Goal: Task Accomplishment & Management: Use online tool/utility

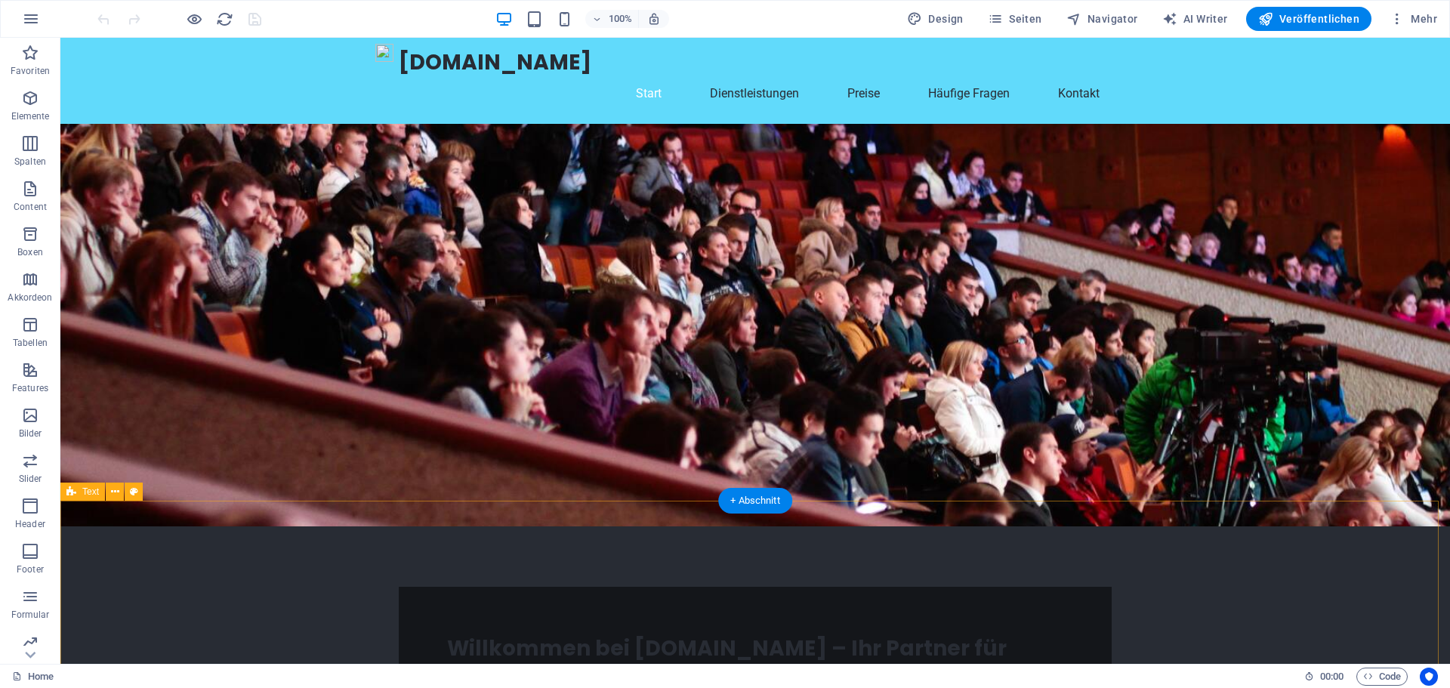
scroll to position [76, 0]
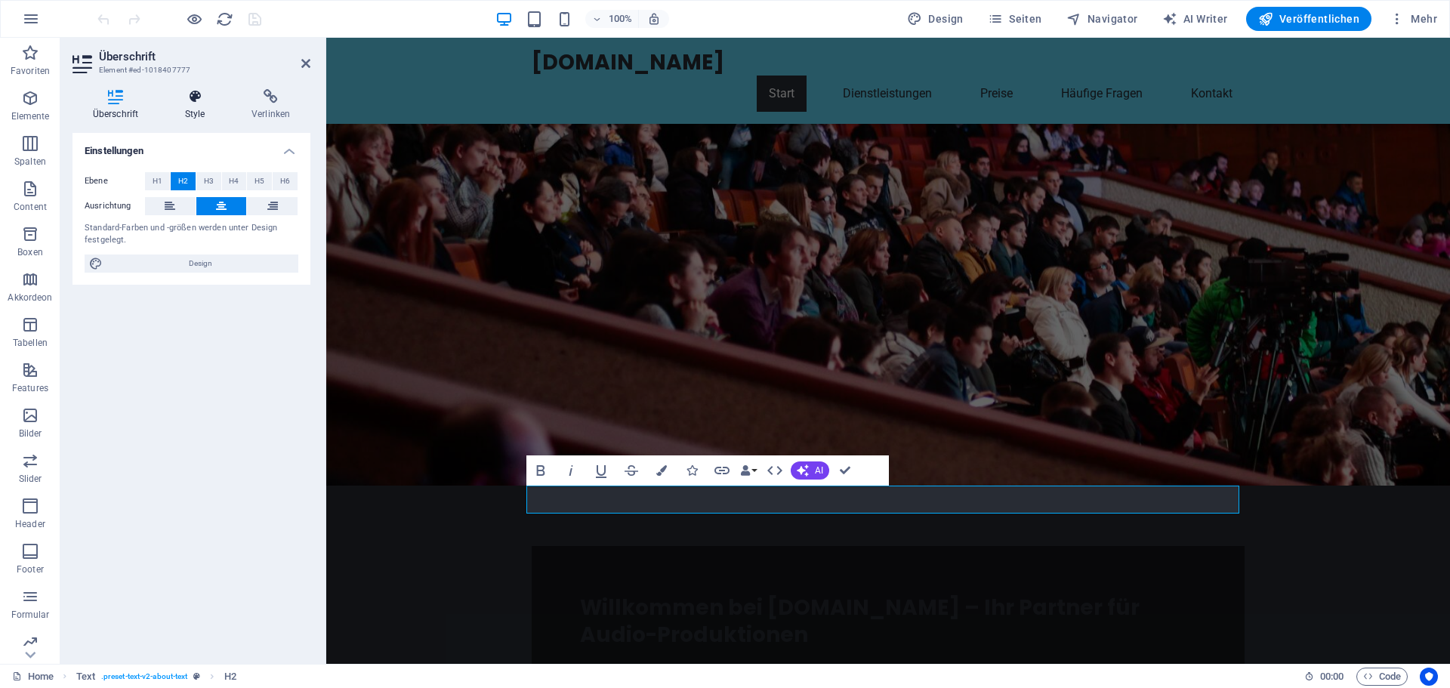
click at [193, 107] on h4 "Style" at bounding box center [198, 105] width 66 height 32
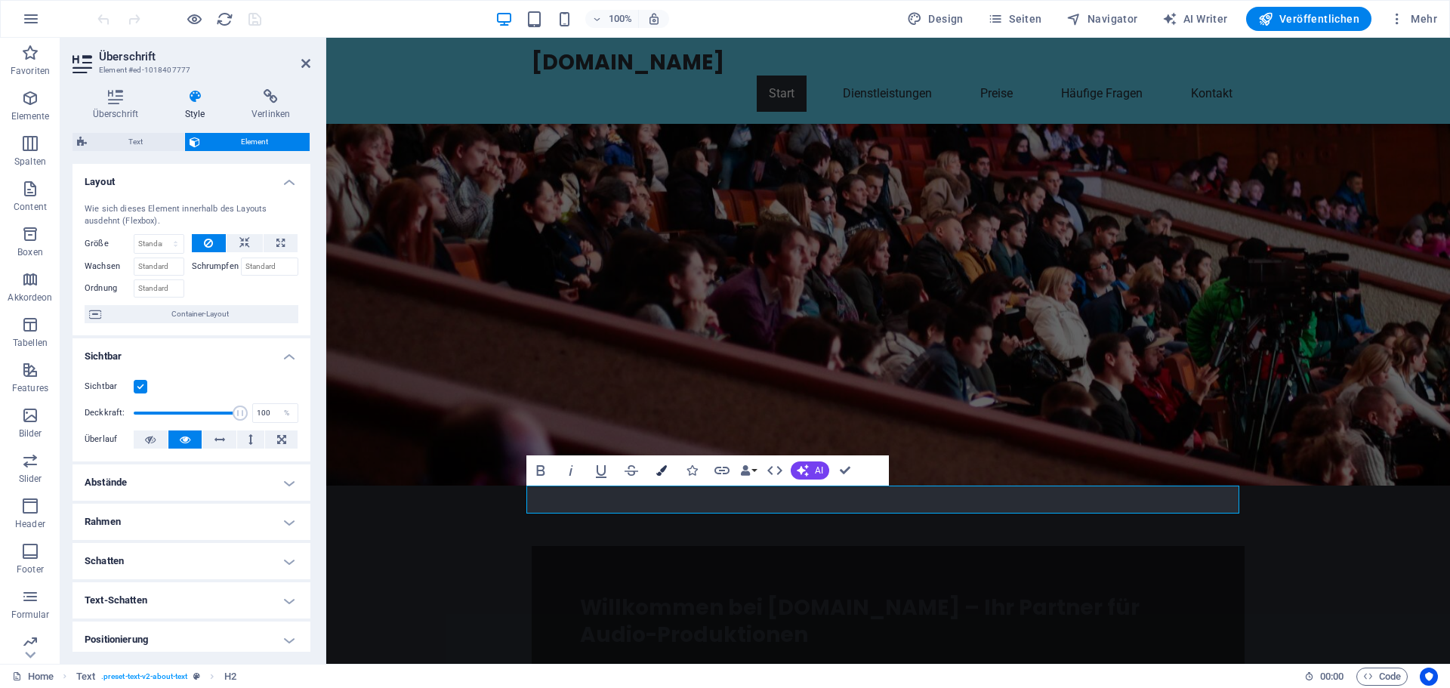
click at [664, 471] on icon "button" at bounding box center [661, 470] width 11 height 11
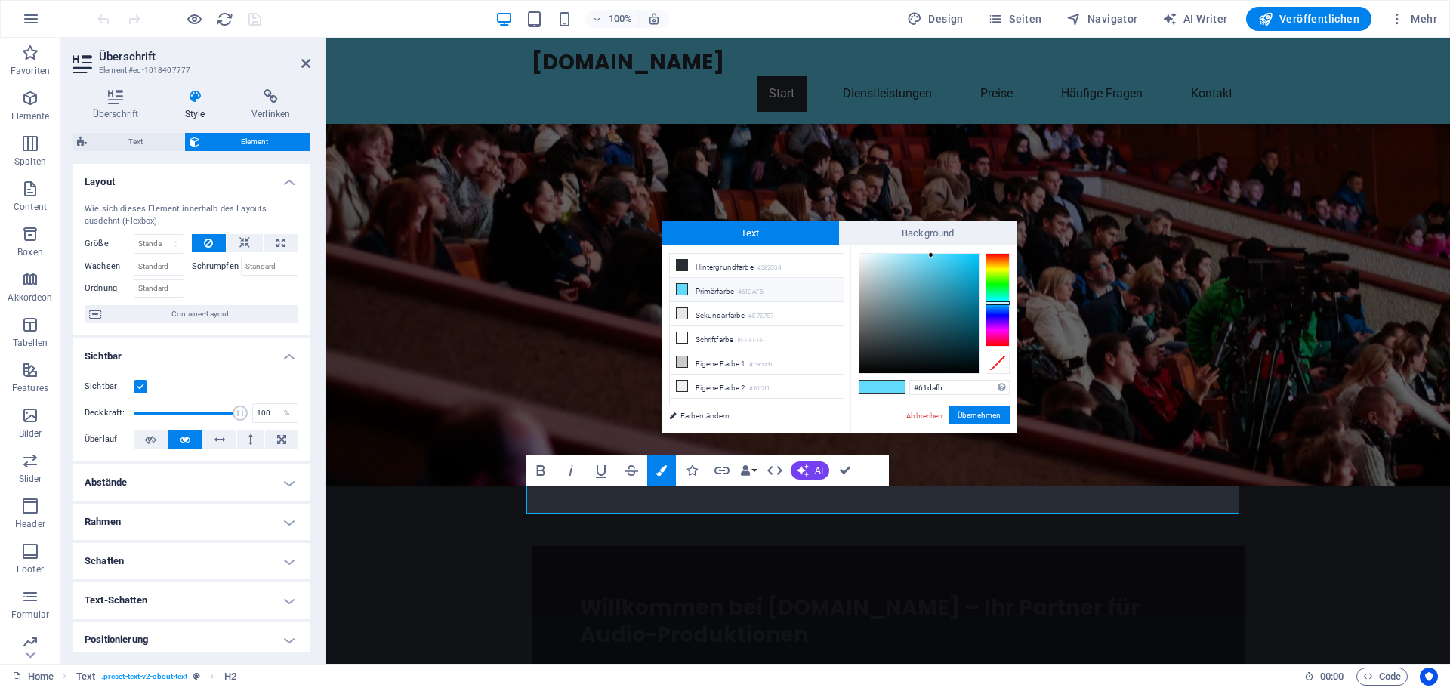
click at [758, 292] on small "#61DAFB" at bounding box center [751, 292] width 26 height 11
click at [759, 292] on small "#61DAFB" at bounding box center [751, 292] width 26 height 11
drag, startPoint x: 941, startPoint y: 387, endPoint x: 911, endPoint y: 387, distance: 30.2
click at [911, 387] on input "#61dafb" at bounding box center [959, 387] width 100 height 15
click at [304, 66] on icon at bounding box center [305, 63] width 9 height 12
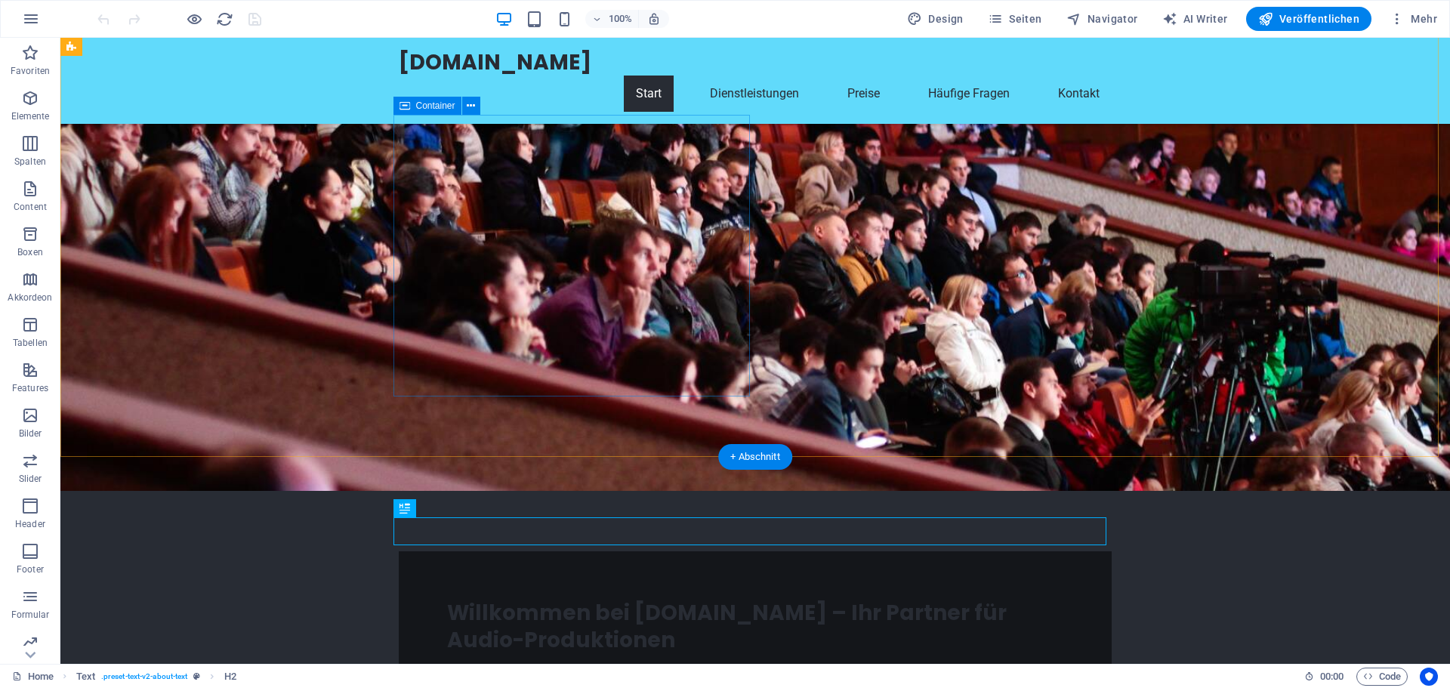
scroll to position [0, 0]
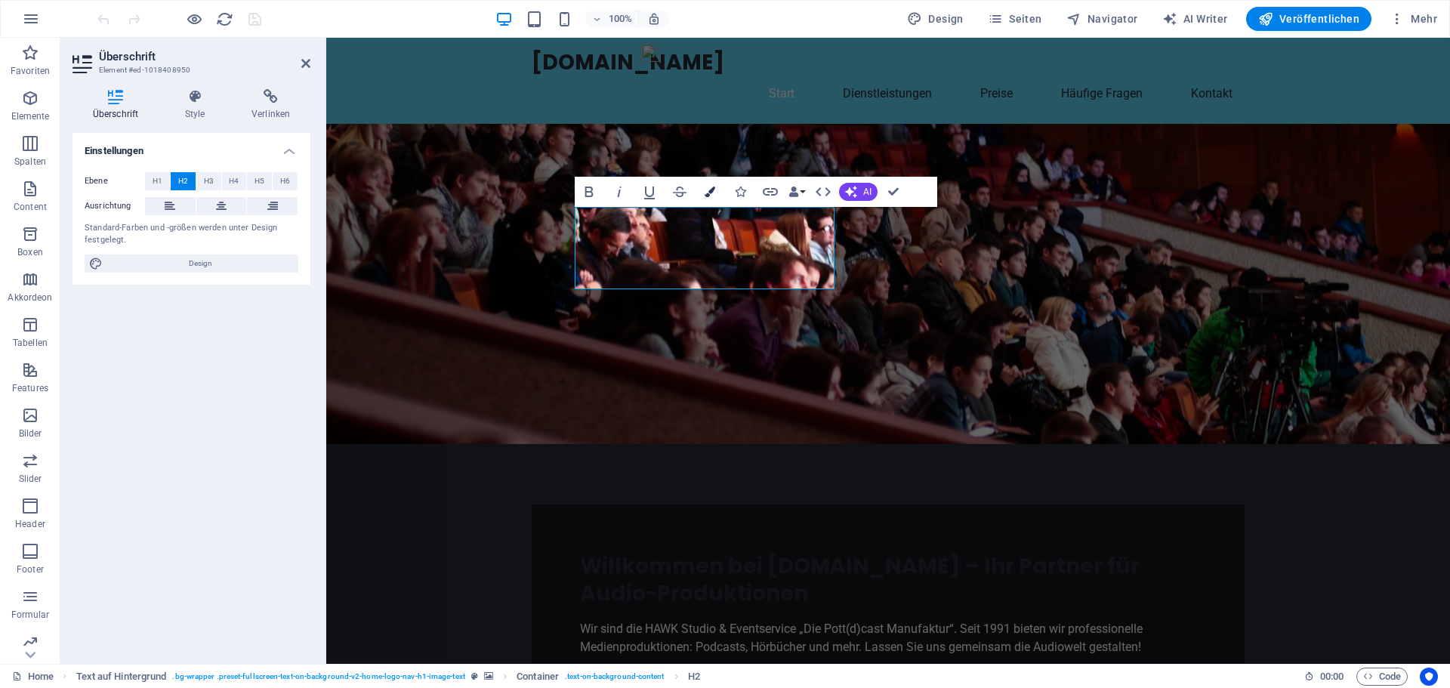
click at [711, 190] on icon "button" at bounding box center [710, 192] width 11 height 11
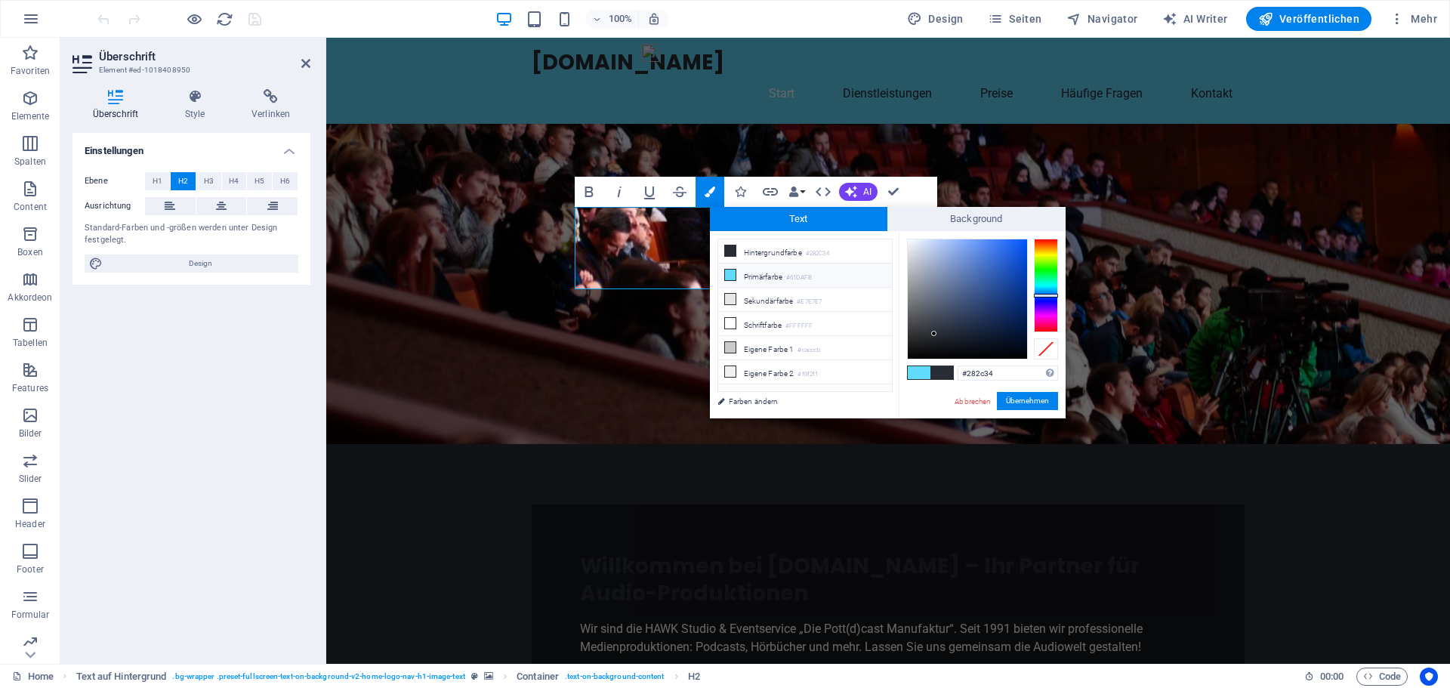
click at [922, 368] on span at bounding box center [919, 372] width 23 height 13
type input "#61dafb"
click at [1029, 400] on button "Übernehmen" at bounding box center [1027, 401] width 61 height 18
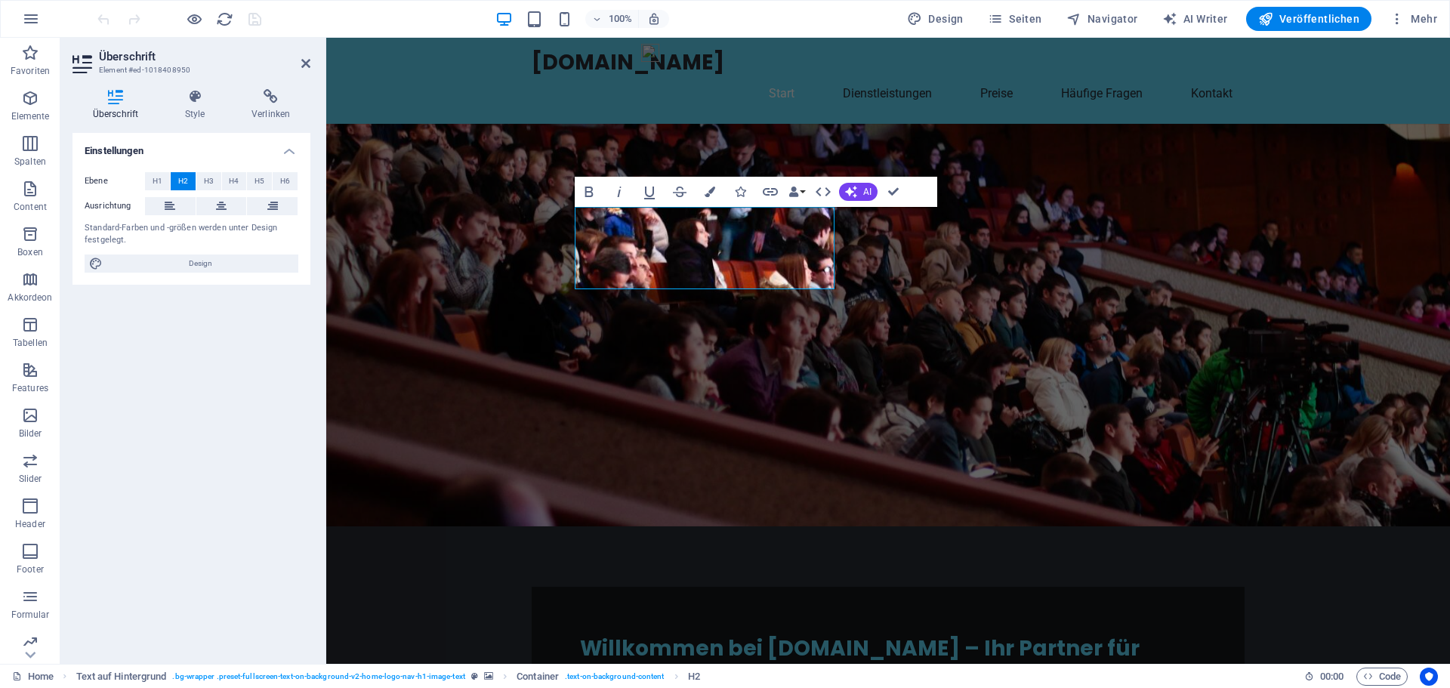
click at [1029, 403] on figure at bounding box center [888, 325] width 1124 height 403
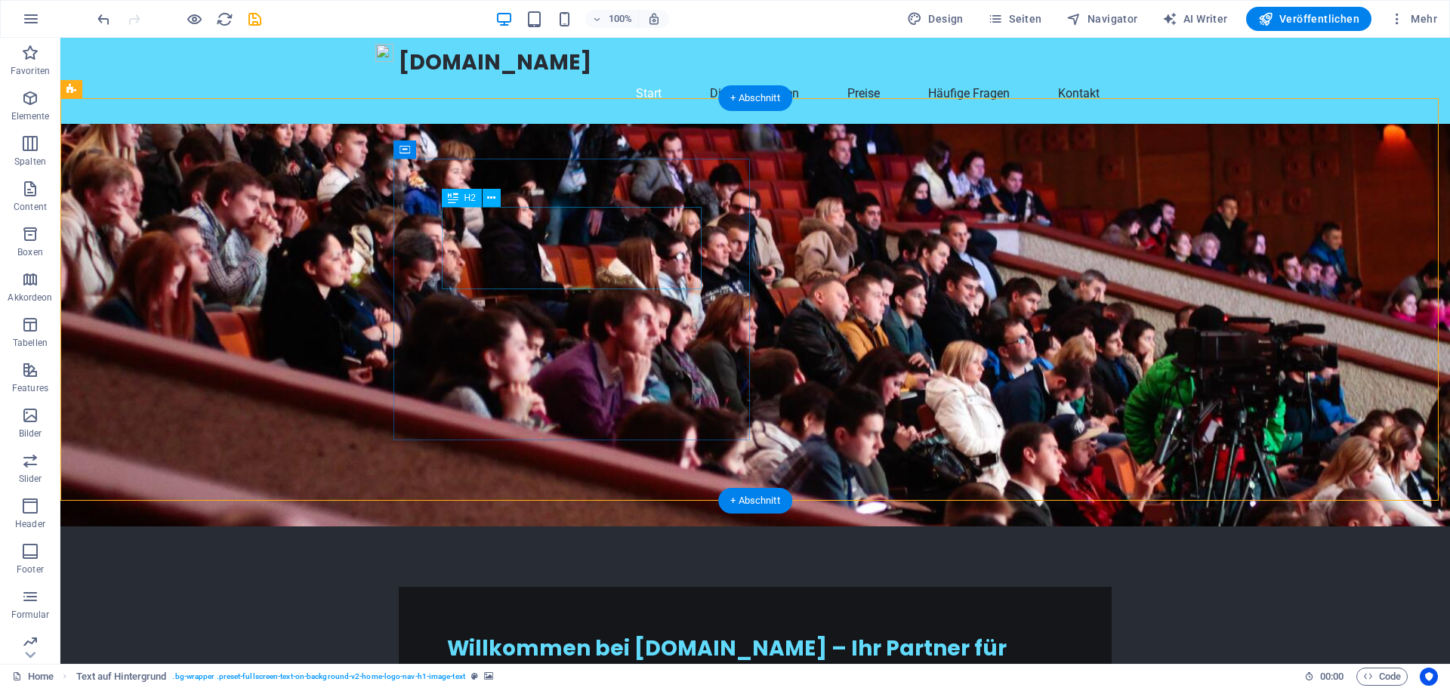
click at [613, 635] on div "Willkommen bei [DOMAIN_NAME] – Ihr Partner für Audio-Produktionen" at bounding box center [755, 662] width 616 height 55
click at [705, 587] on div "Willkommen bei radio-pottfm.de – Ihr Partner für Audio-Produktionen Wir sind di…" at bounding box center [755, 687] width 713 height 200
click at [480, 635] on div "Willkommen bei [DOMAIN_NAME] – Ihr Partner für Audio-Produktionen" at bounding box center [755, 662] width 616 height 55
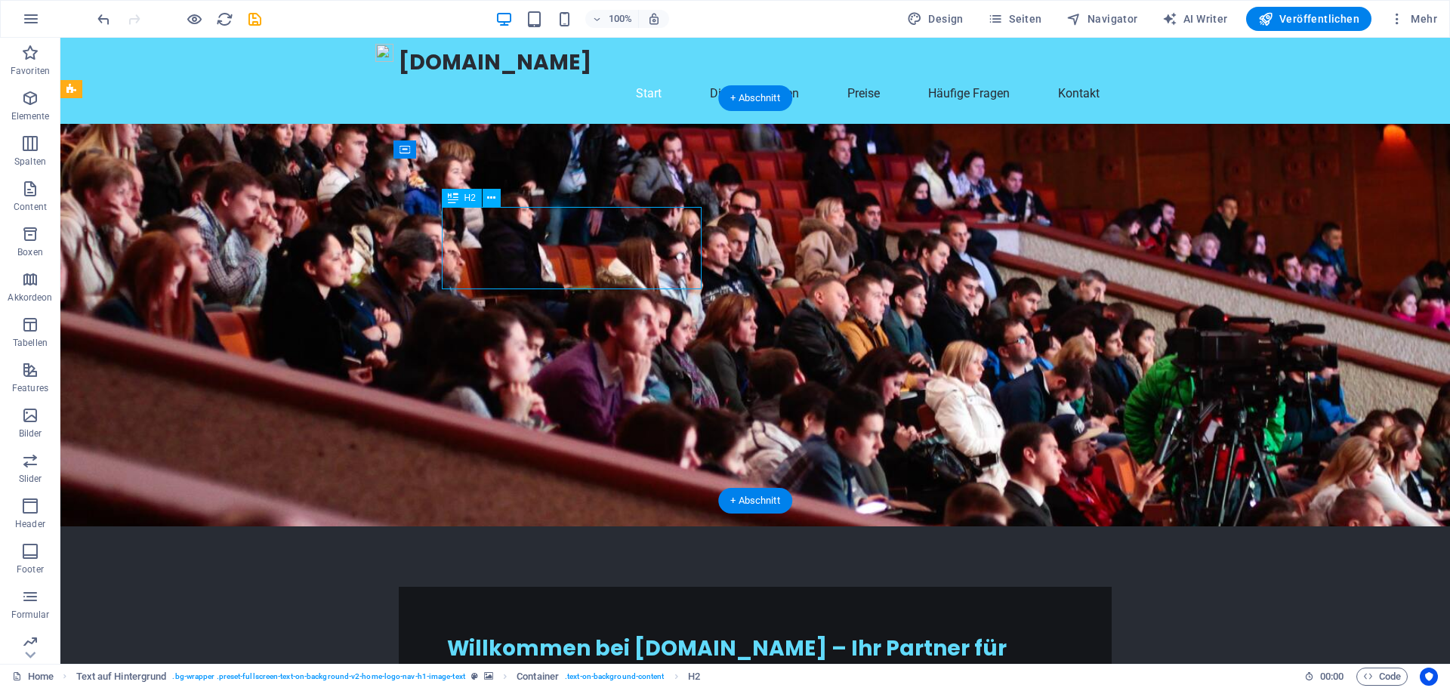
click at [492, 635] on div "Willkommen bei [DOMAIN_NAME] – Ihr Partner für Audio-Produktionen" at bounding box center [755, 662] width 616 height 55
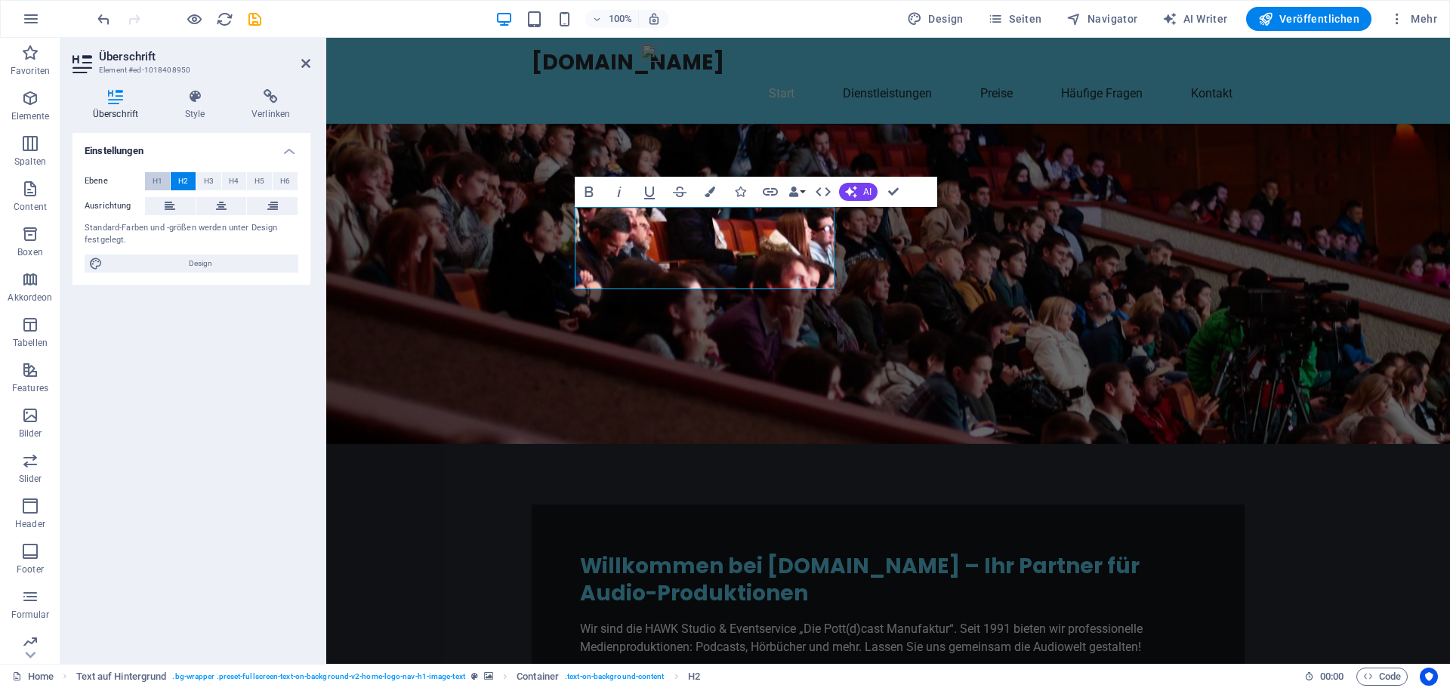
click at [152, 181] on button "H1" at bounding box center [157, 181] width 25 height 18
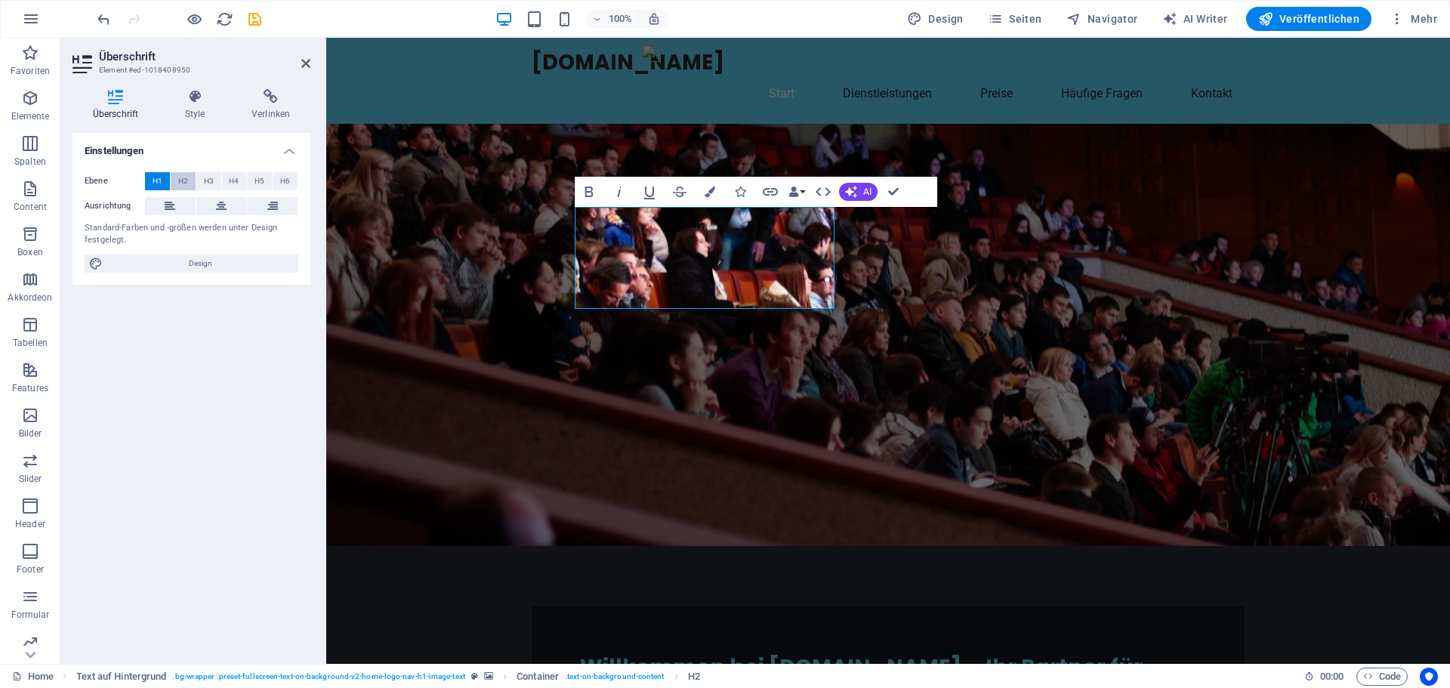
click at [180, 182] on span "H2" at bounding box center [183, 181] width 10 height 18
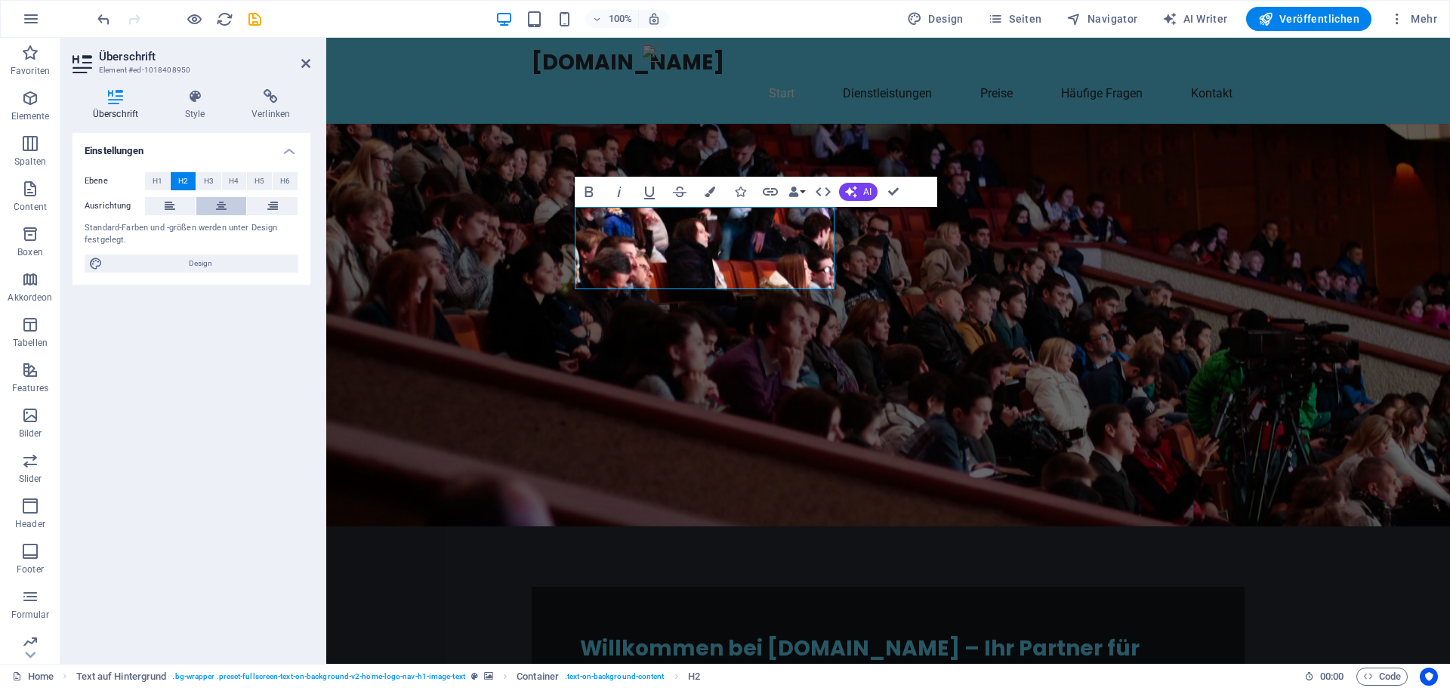
click at [225, 206] on icon at bounding box center [221, 206] width 11 height 18
click at [170, 201] on icon at bounding box center [170, 206] width 11 height 18
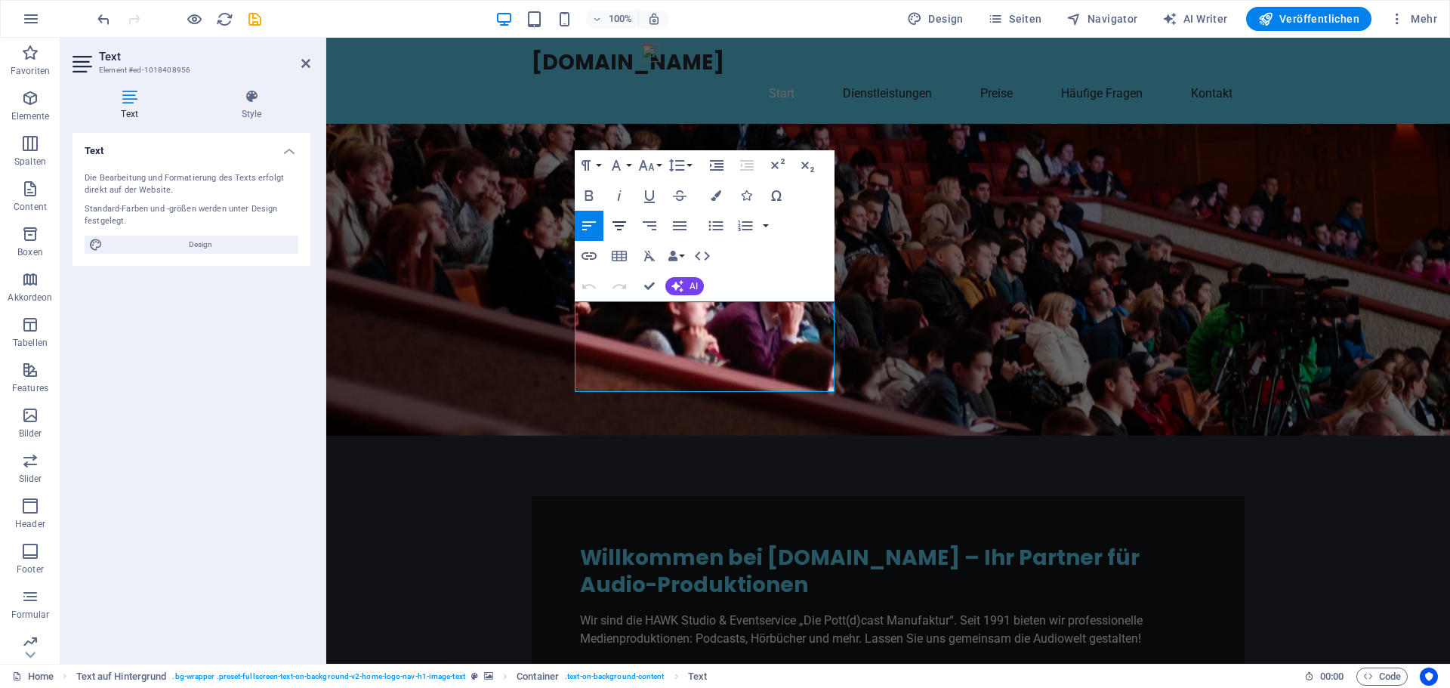
click at [617, 225] on icon "button" at bounding box center [619, 226] width 18 height 18
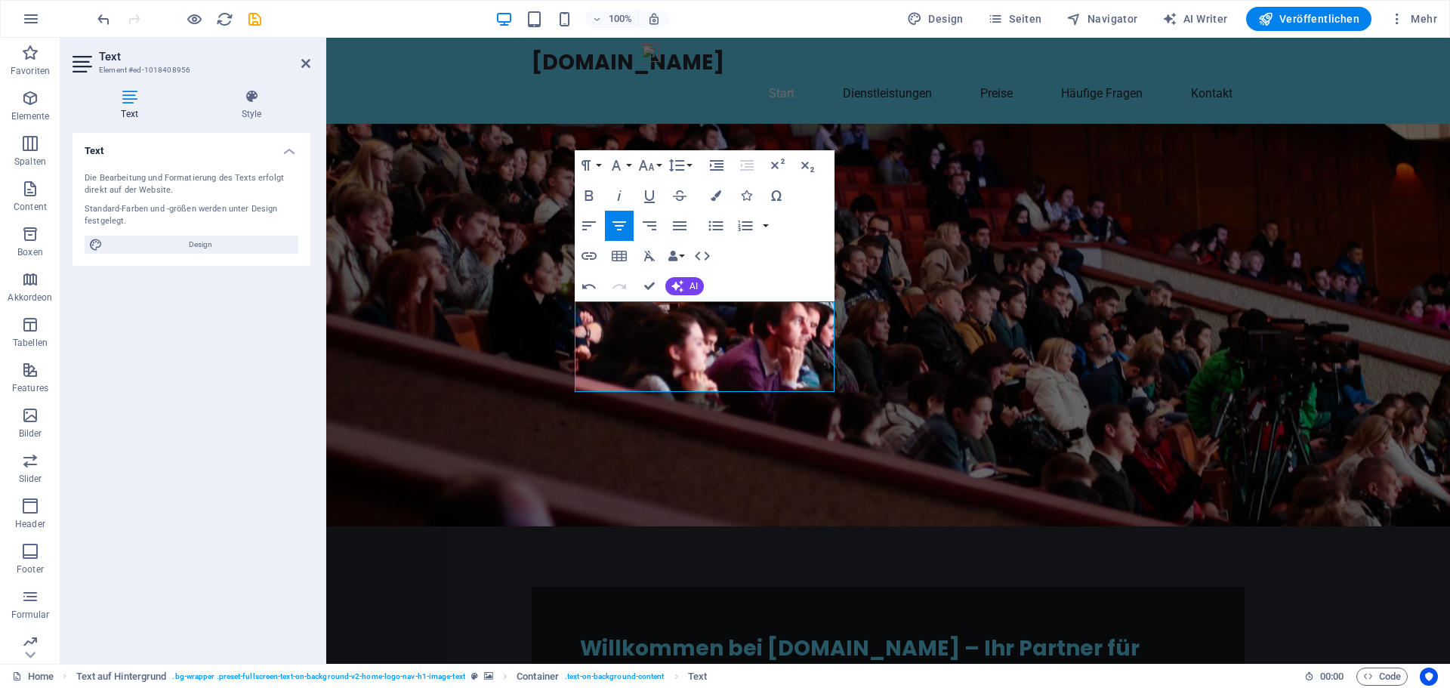
click at [903, 255] on figure at bounding box center [888, 325] width 1124 height 403
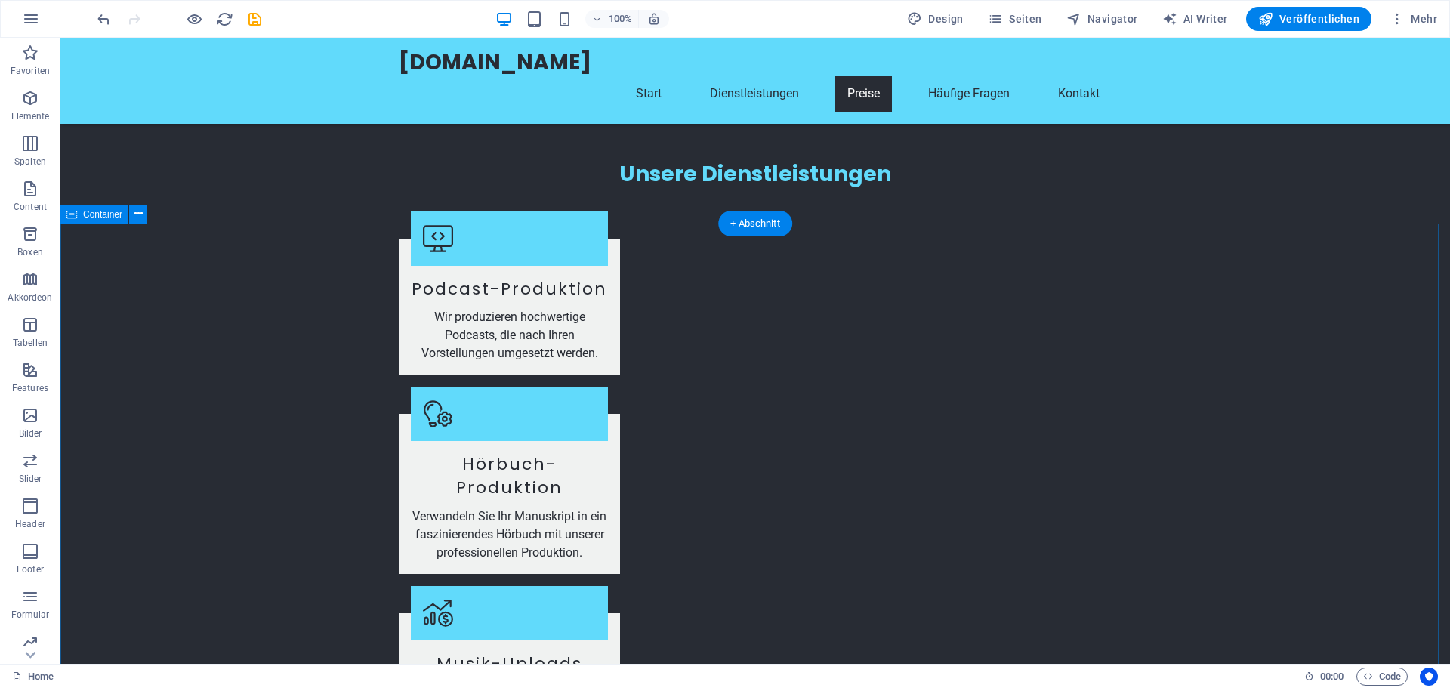
scroll to position [1511, 0]
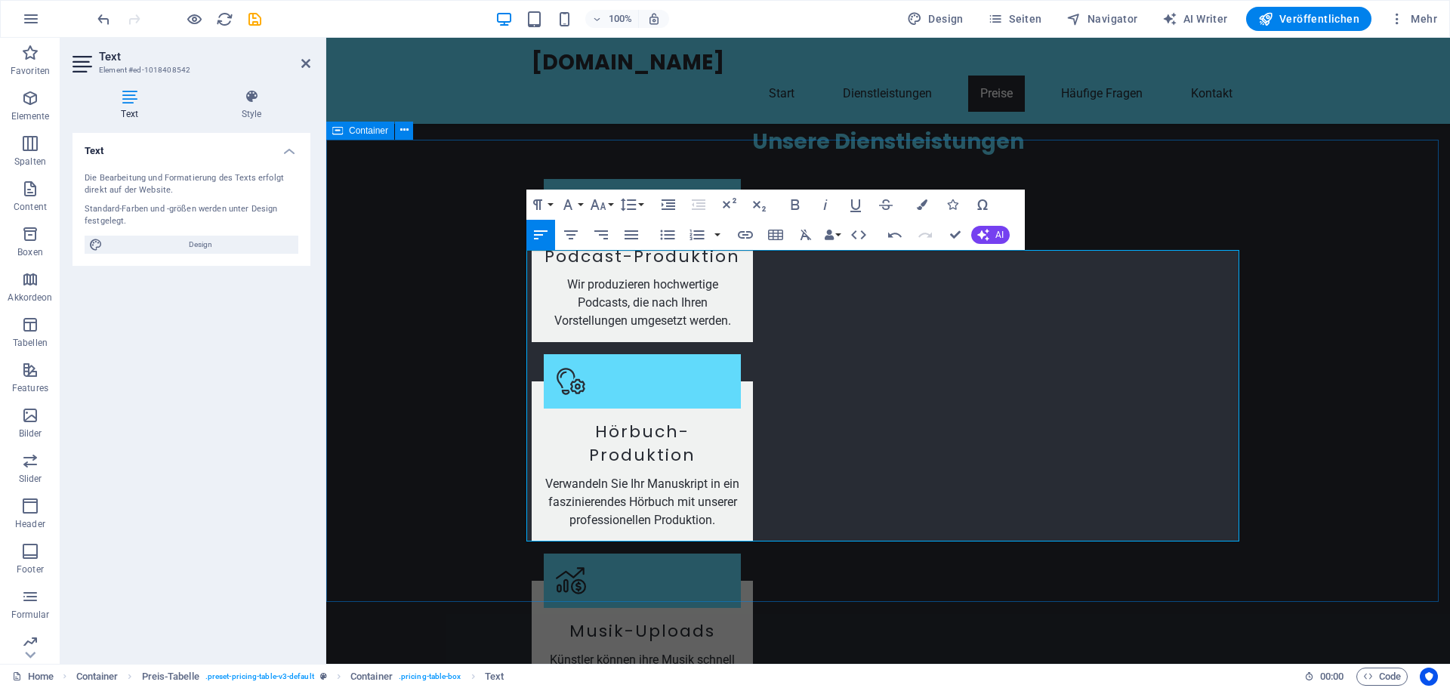
drag, startPoint x: 931, startPoint y: 527, endPoint x: 523, endPoint y: 521, distance: 407.2
drag, startPoint x: 536, startPoint y: 502, endPoint x: 763, endPoint y: 511, distance: 227.5
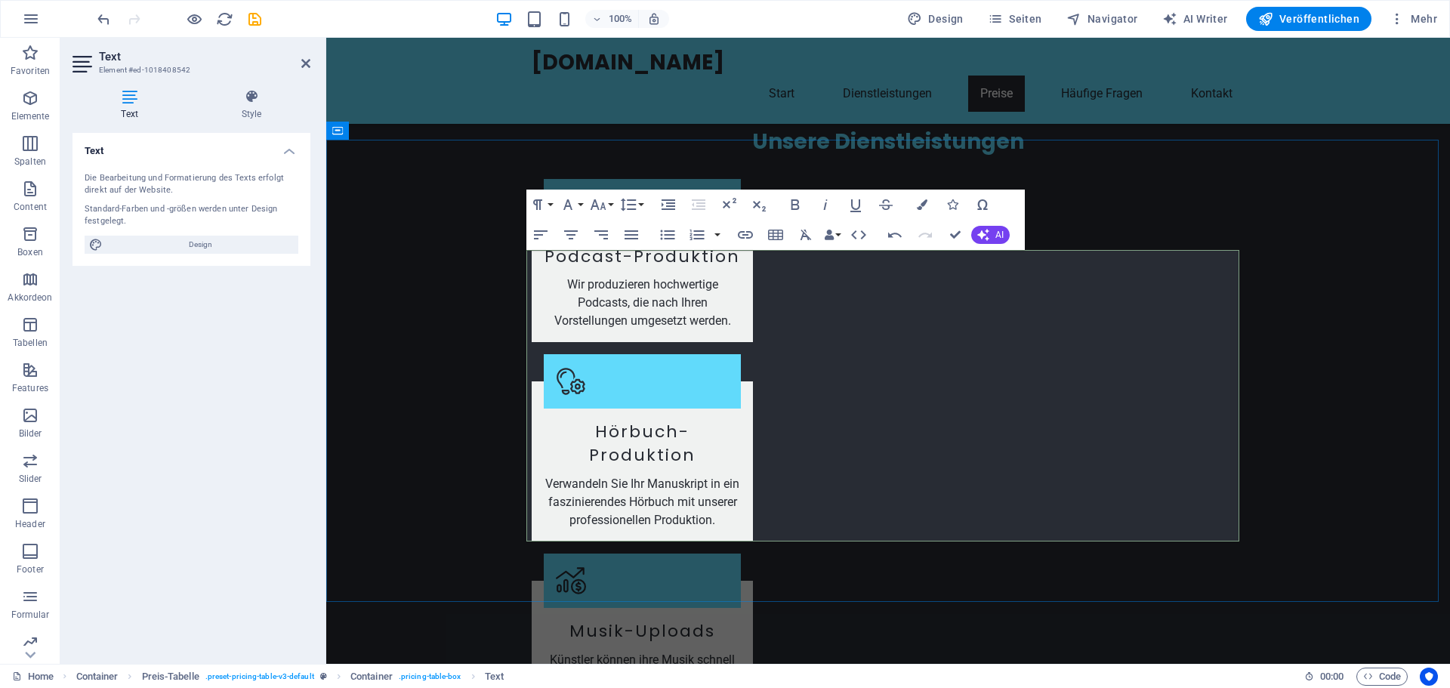
drag, startPoint x: 944, startPoint y: 527, endPoint x: 534, endPoint y: 532, distance: 410.2
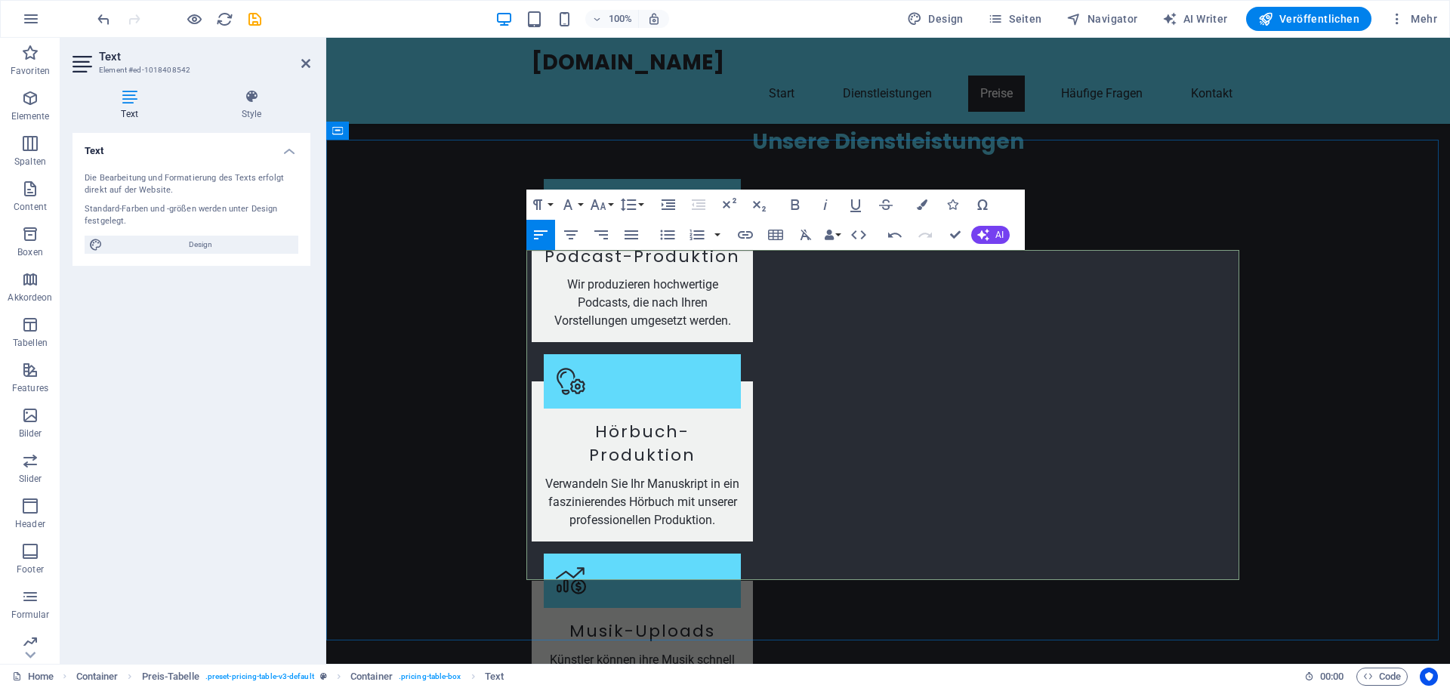
drag, startPoint x: 1062, startPoint y: 563, endPoint x: 1107, endPoint y: 569, distance: 45.7
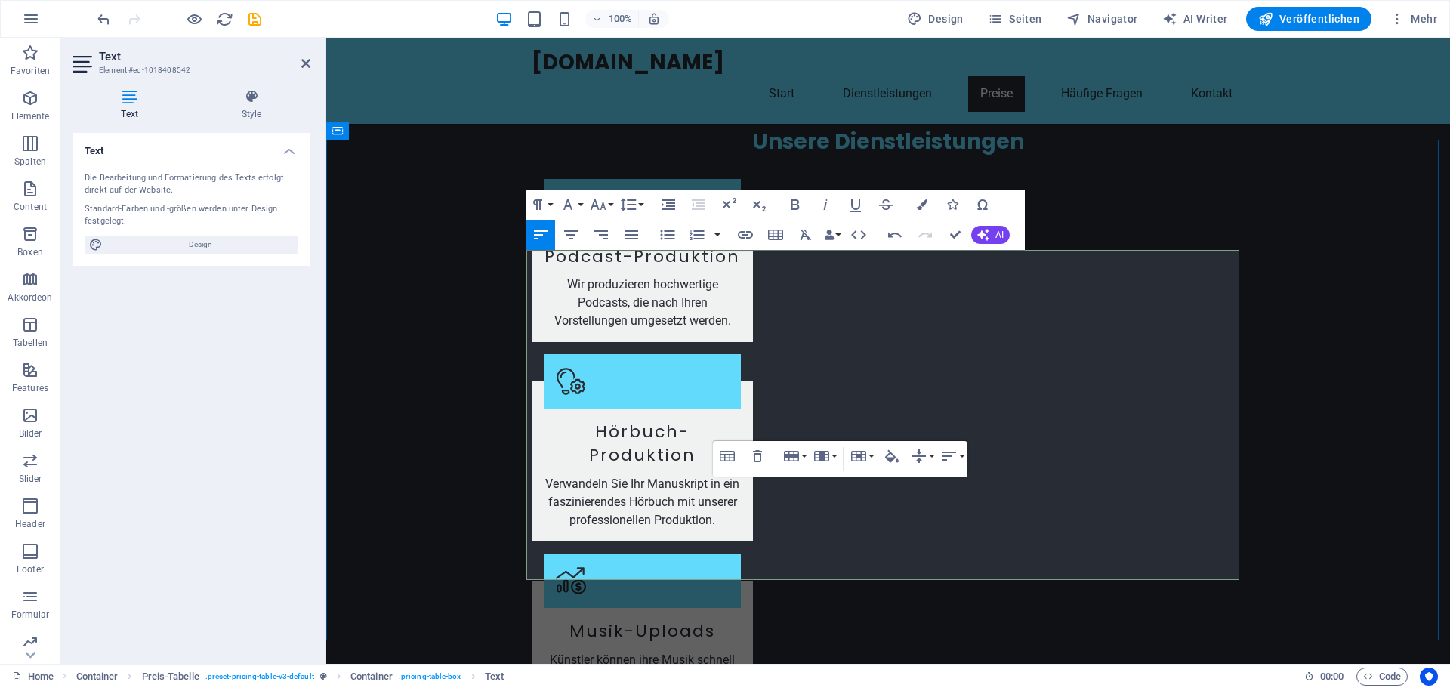
drag, startPoint x: 1070, startPoint y: 551, endPoint x: 770, endPoint y: 564, distance: 299.4
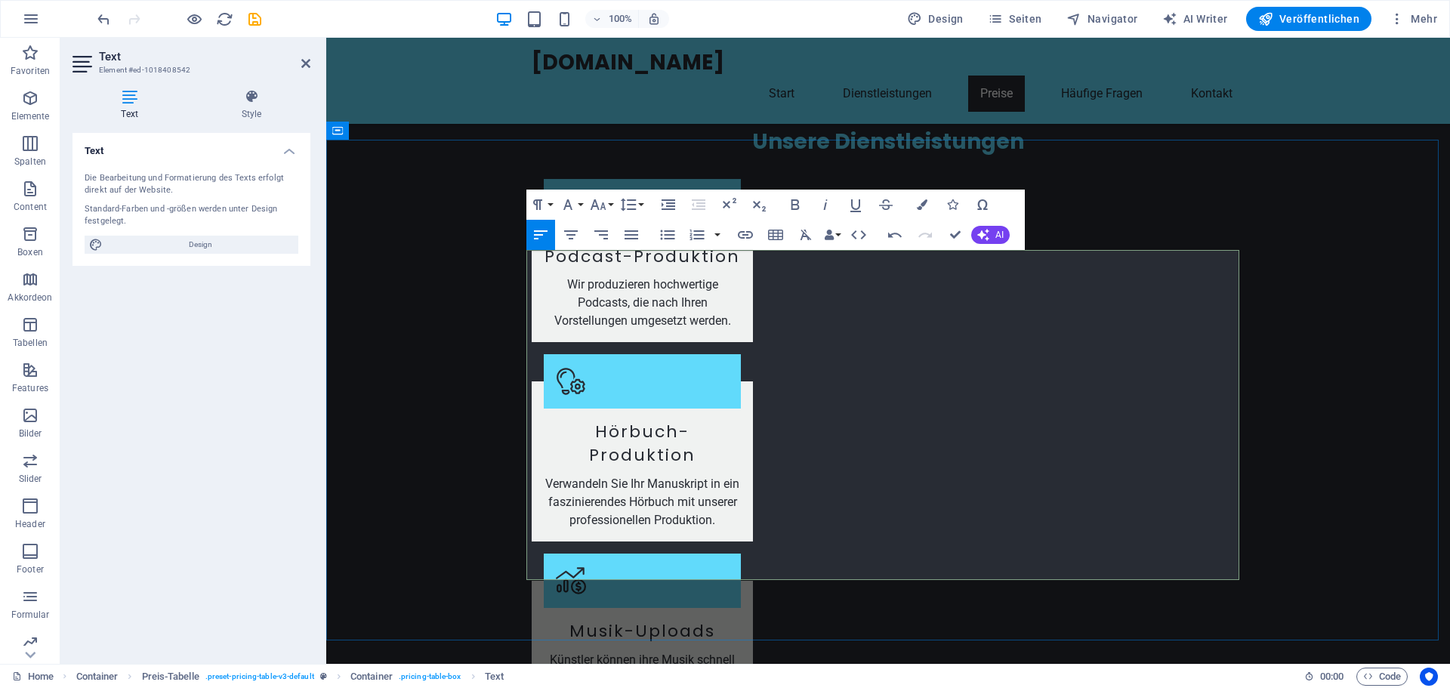
drag, startPoint x: 1082, startPoint y: 560, endPoint x: 529, endPoint y: 524, distance: 554.8
click at [917, 208] on icon "button" at bounding box center [922, 204] width 11 height 11
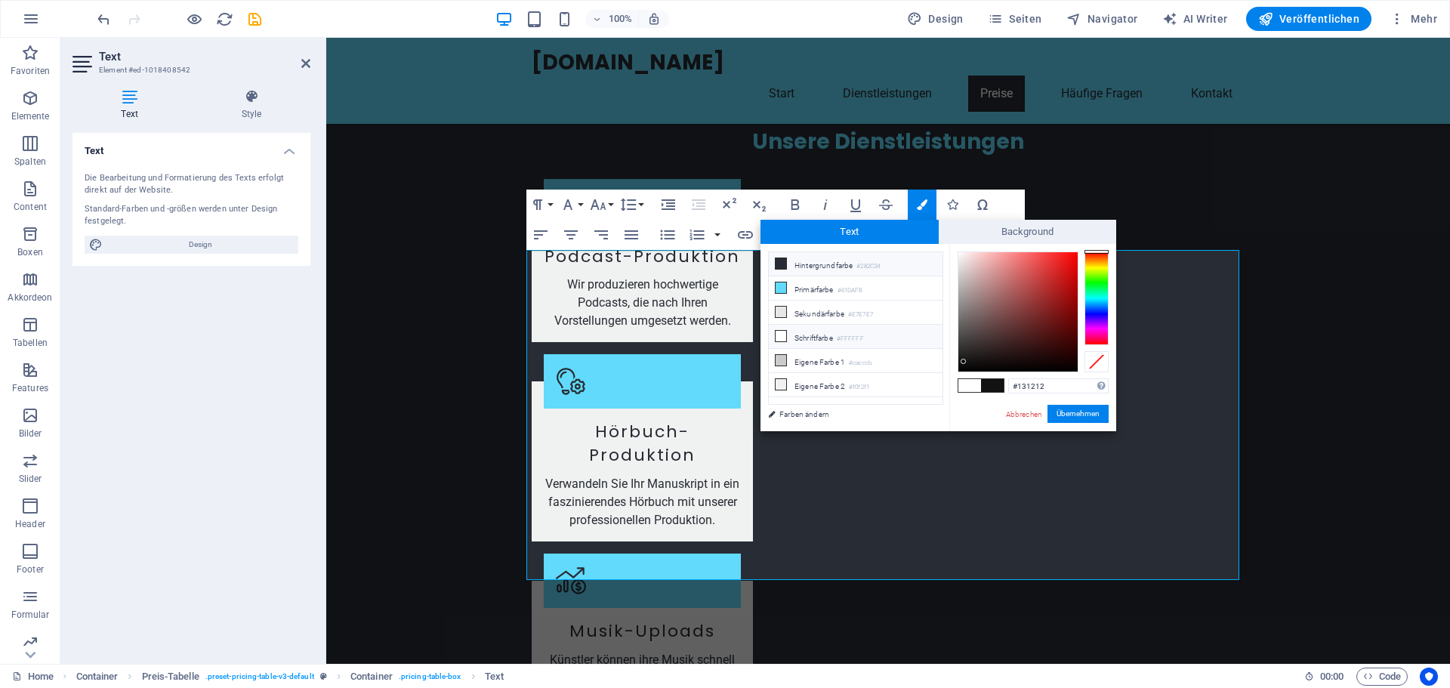
click at [785, 261] on icon at bounding box center [781, 263] width 11 height 11
type input "#282c34"
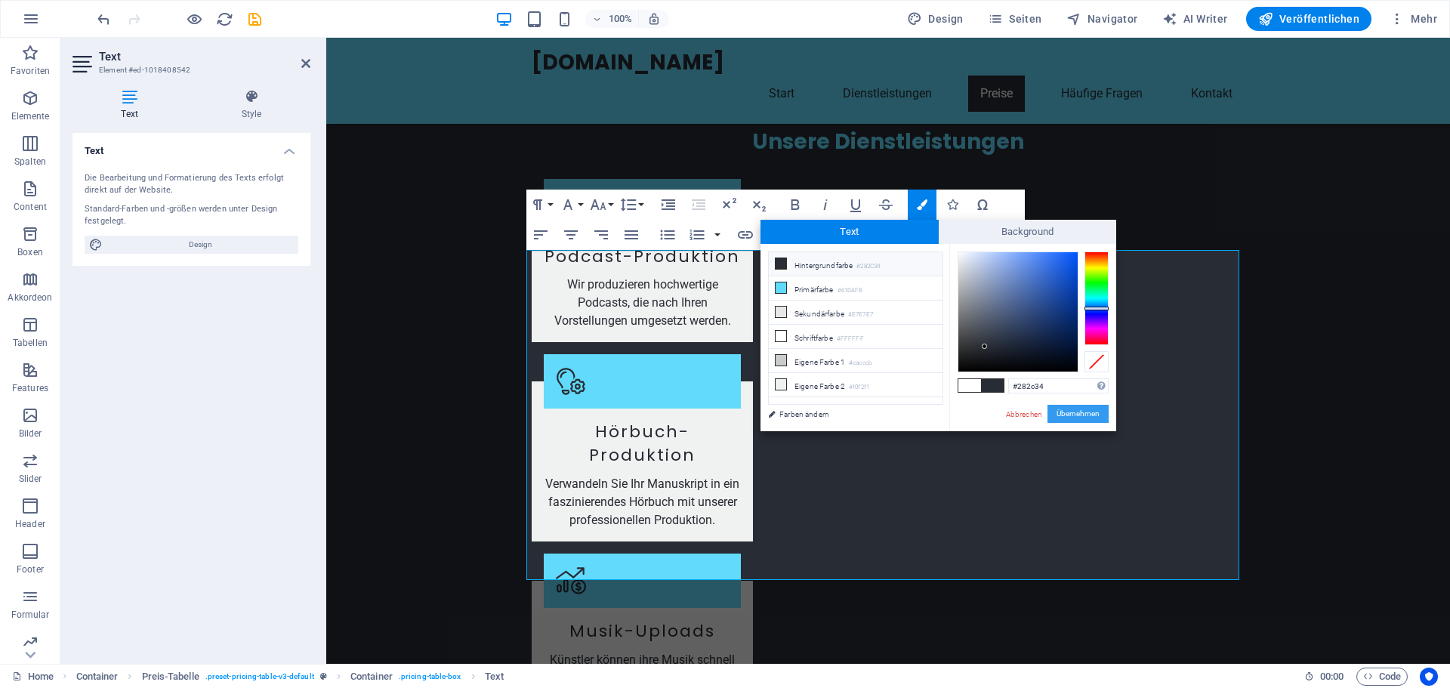
click at [1090, 414] on button "Übernehmen" at bounding box center [1078, 414] width 61 height 18
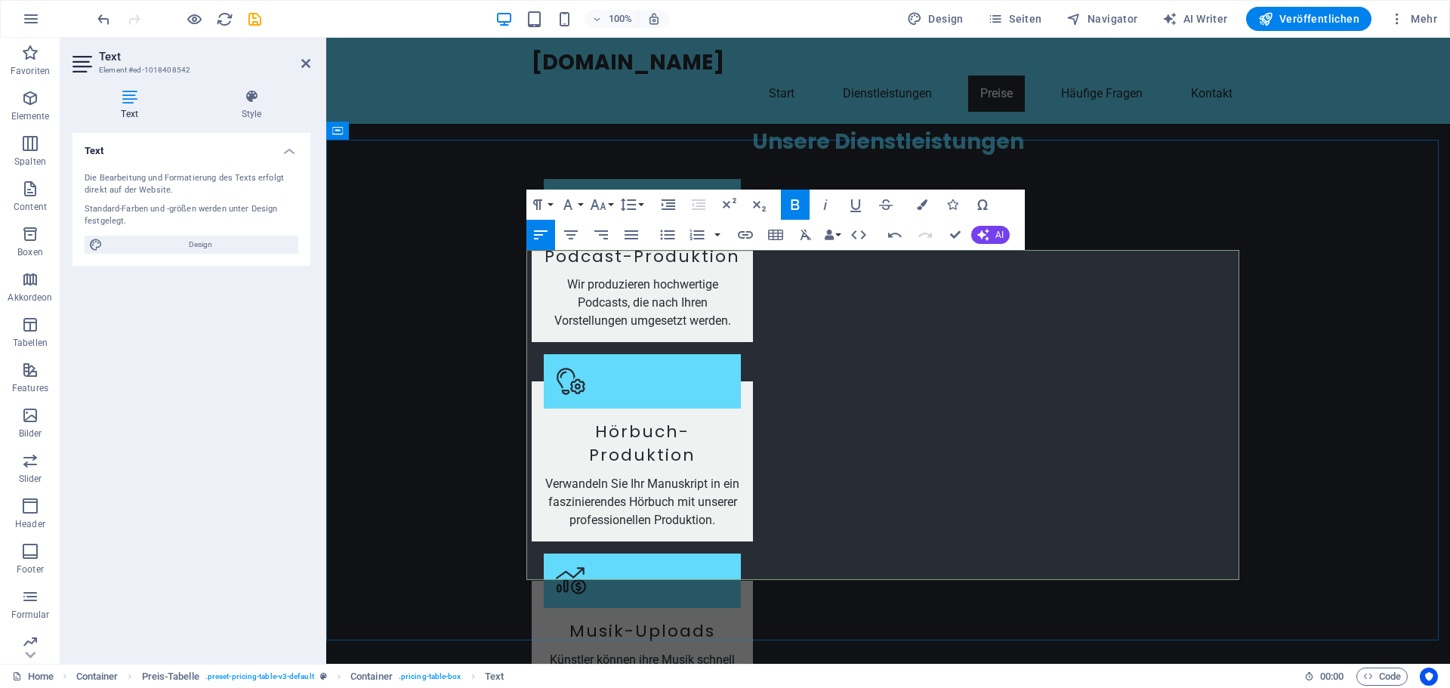
drag, startPoint x: 1052, startPoint y: 565, endPoint x: 534, endPoint y: 531, distance: 519.2
click at [789, 204] on icon "button" at bounding box center [795, 205] width 18 height 18
click at [799, 197] on icon "button" at bounding box center [795, 205] width 18 height 18
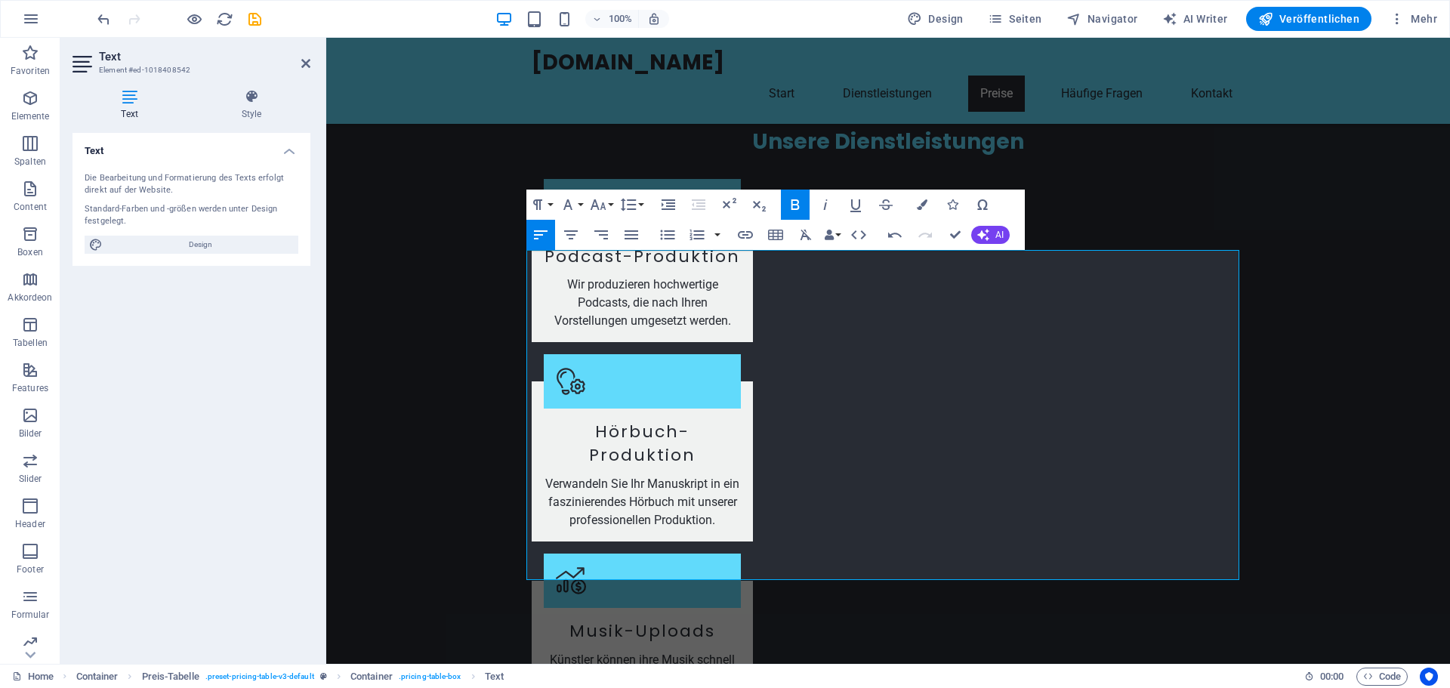
click at [800, 196] on icon "button" at bounding box center [795, 205] width 18 height 18
click at [993, 232] on button "AI" at bounding box center [990, 235] width 39 height 18
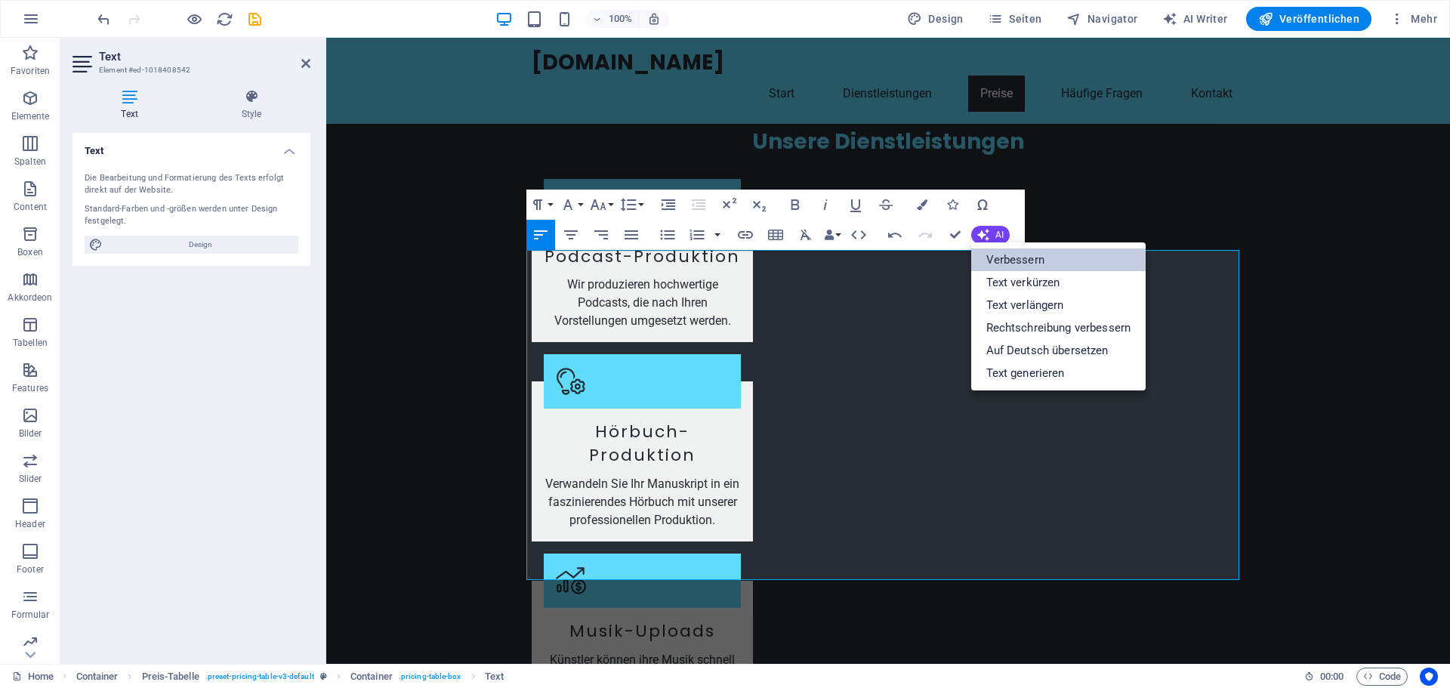
click at [1025, 260] on link "Verbessern" at bounding box center [1058, 259] width 175 height 23
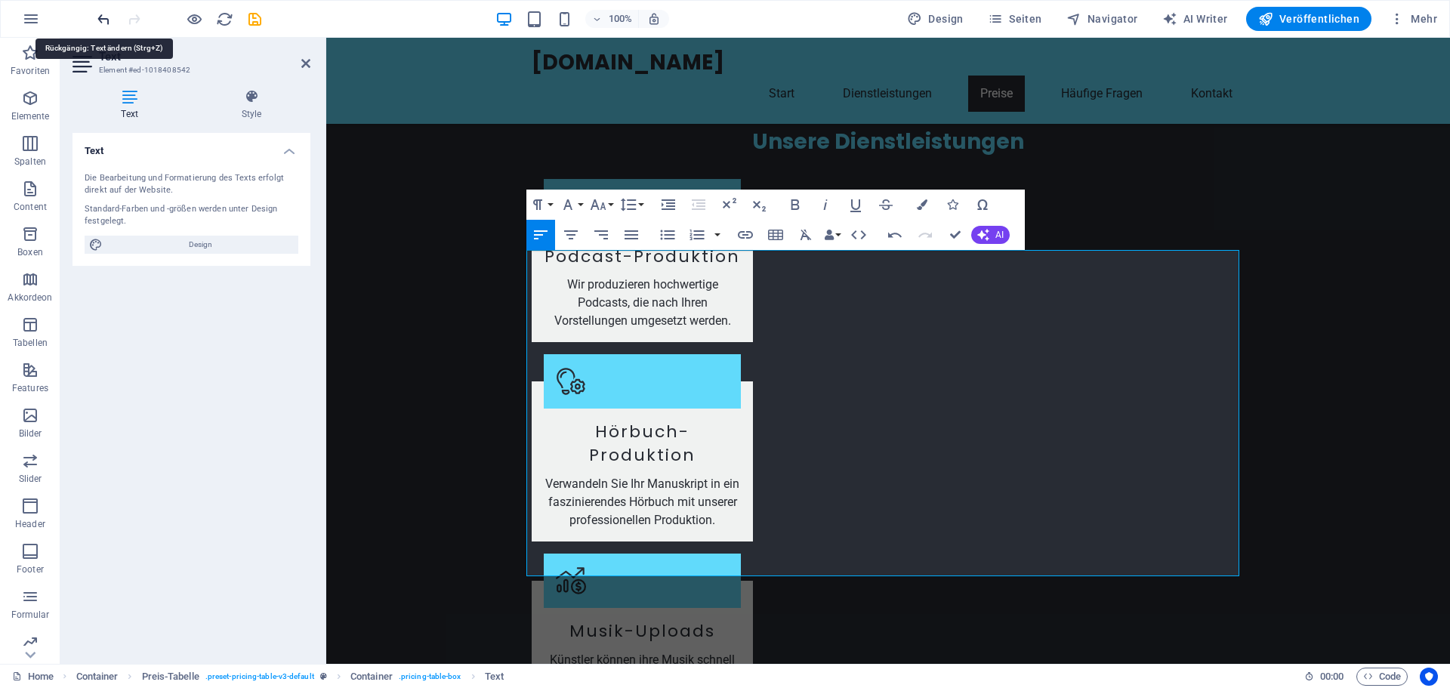
click at [105, 18] on icon "undo" at bounding box center [103, 19] width 17 height 17
click at [103, 17] on icon "undo" at bounding box center [103, 19] width 17 height 17
click at [103, 16] on icon "undo" at bounding box center [103, 19] width 17 height 17
click at [775, 236] on icon "button" at bounding box center [776, 235] width 18 height 18
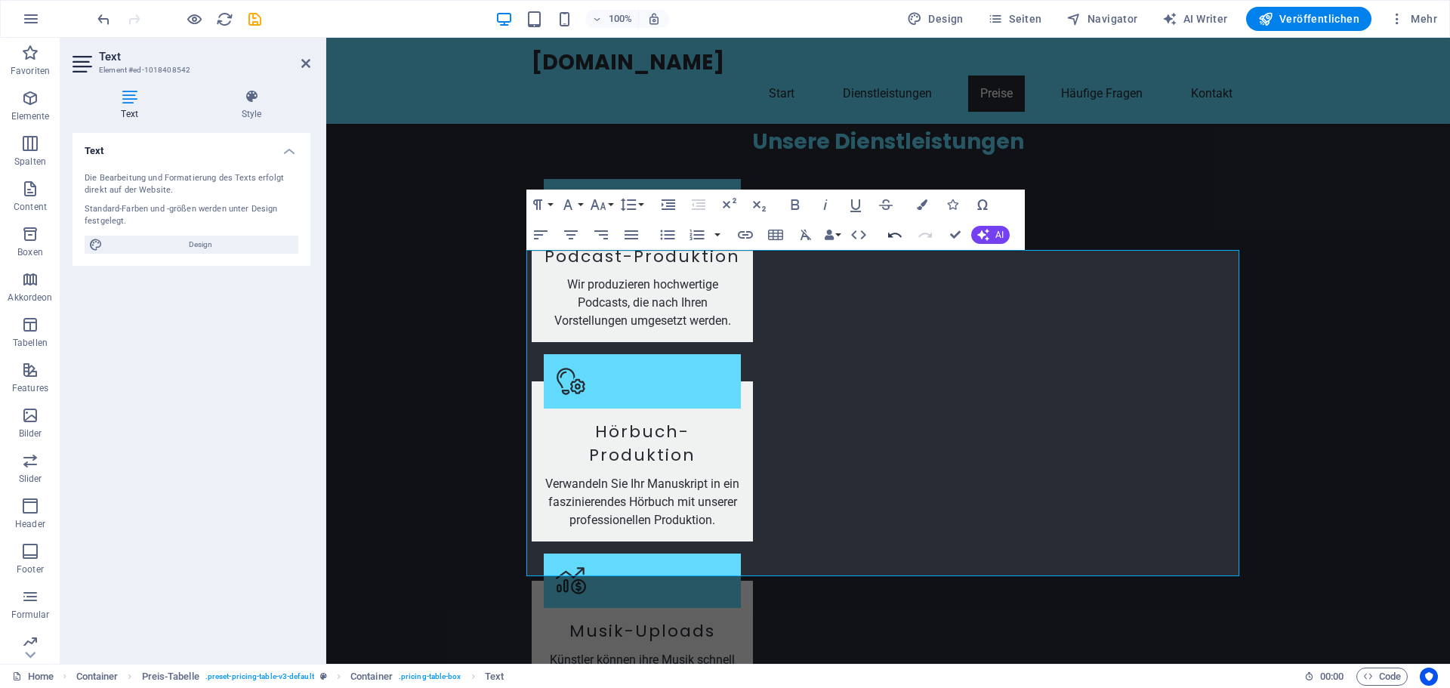
click at [899, 236] on icon "button" at bounding box center [895, 235] width 14 height 5
click at [258, 100] on icon at bounding box center [252, 96] width 118 height 15
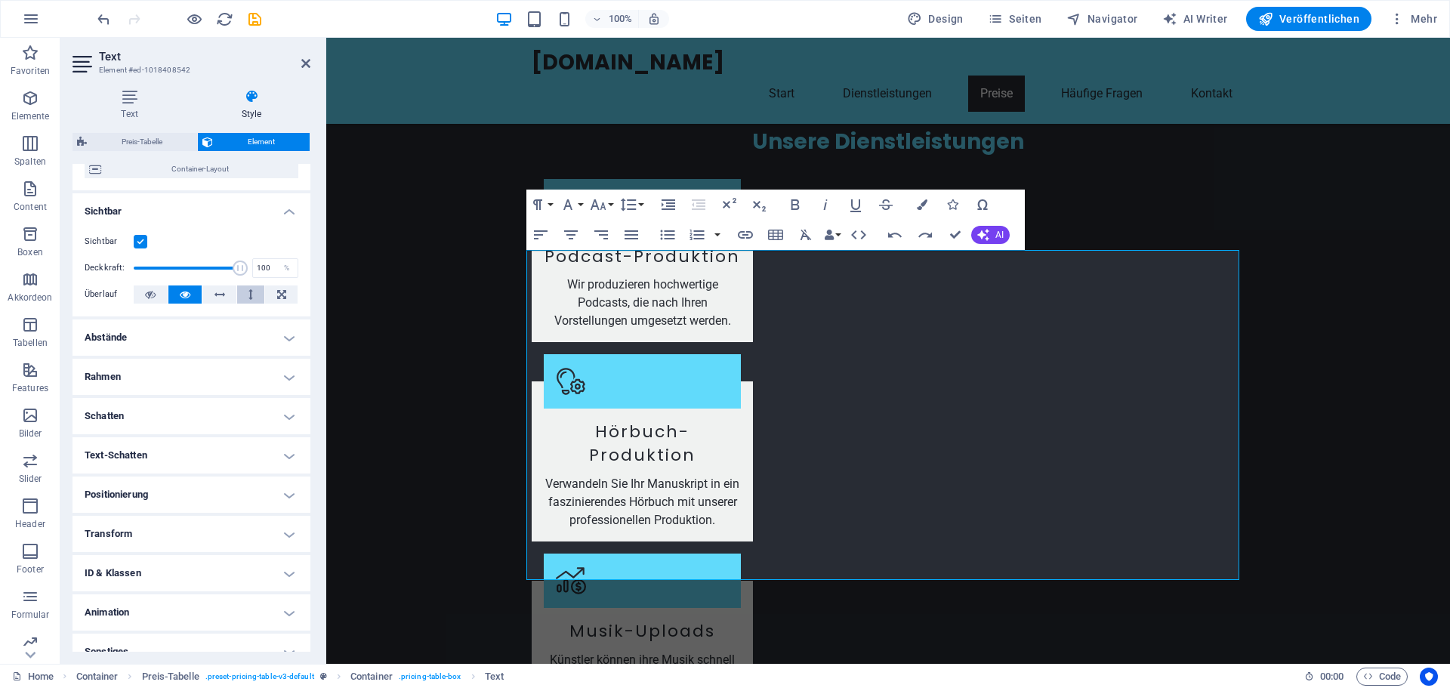
scroll to position [151, 0]
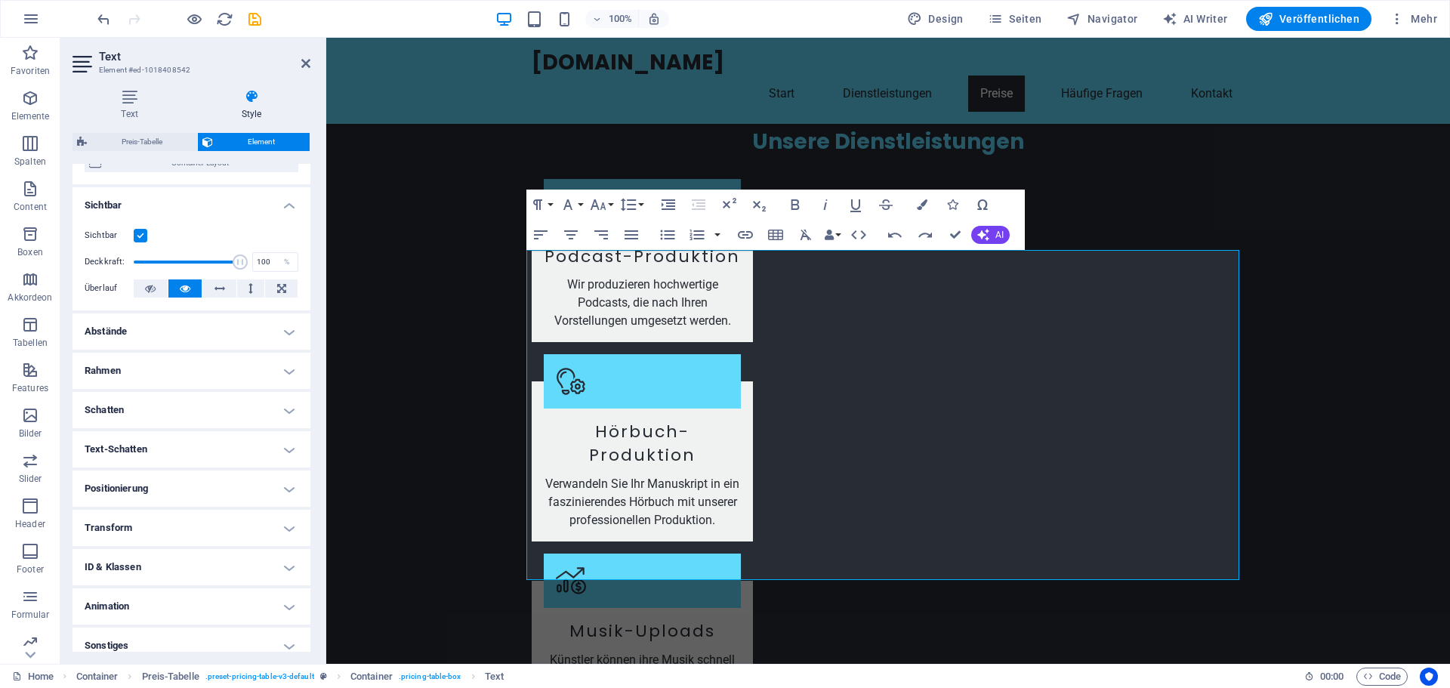
click at [290, 415] on h4 "Schatten" at bounding box center [192, 410] width 238 height 36
click at [290, 415] on h4 "Schatten" at bounding box center [192, 405] width 238 height 27
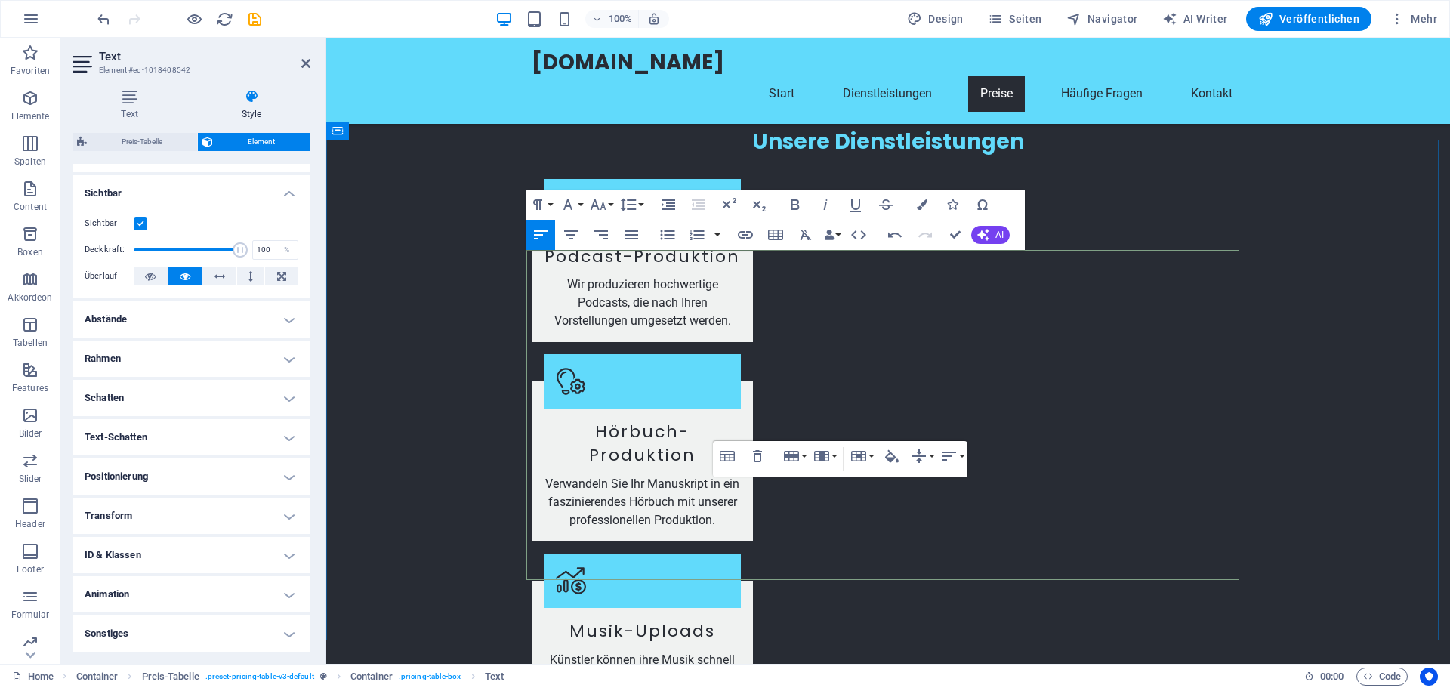
drag, startPoint x: 840, startPoint y: 538, endPoint x: 533, endPoint y: 539, distance: 306.7
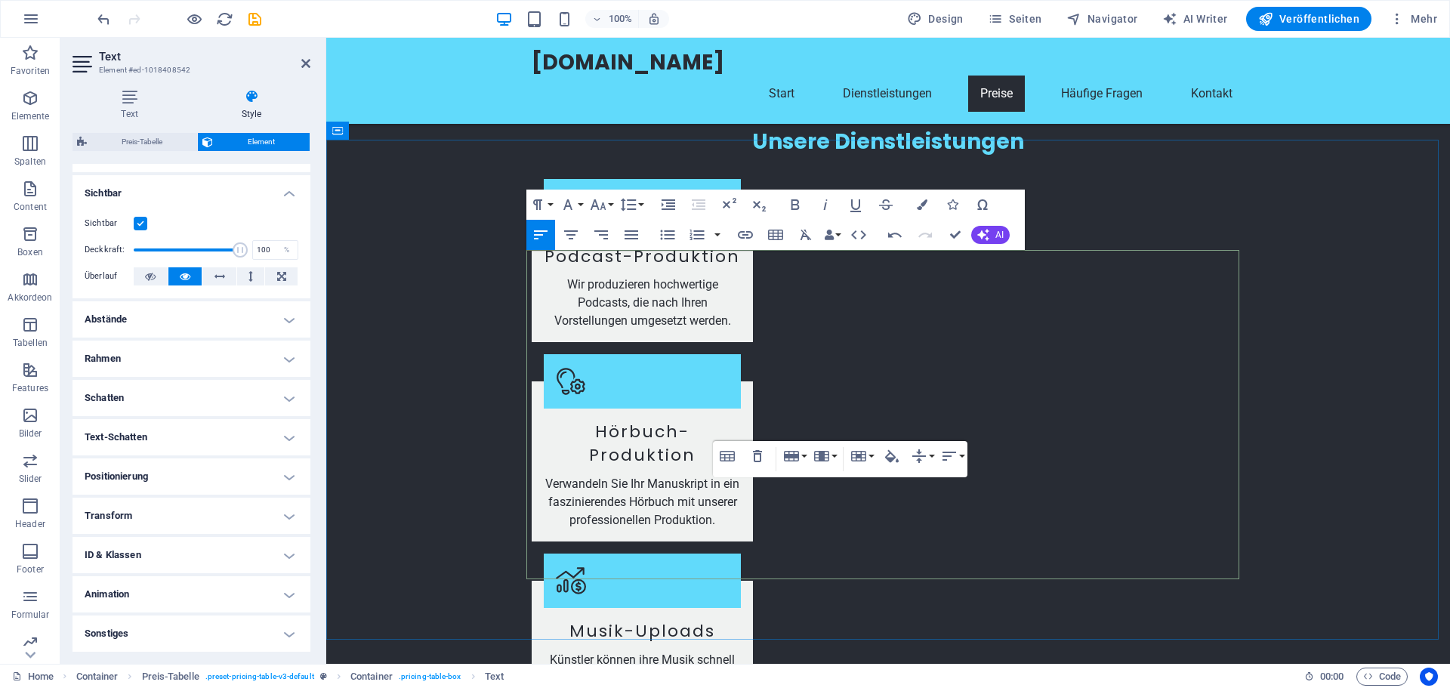
drag, startPoint x: 1057, startPoint y: 548, endPoint x: 525, endPoint y: 558, distance: 531.8
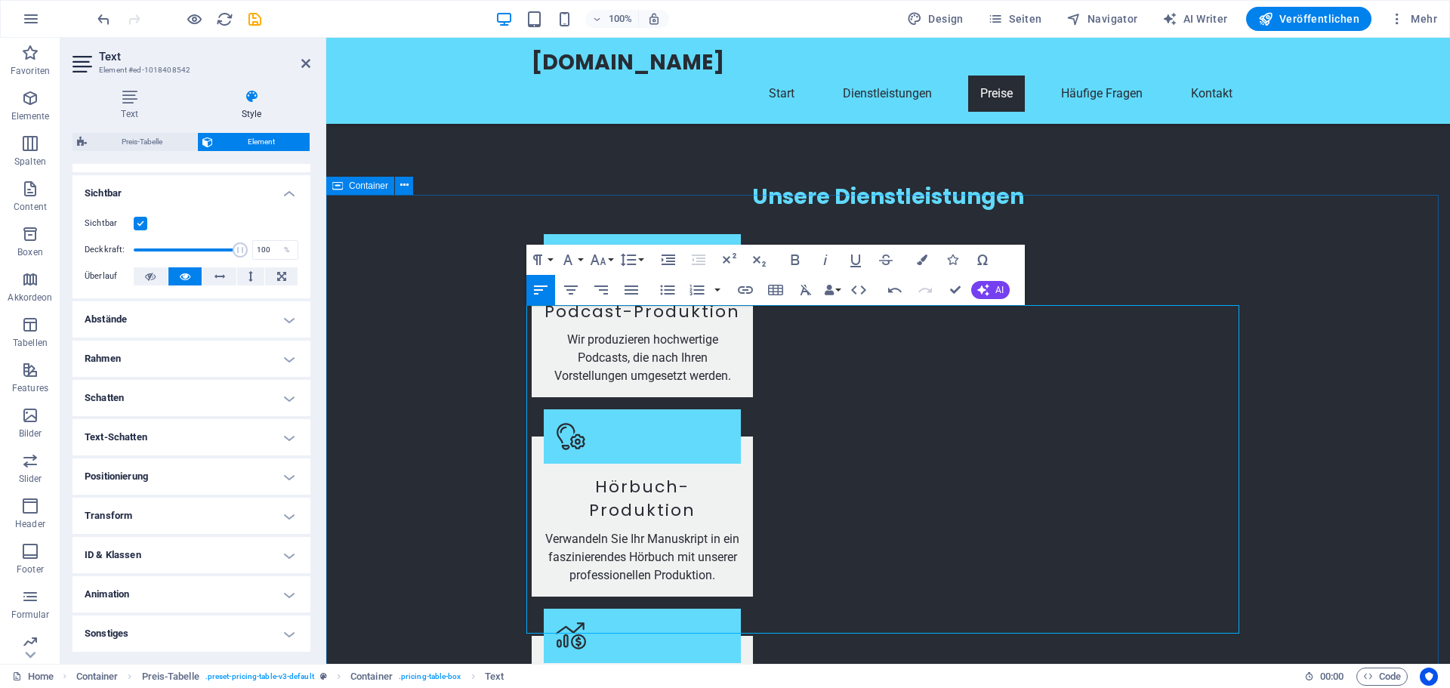
scroll to position [1435, 0]
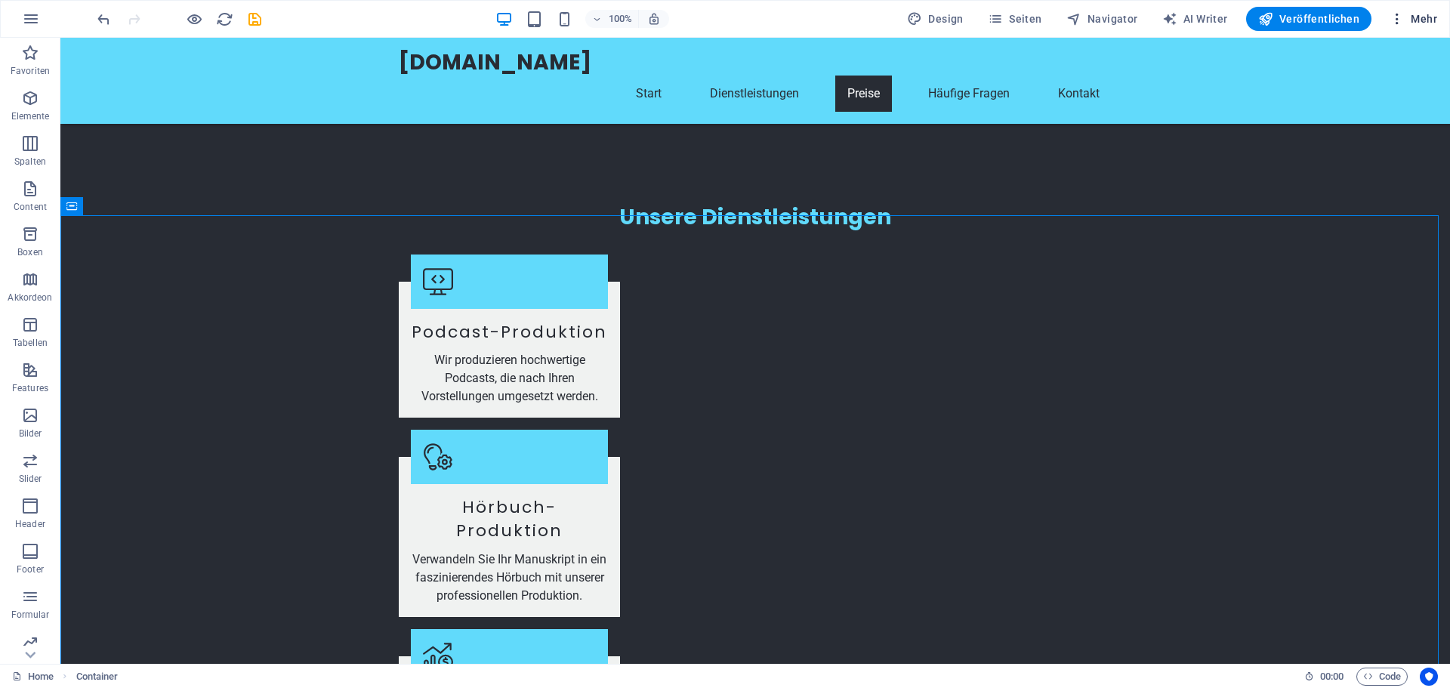
click at [1400, 23] on icon "button" at bounding box center [1397, 18] width 15 height 15
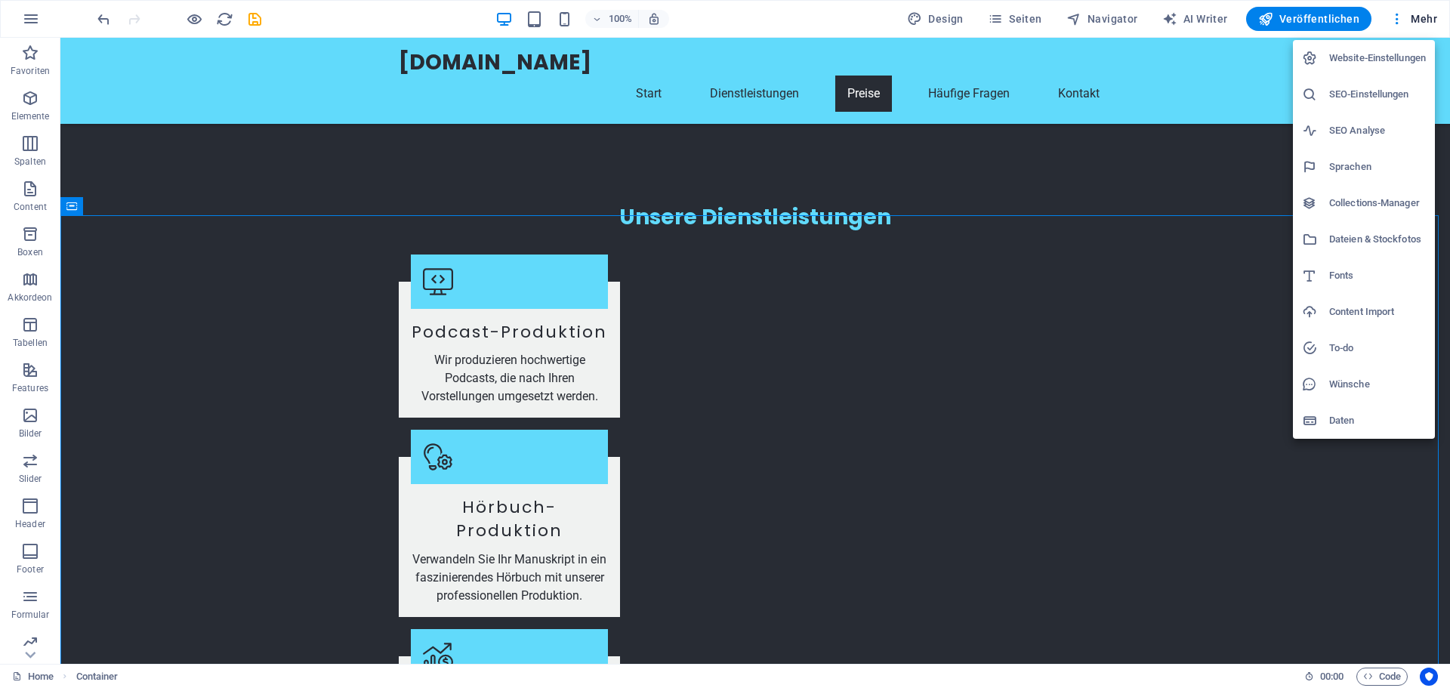
click at [1304, 470] on div at bounding box center [725, 344] width 1450 height 688
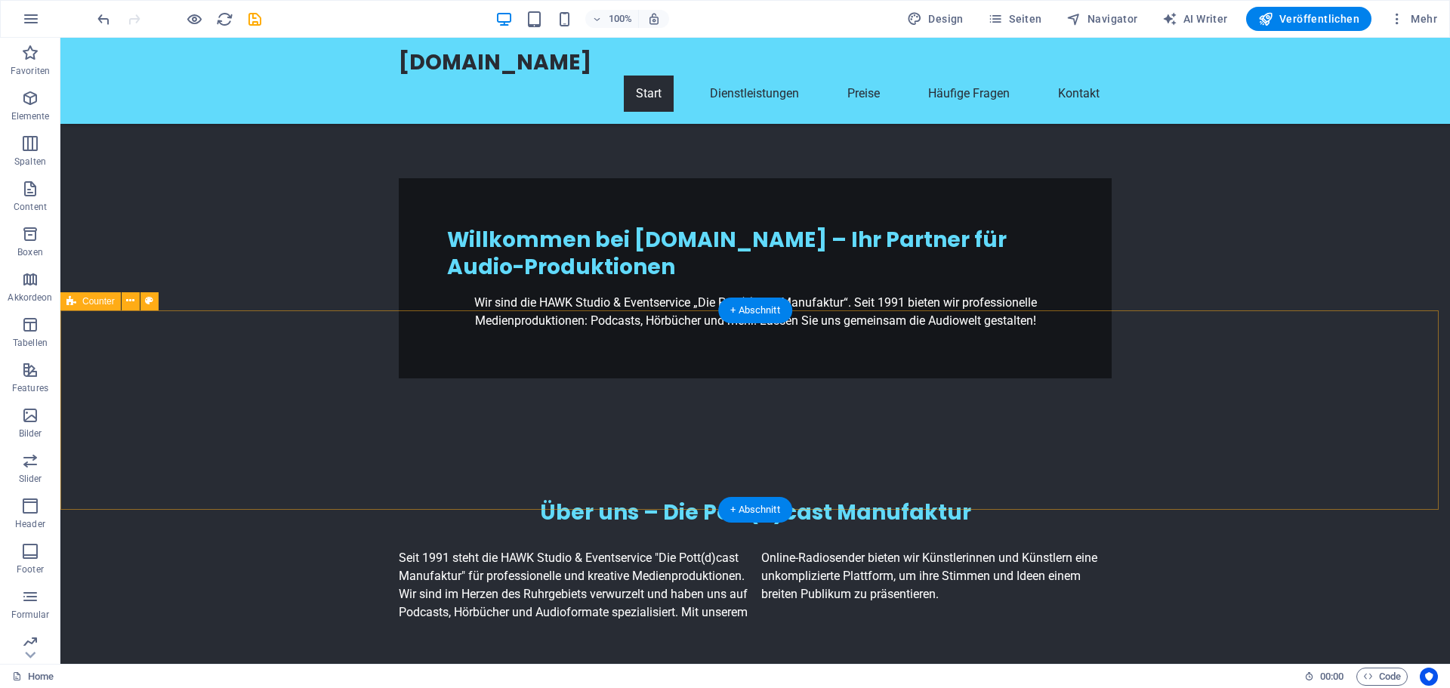
scroll to position [453, 0]
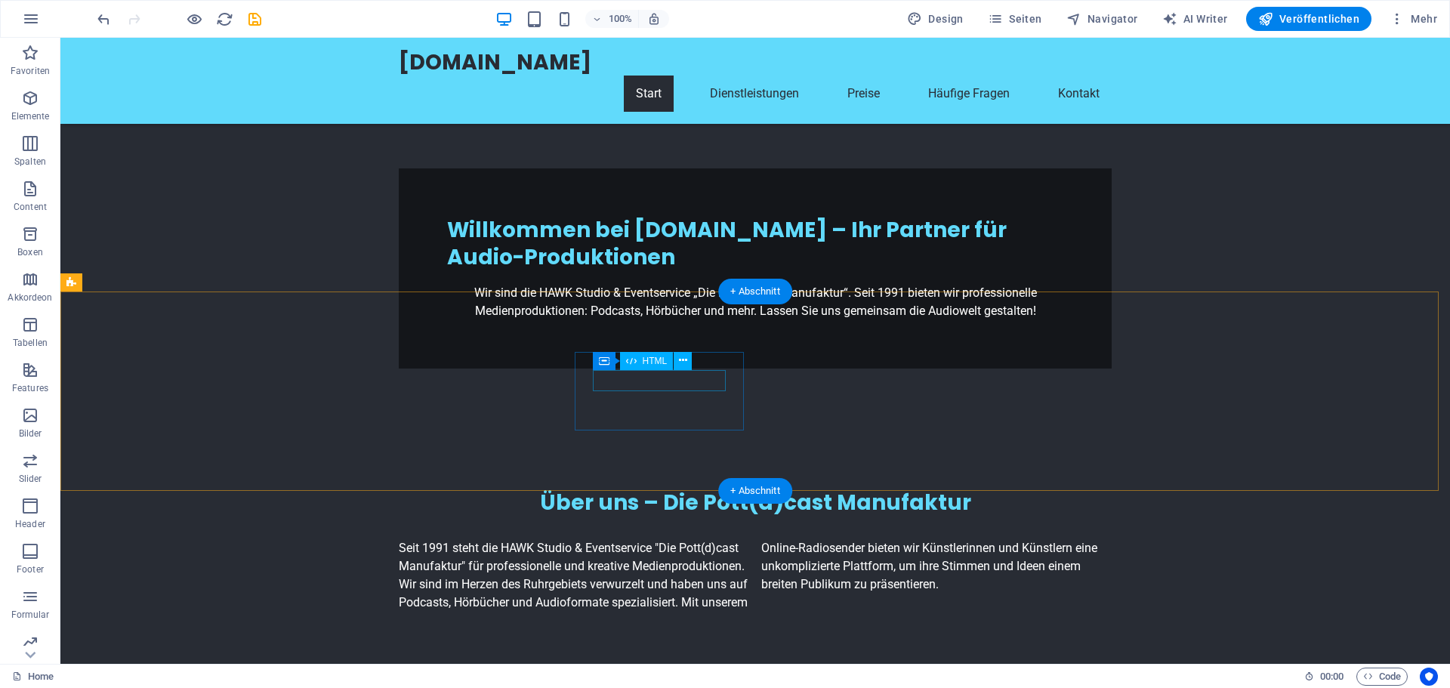
drag, startPoint x: 658, startPoint y: 378, endPoint x: 392, endPoint y: 377, distance: 265.9
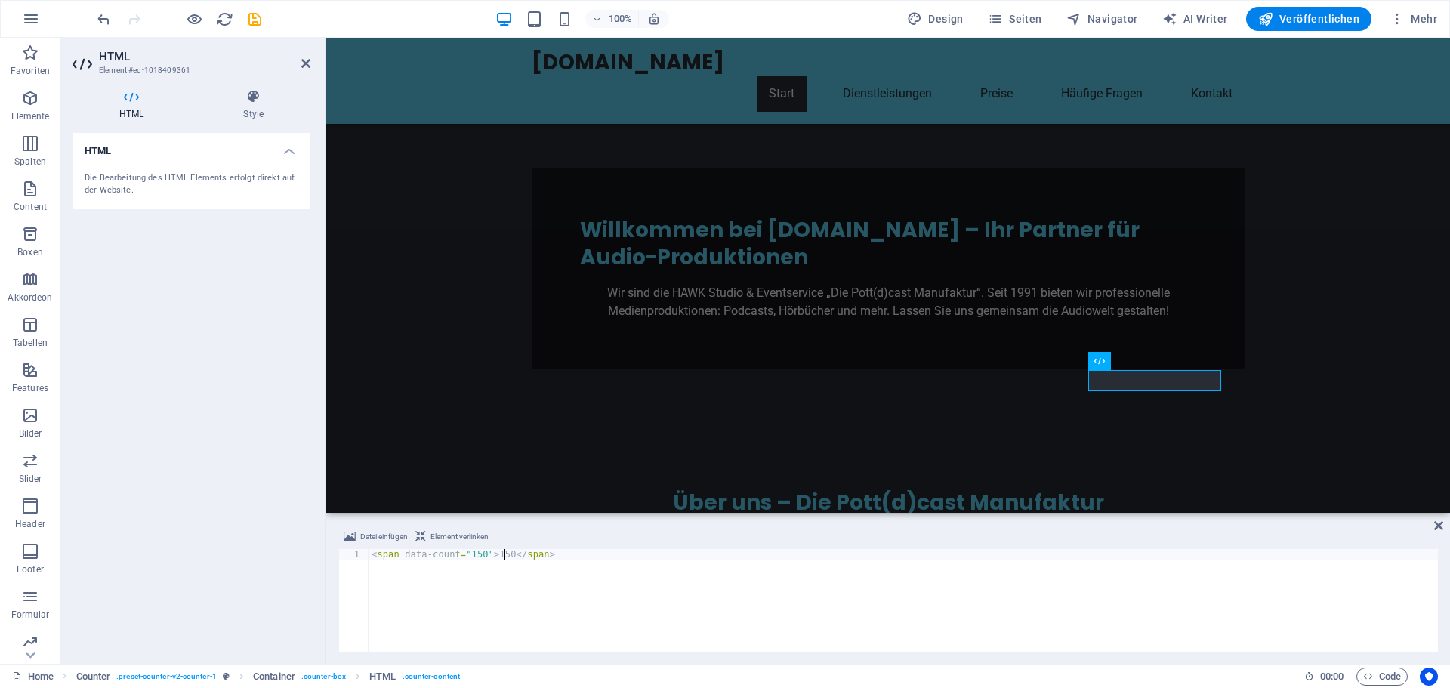
scroll to position [0, 11]
type textarea "<span data-count="150">150</span>"
click at [288, 554] on div "HTML Die Bearbeitung des HTML Elements erfolgt direkt auf der Website." at bounding box center [192, 392] width 238 height 519
click at [249, 100] on icon at bounding box center [253, 96] width 114 height 15
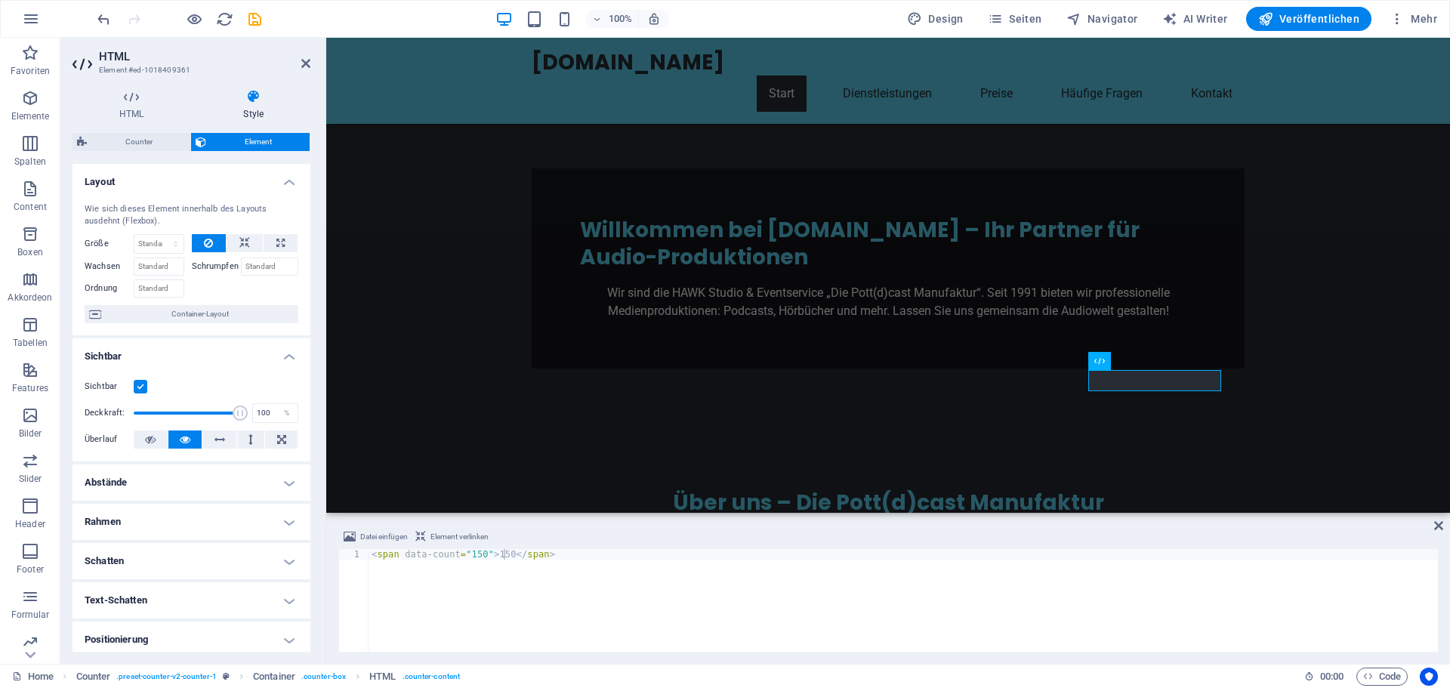
click at [121, 62] on h2 "HTML" at bounding box center [204, 57] width 211 height 14
click at [90, 62] on icon at bounding box center [84, 64] width 23 height 24
click at [136, 97] on icon at bounding box center [132, 96] width 118 height 15
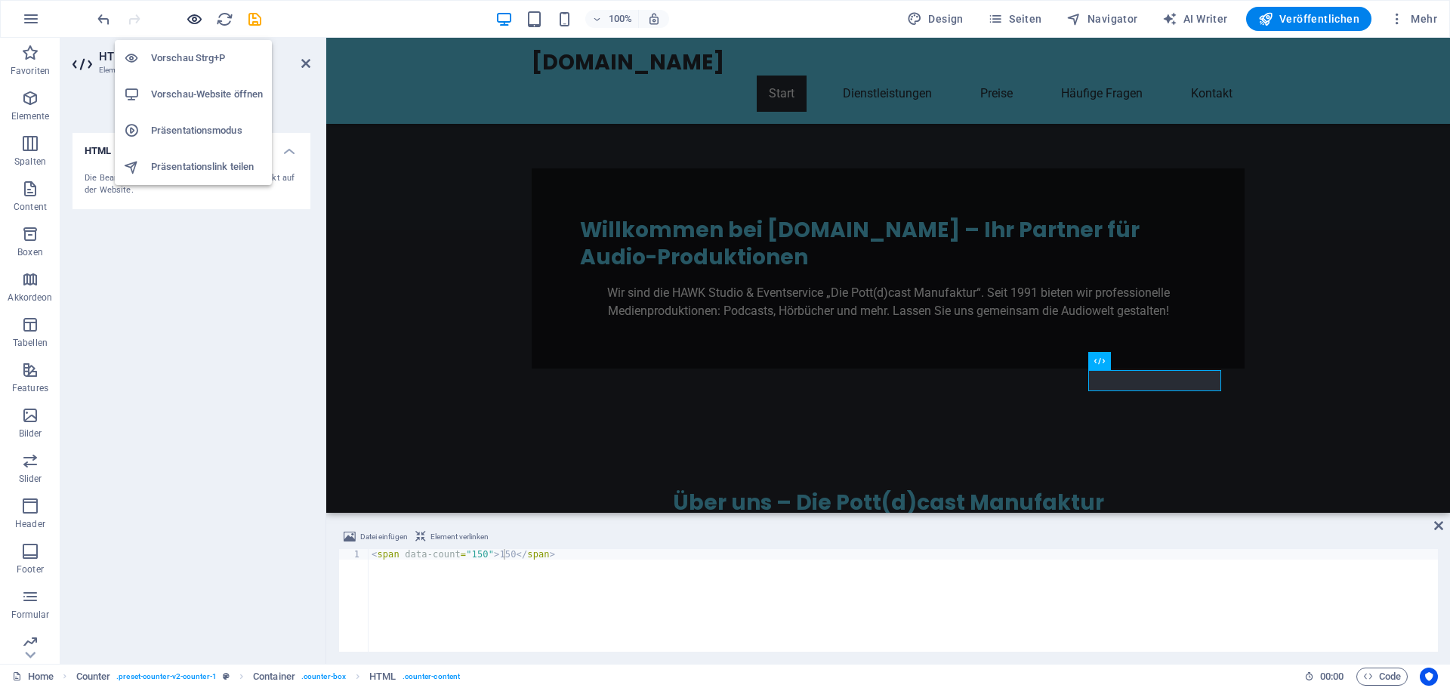
click at [196, 17] on icon "button" at bounding box center [194, 19] width 17 height 17
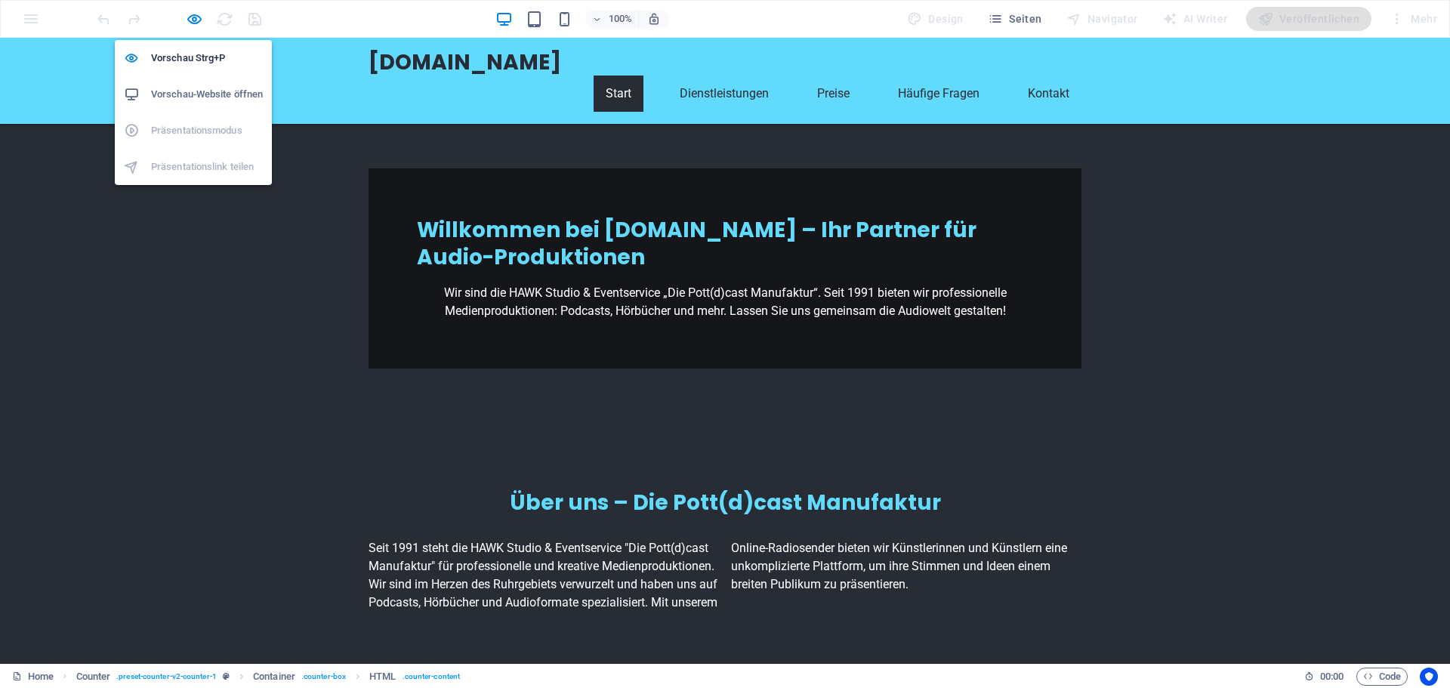
click at [182, 94] on h6 "Vorschau-Website öffnen" at bounding box center [207, 94] width 112 height 18
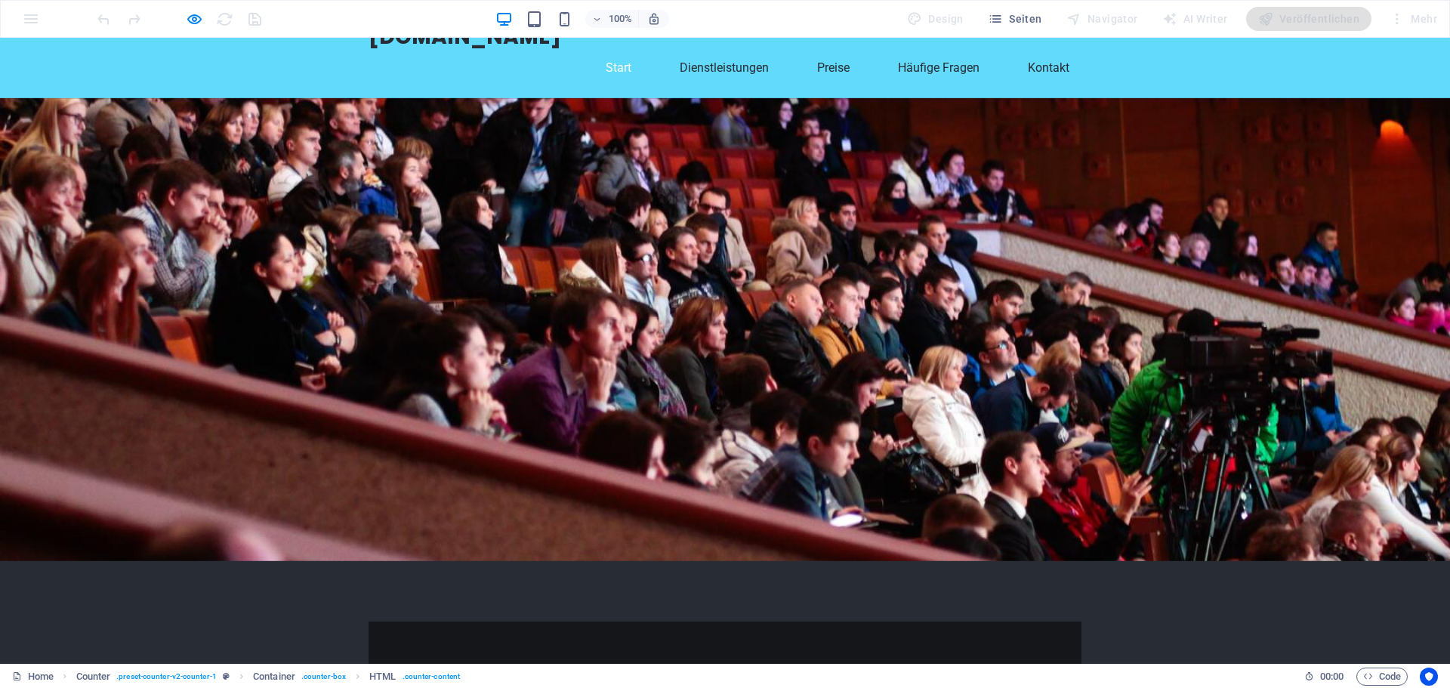
scroll to position [0, 0]
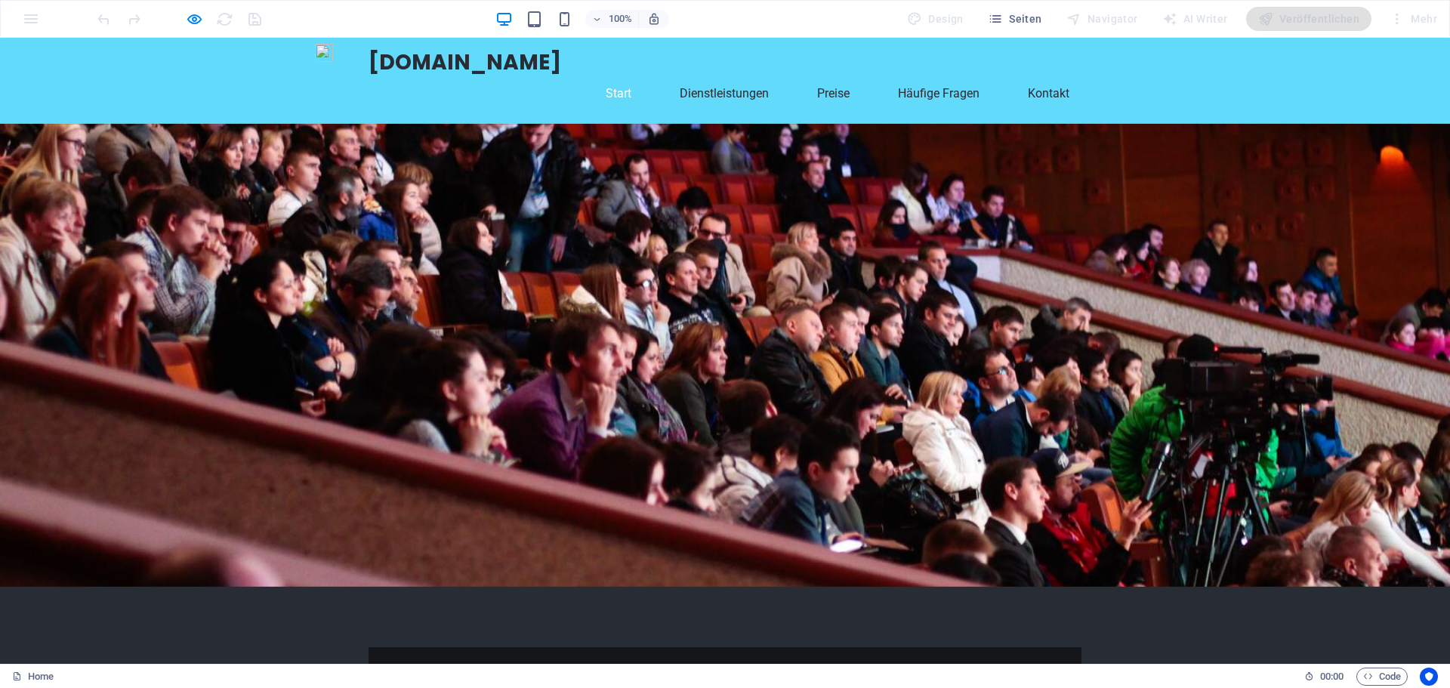
click at [932, 225] on div at bounding box center [725, 355] width 1450 height 463
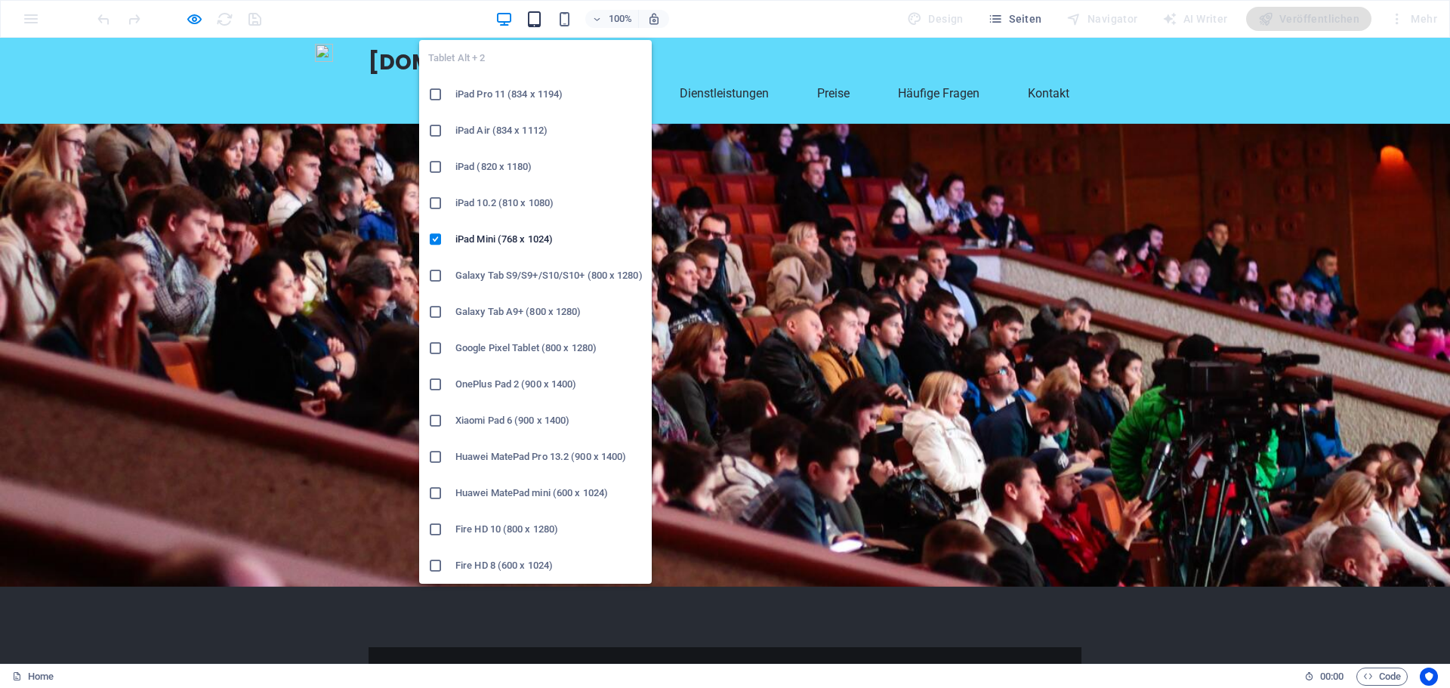
click at [540, 23] on icon "button" at bounding box center [534, 19] width 17 height 17
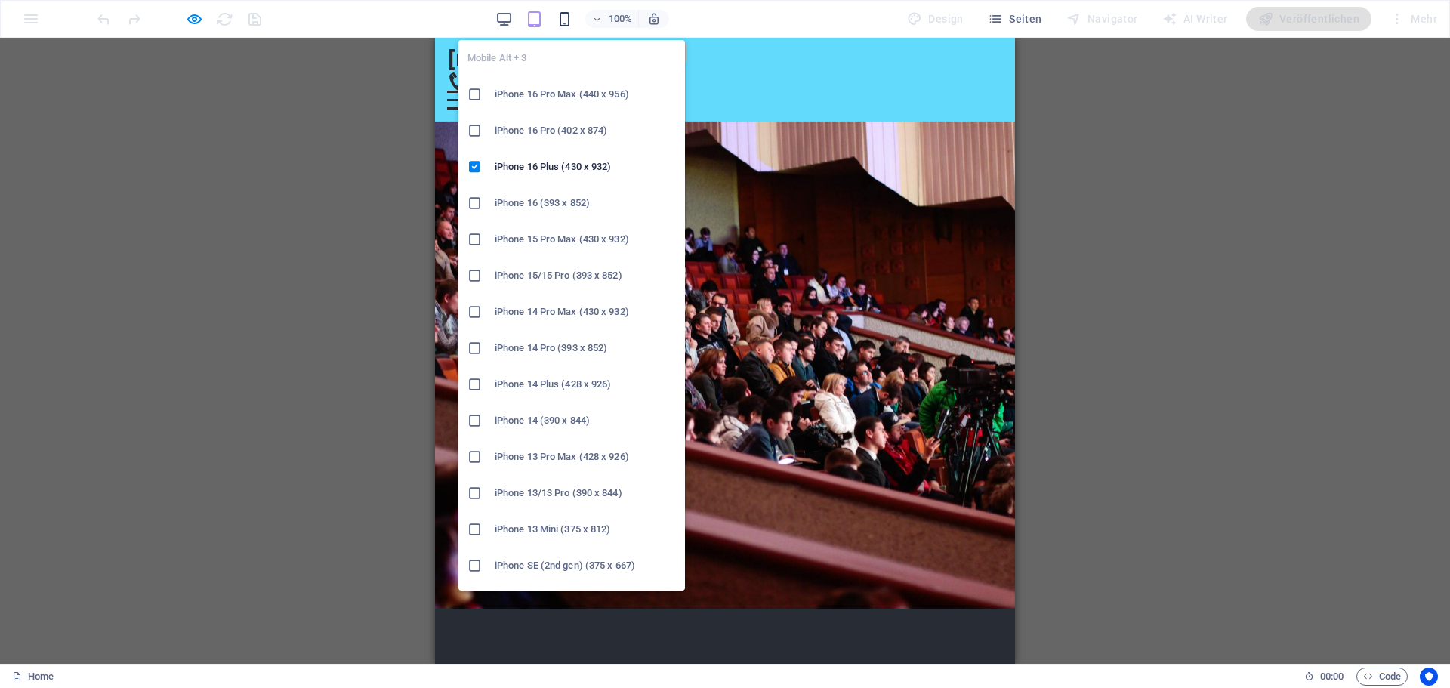
click at [571, 21] on icon "button" at bounding box center [564, 19] width 17 height 17
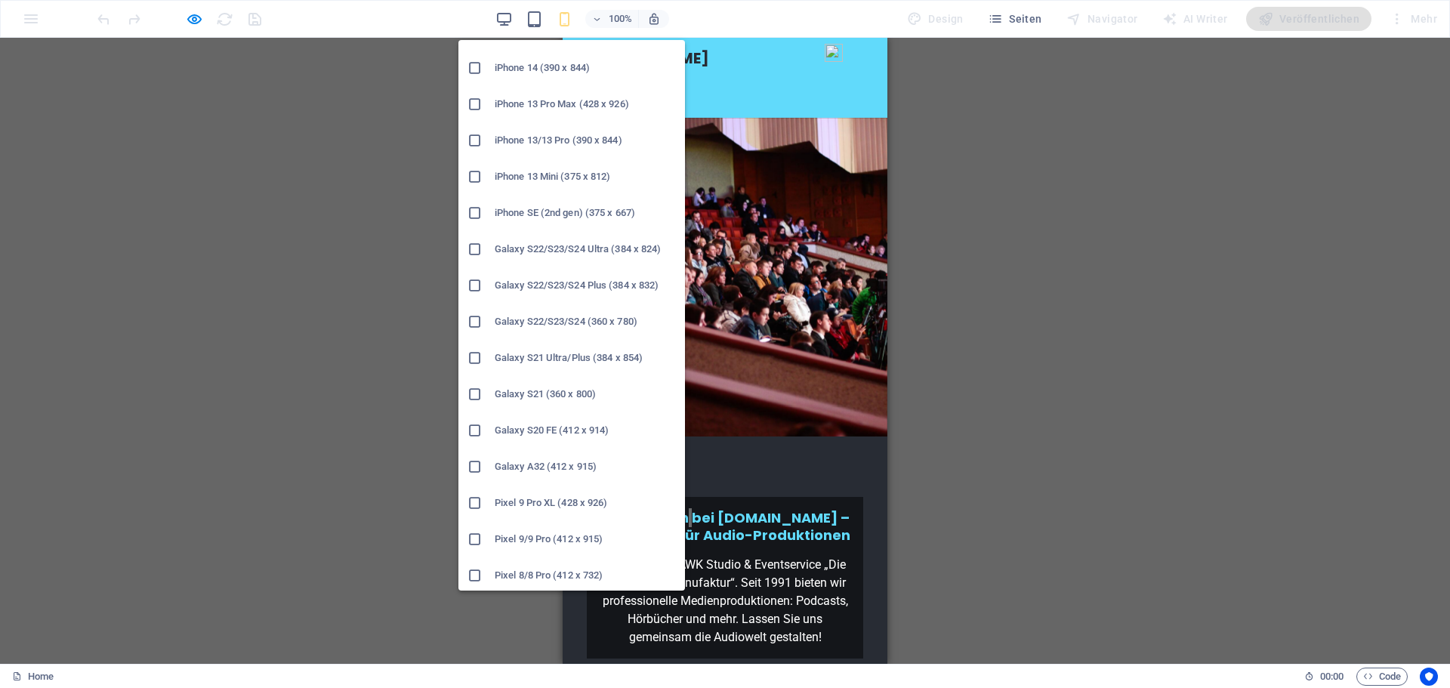
scroll to position [378, 0]
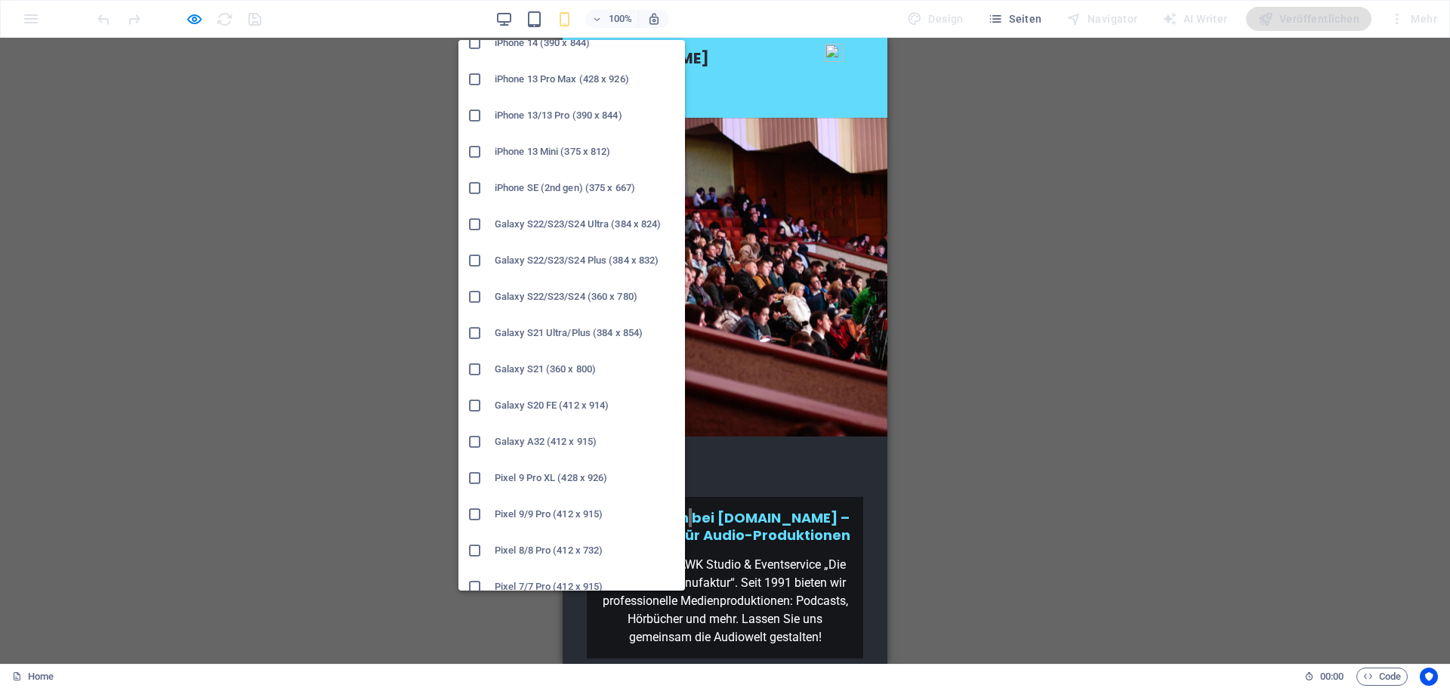
click at [555, 221] on h6 "Galaxy S22/S23/S24 Ultra (384 x 824)" at bounding box center [585, 224] width 181 height 18
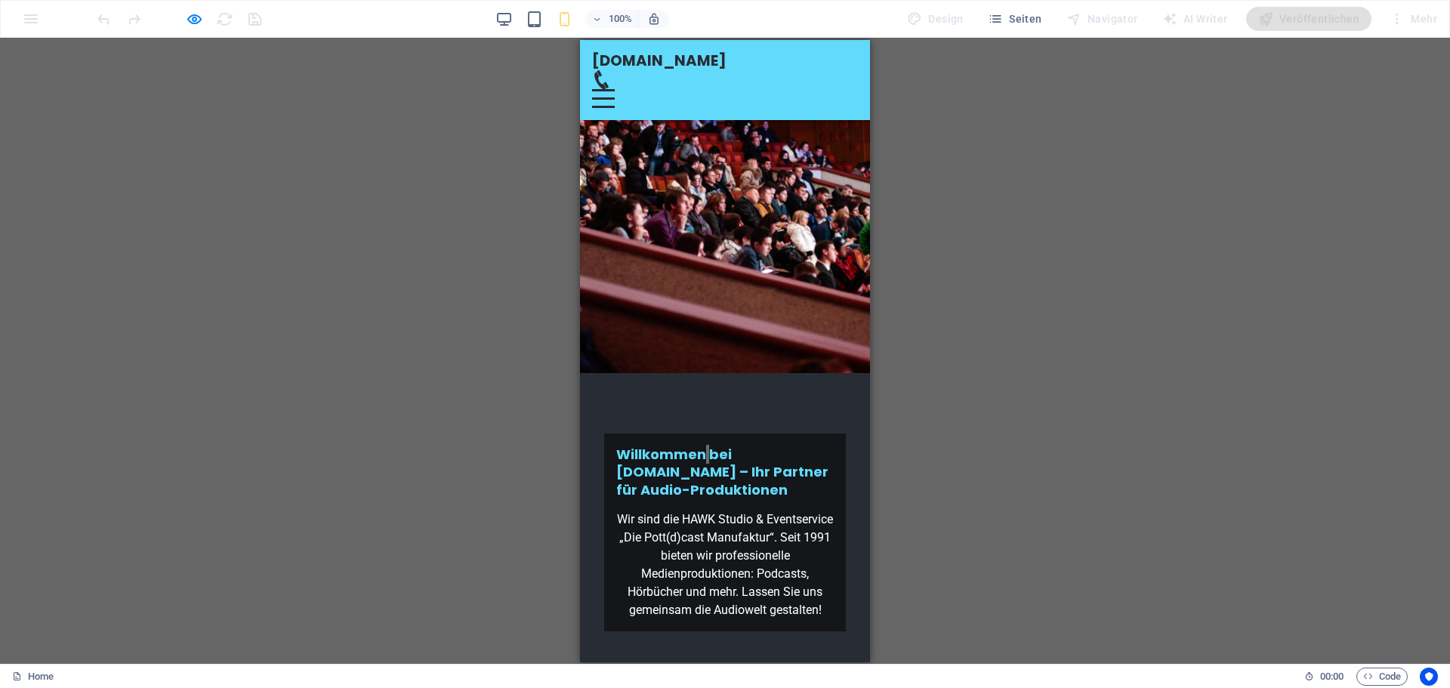
scroll to position [0, 0]
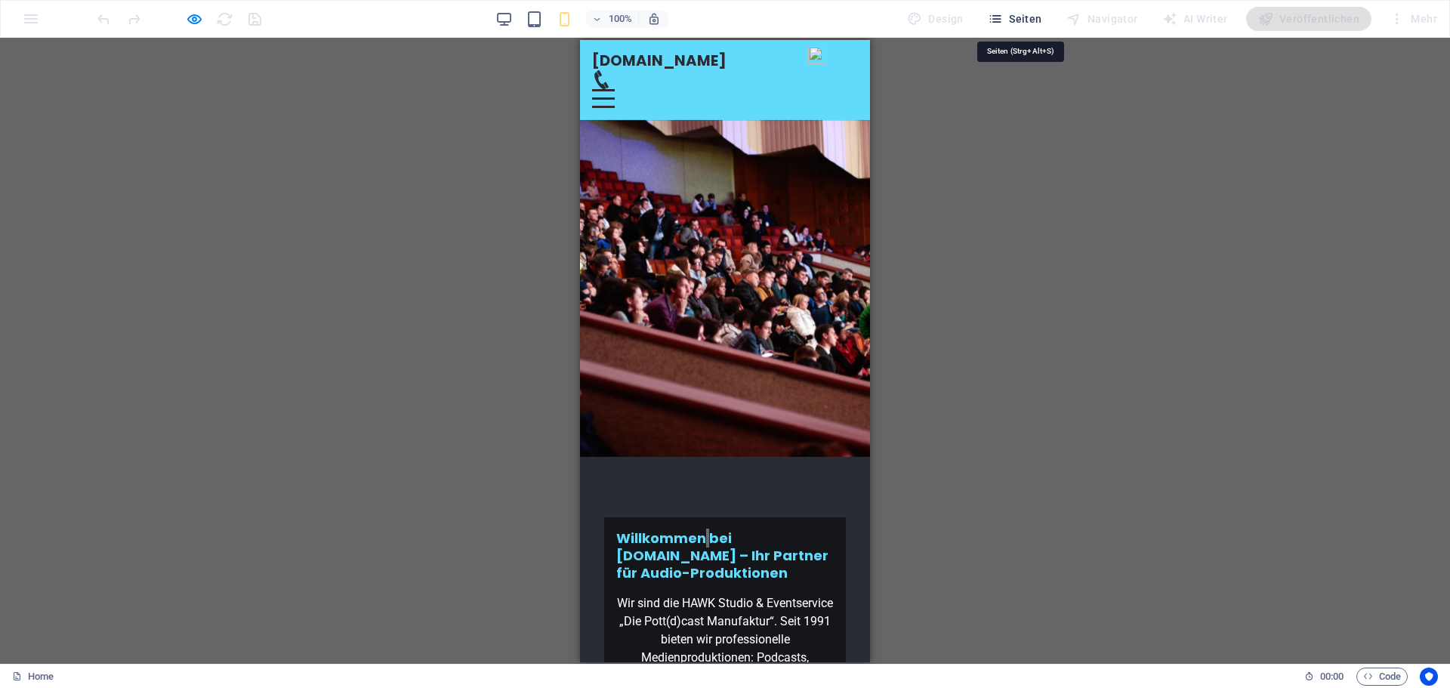
click at [1035, 14] on span "Seiten" at bounding box center [1015, 18] width 54 height 15
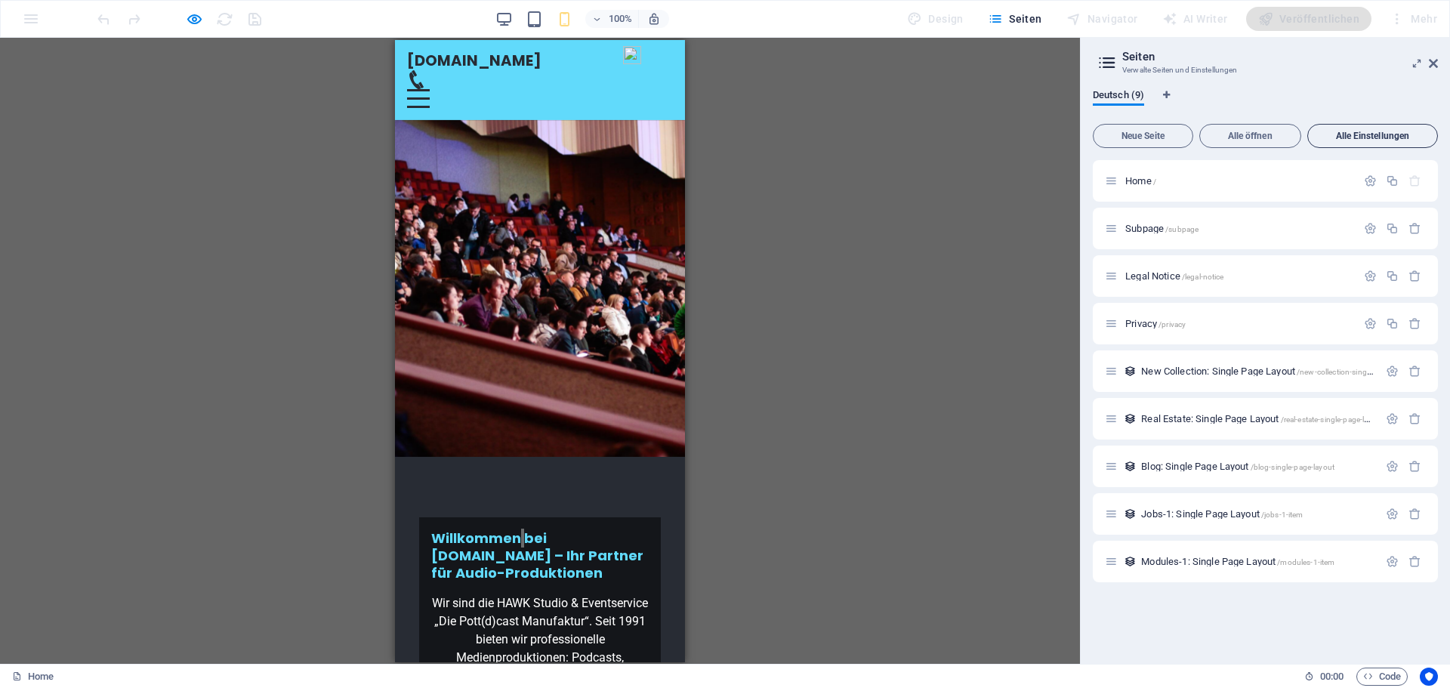
click at [1366, 139] on span "Alle Einstellungen" at bounding box center [1372, 135] width 117 height 9
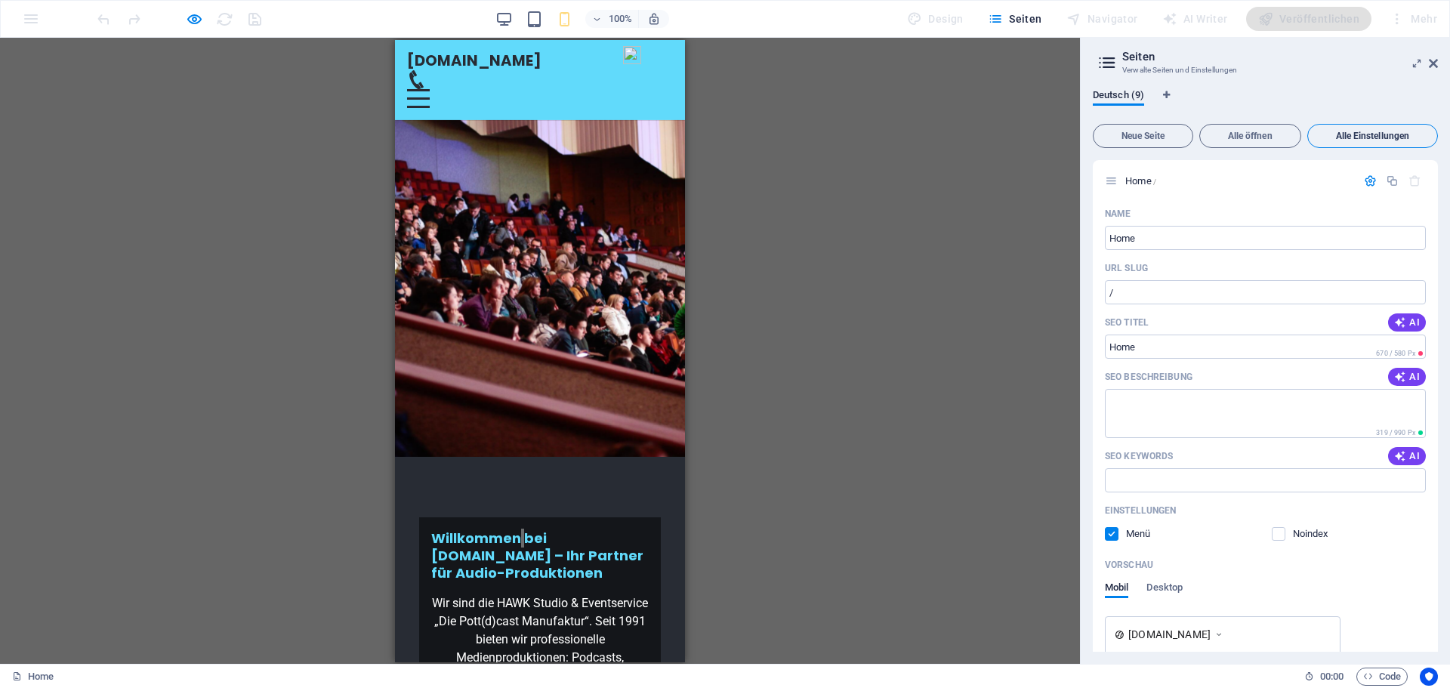
scroll to position [2932, 0]
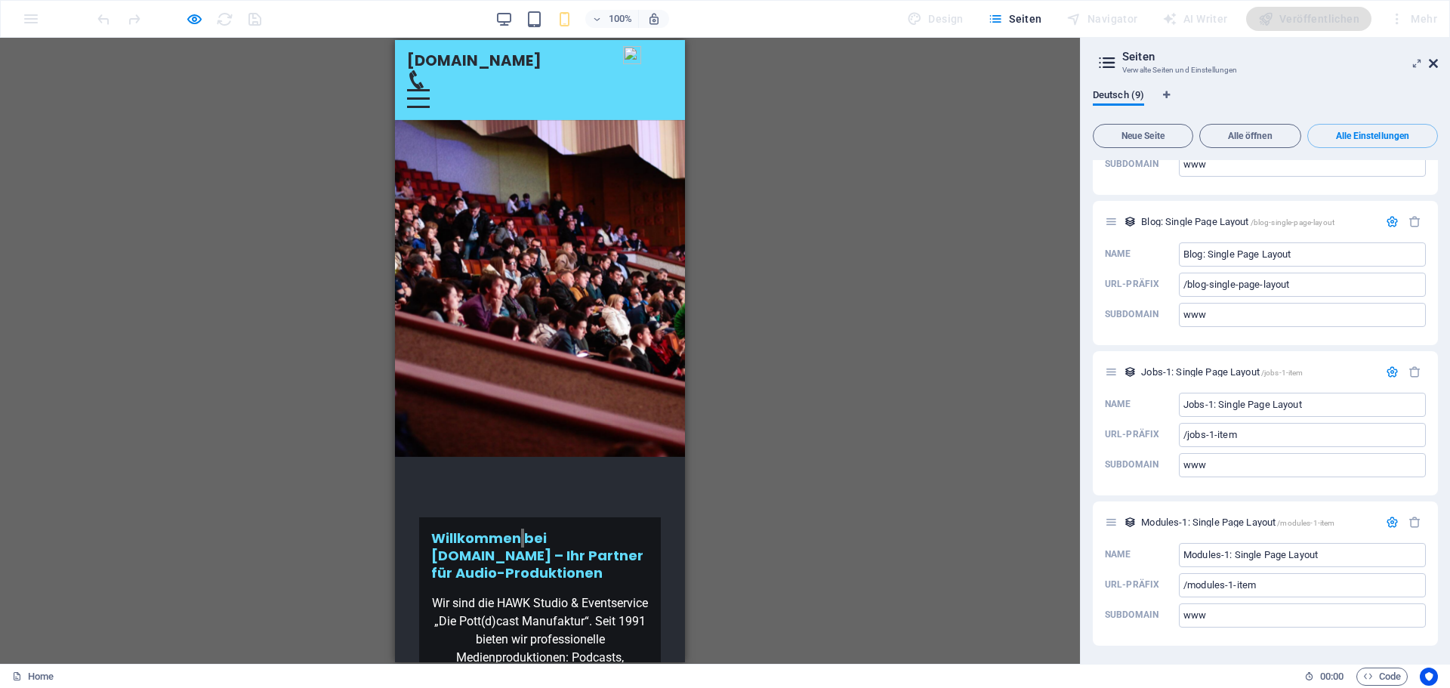
click at [1431, 61] on icon at bounding box center [1433, 63] width 9 height 12
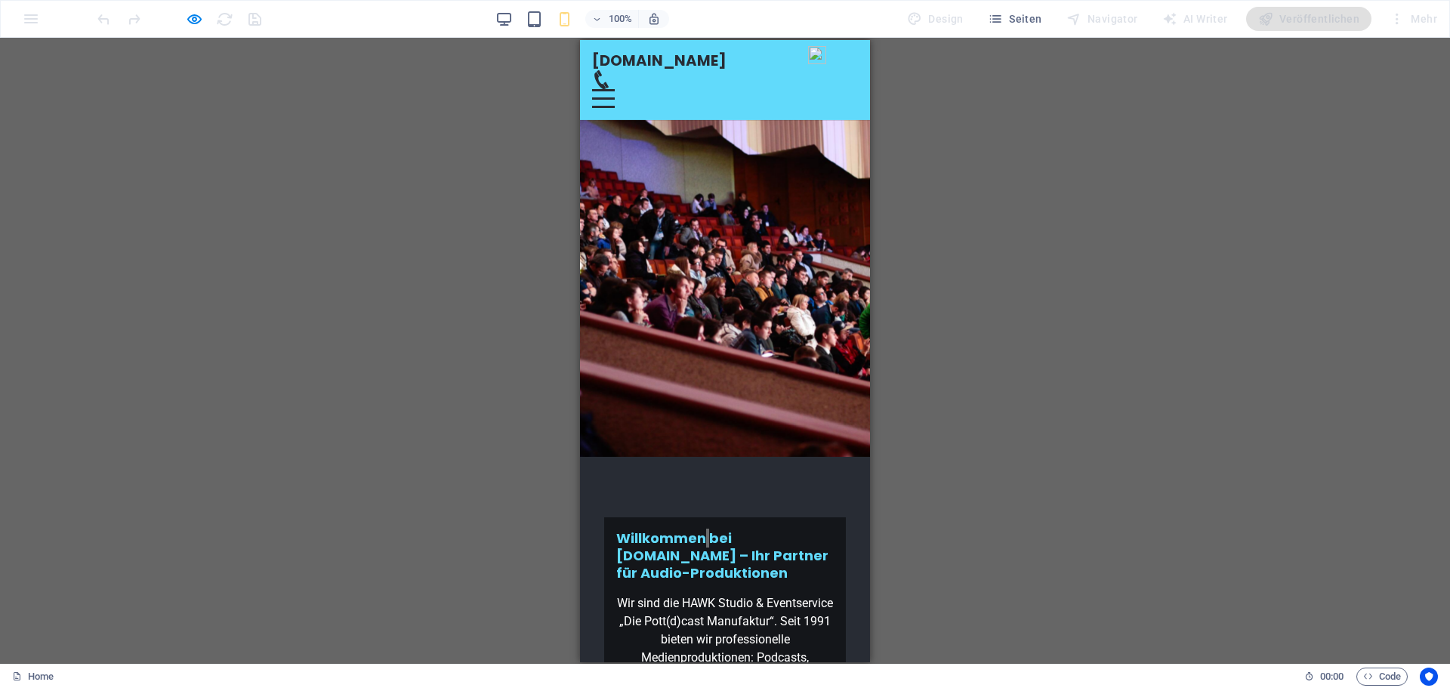
click at [1316, 17] on div "Veröffentlichen" at bounding box center [1308, 19] width 125 height 24
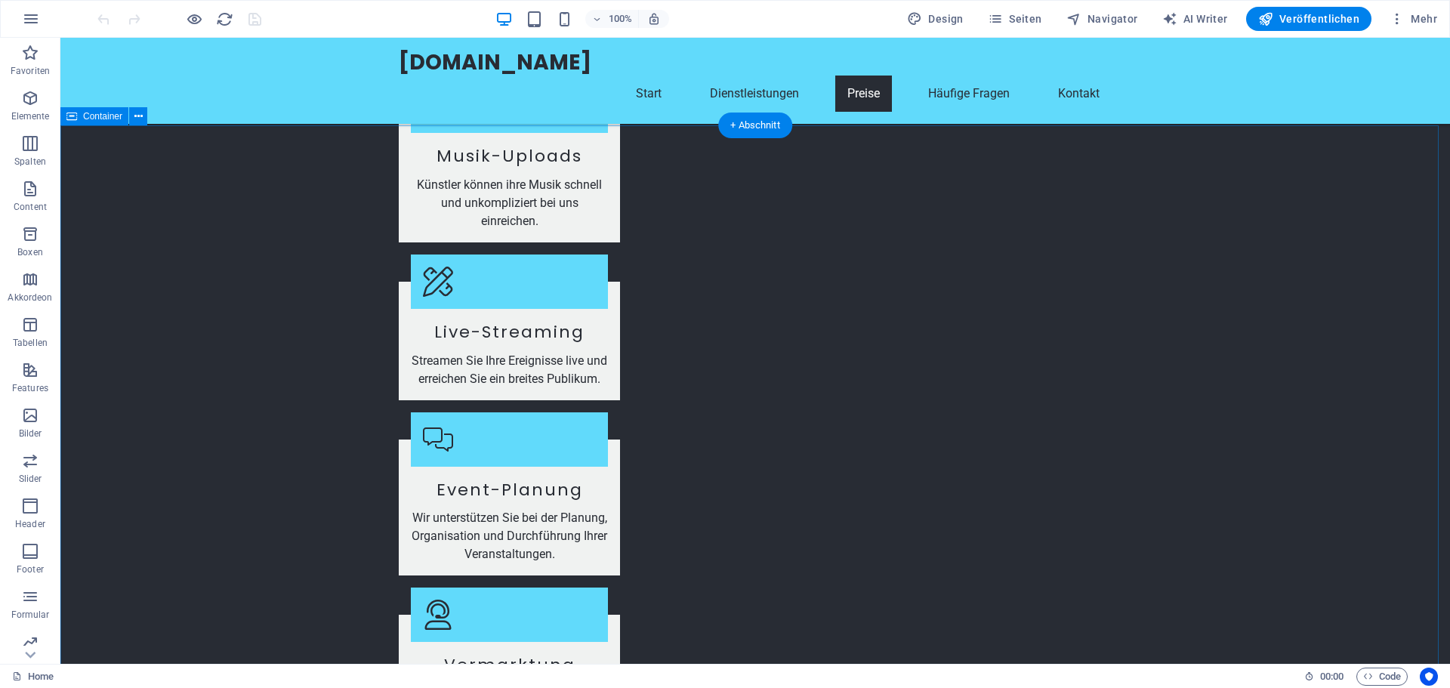
scroll to position [1964, 0]
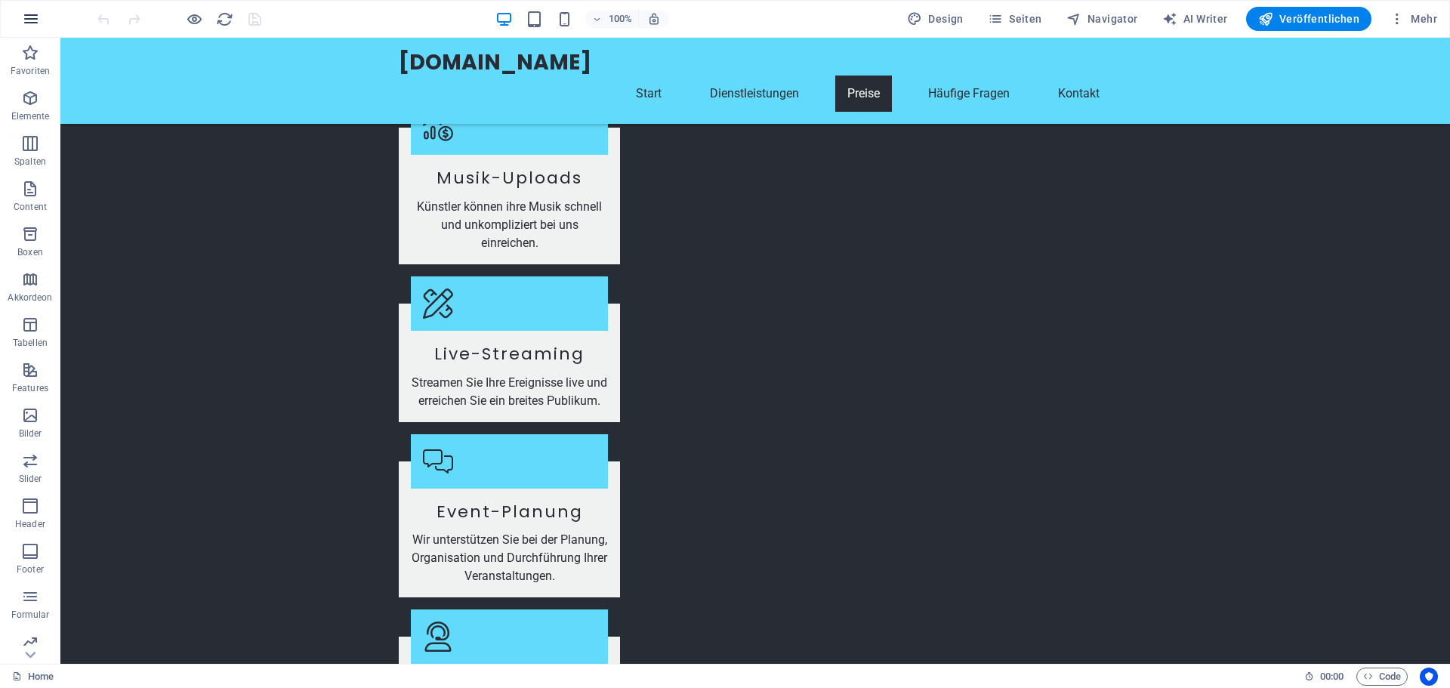
click at [29, 19] on icon "button" at bounding box center [31, 19] width 18 height 18
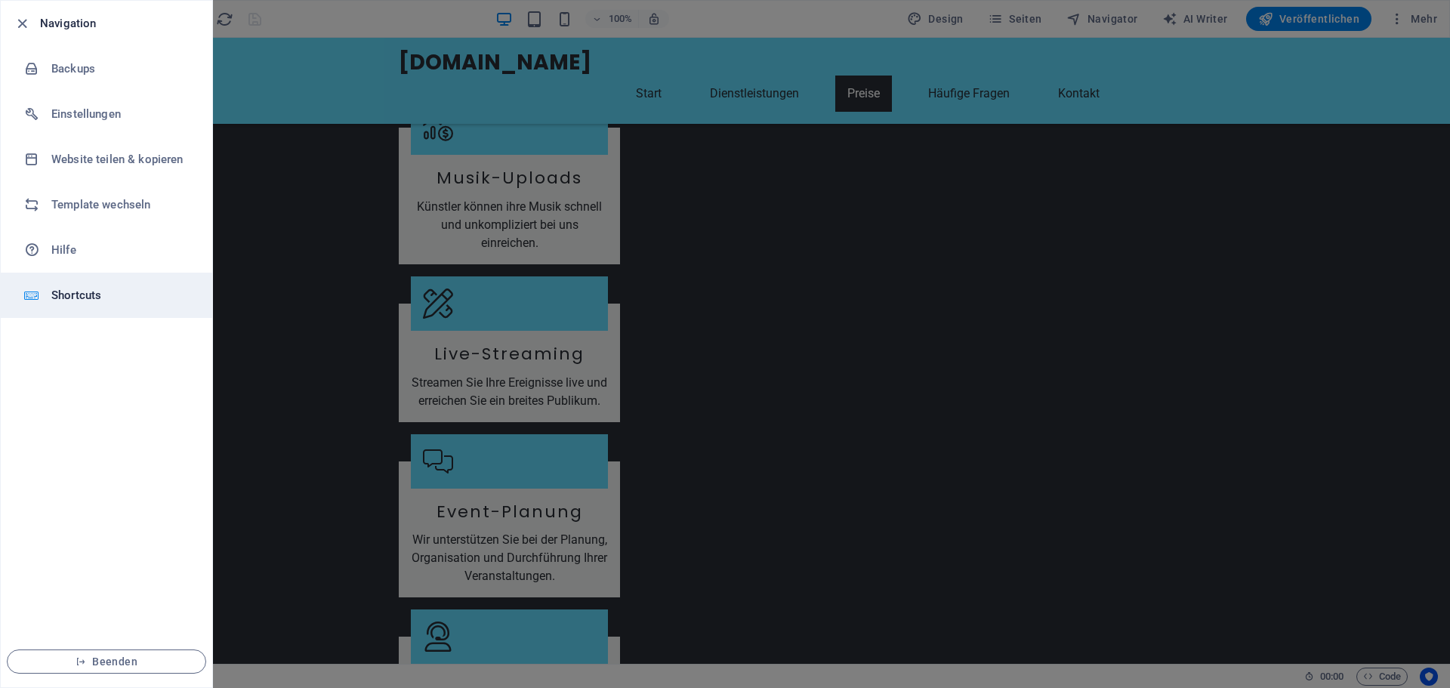
click at [92, 298] on h6 "Shortcuts" at bounding box center [121, 295] width 140 height 18
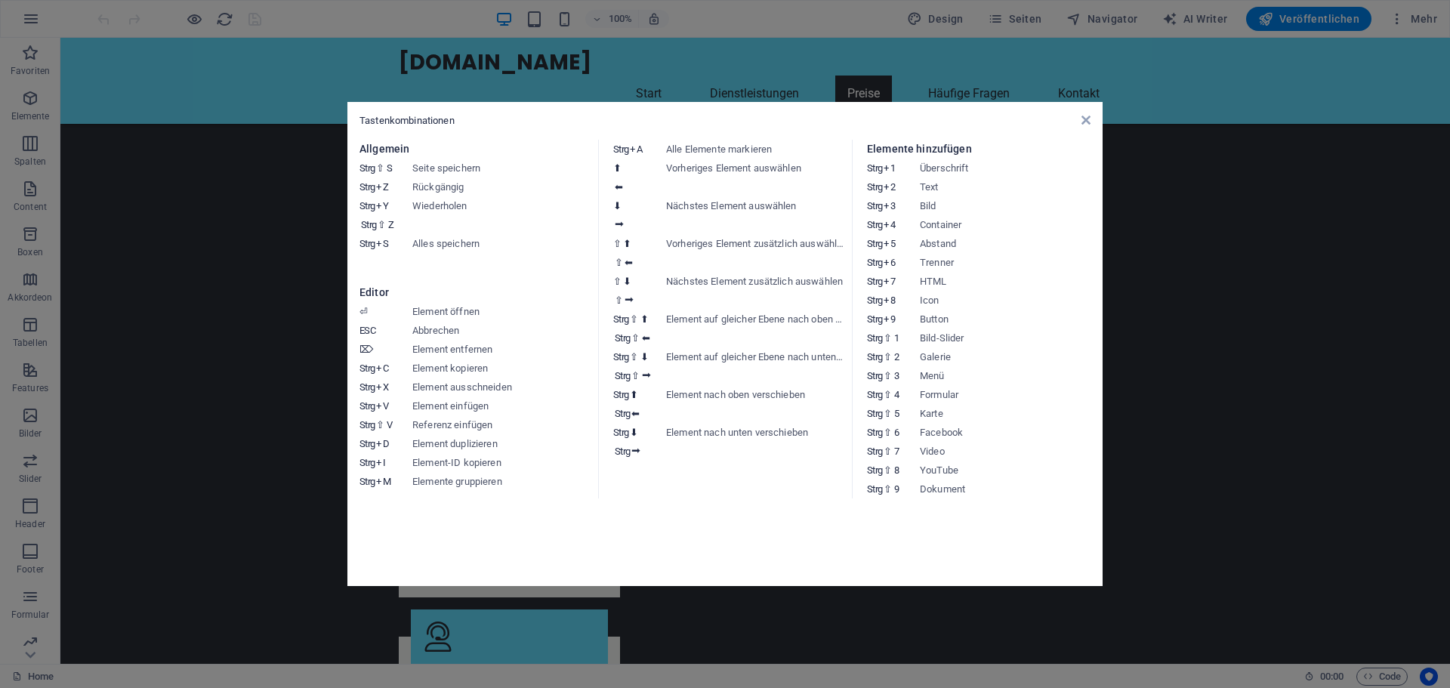
click at [1197, 76] on aside "Tastenkombinationen Allgemein Strg ⇧ S Seite speichern Strg Z Rückgängig Strg Y…" at bounding box center [725, 344] width 1450 height 688
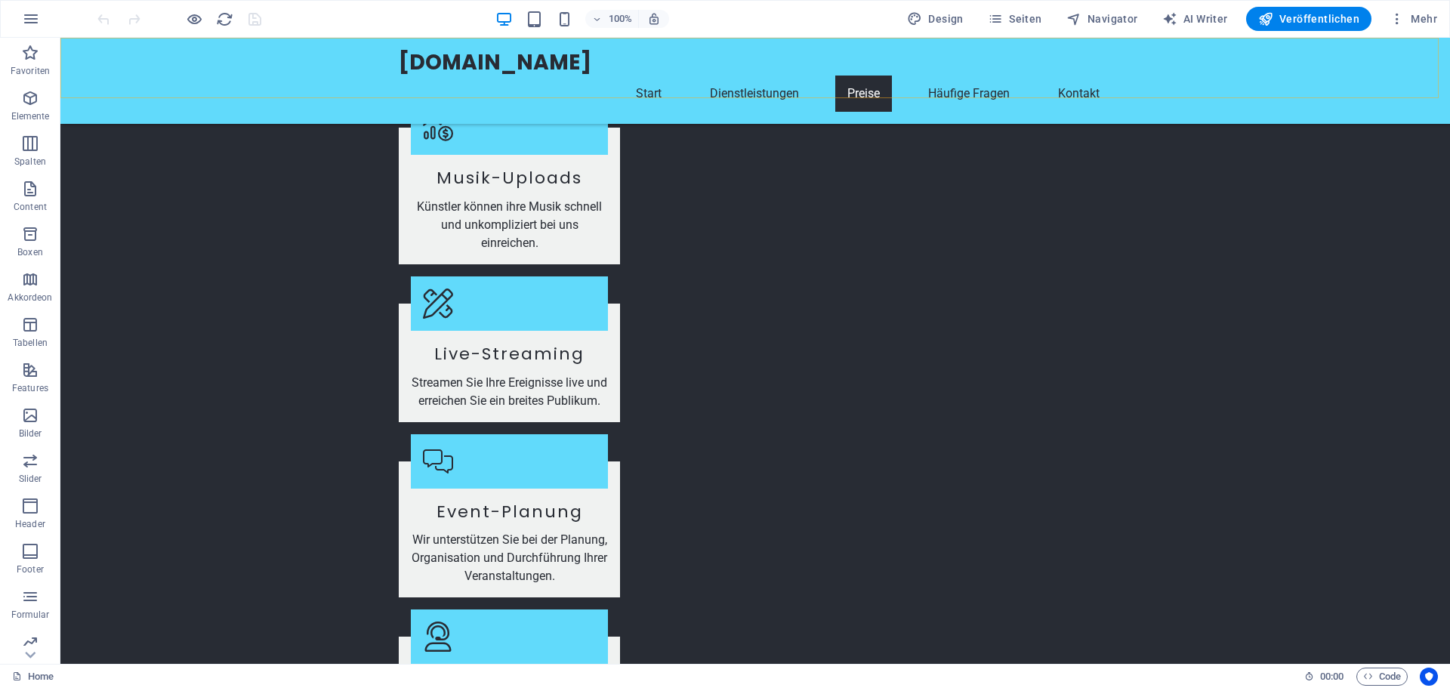
click at [294, 79] on div "[DOMAIN_NAME] Start Dienstleistungen Preise Häufige Fragen Kontakt" at bounding box center [755, 81] width 1390 height 86
click at [956, 78] on nav "Start Dienstleistungen Preise Häufige Fragen Kontakt" at bounding box center [755, 94] width 713 height 36
click at [945, 76] on nav "Start Dienstleistungen Preise Häufige Fragen Kontakt" at bounding box center [755, 94] width 713 height 36
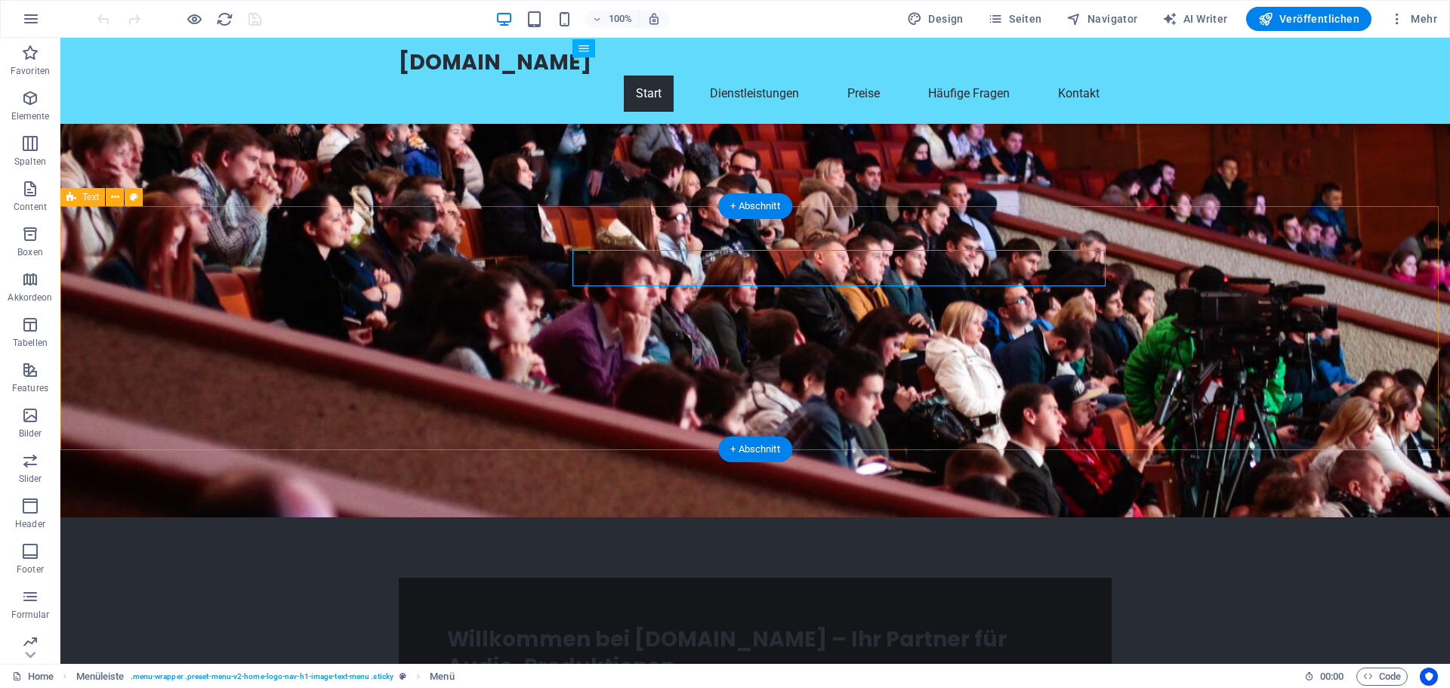
scroll to position [0, 0]
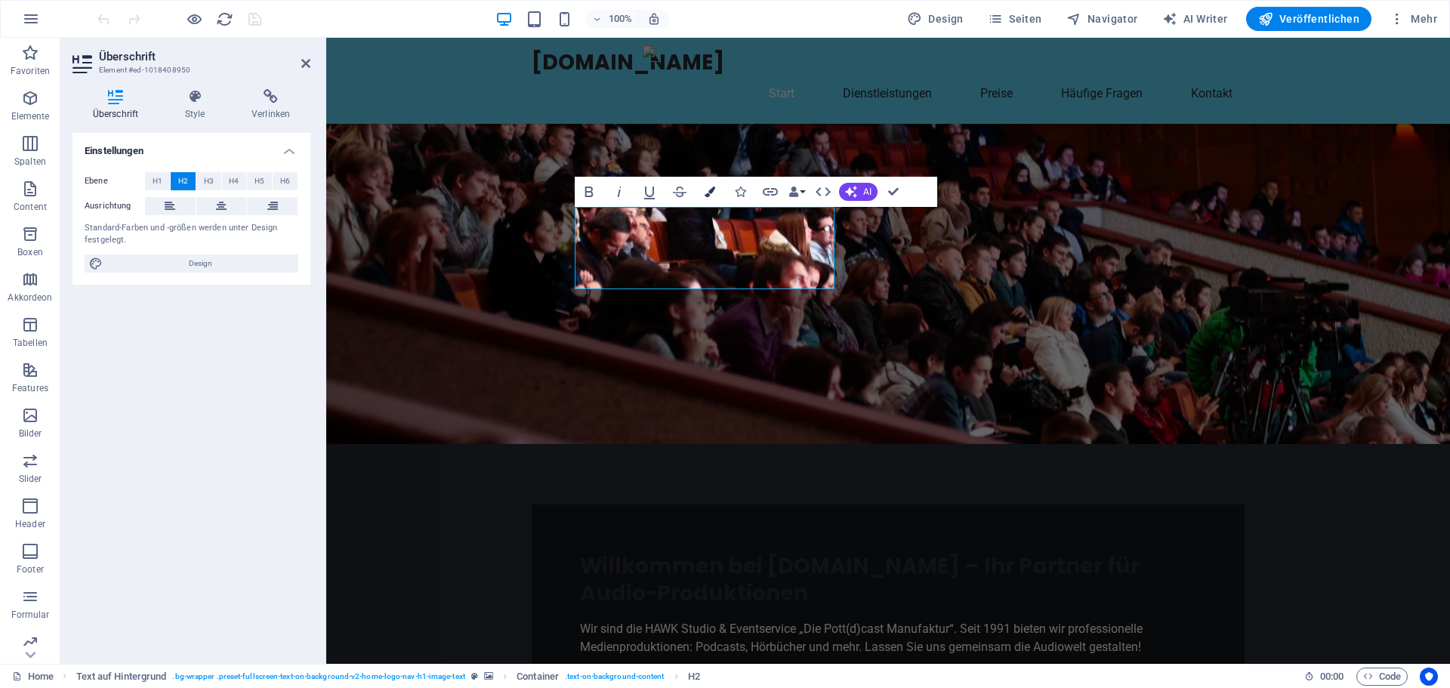
click at [703, 193] on button "Colors" at bounding box center [710, 192] width 29 height 30
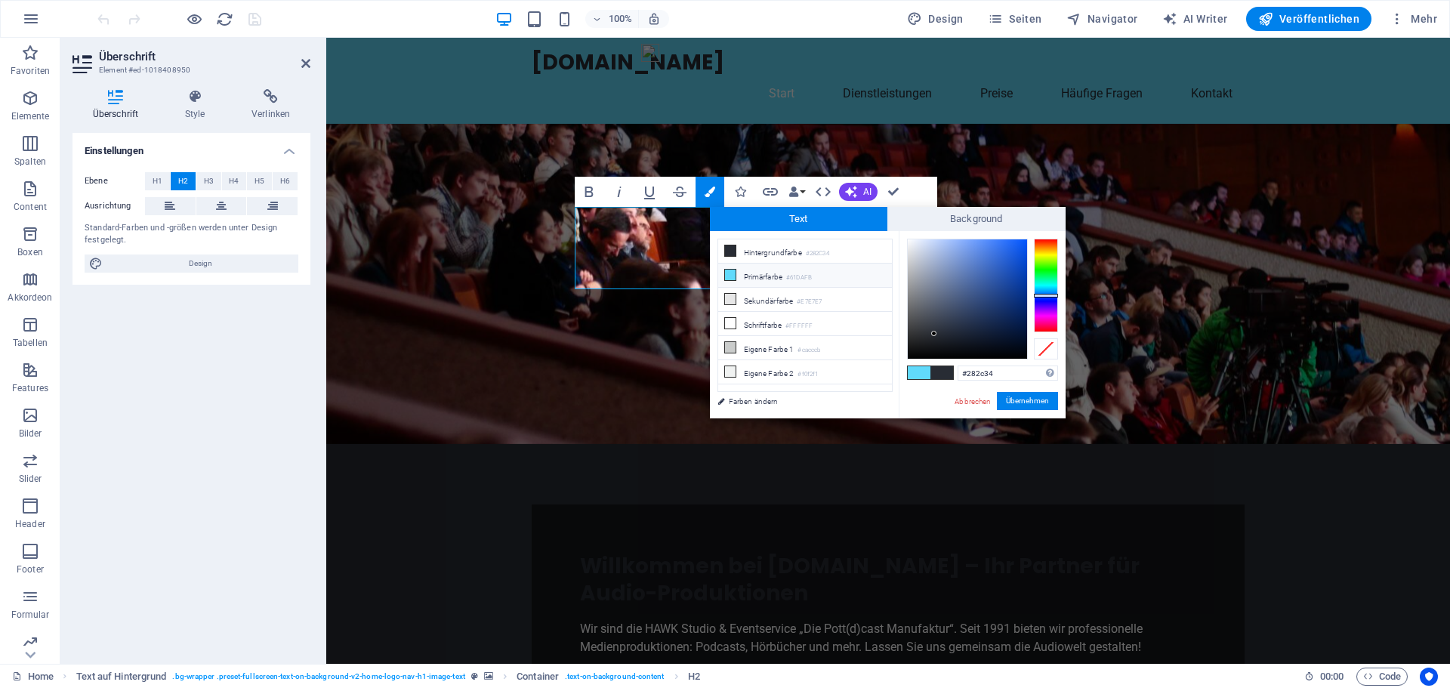
click at [730, 271] on icon at bounding box center [730, 275] width 11 height 11
type input "#61dafb"
click at [1034, 402] on button "Übernehmen" at bounding box center [1027, 401] width 61 height 18
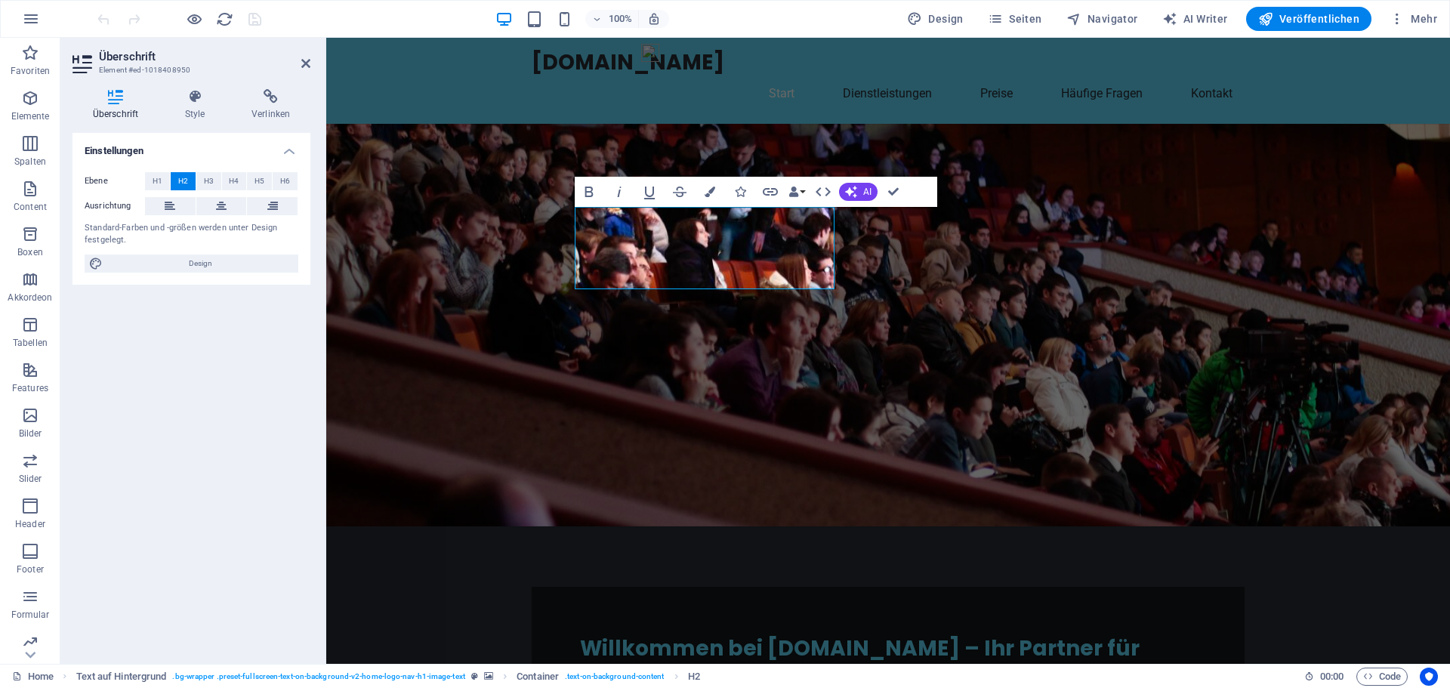
click at [1017, 365] on figure at bounding box center [888, 325] width 1124 height 403
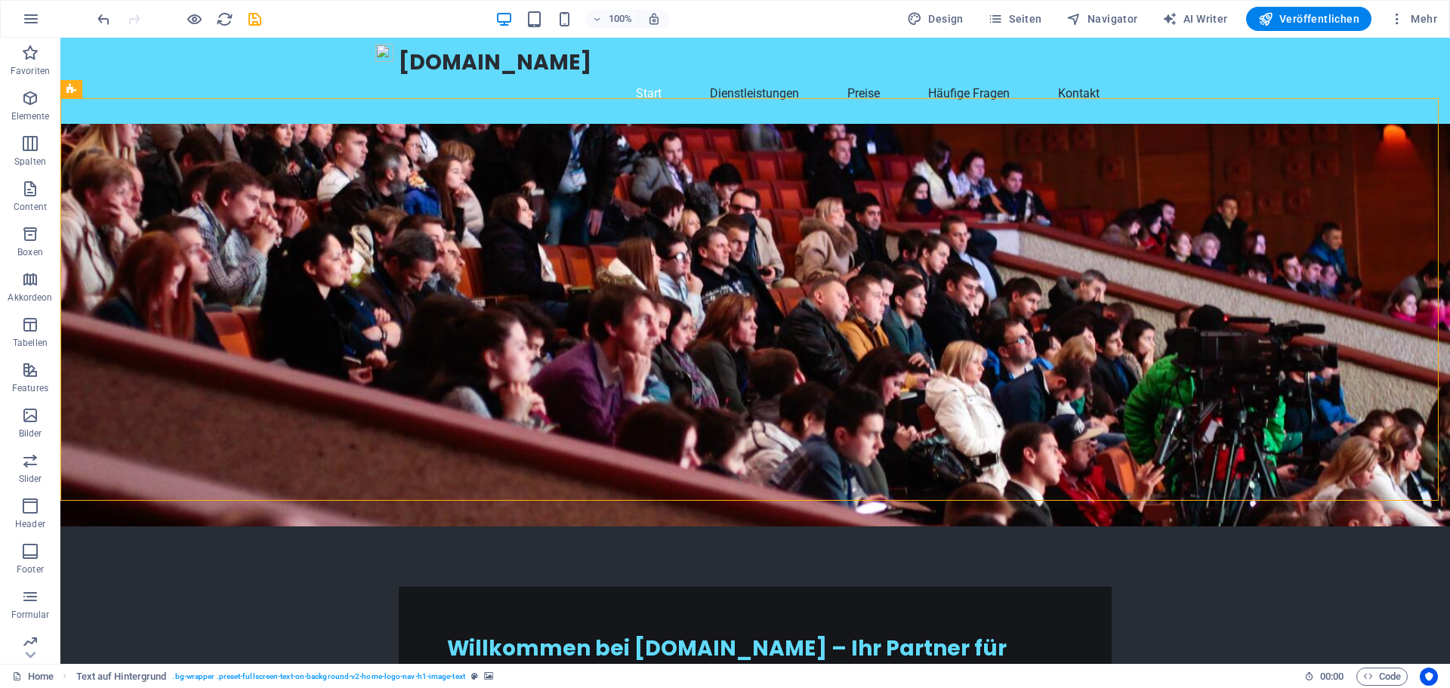
checkbox input "false"
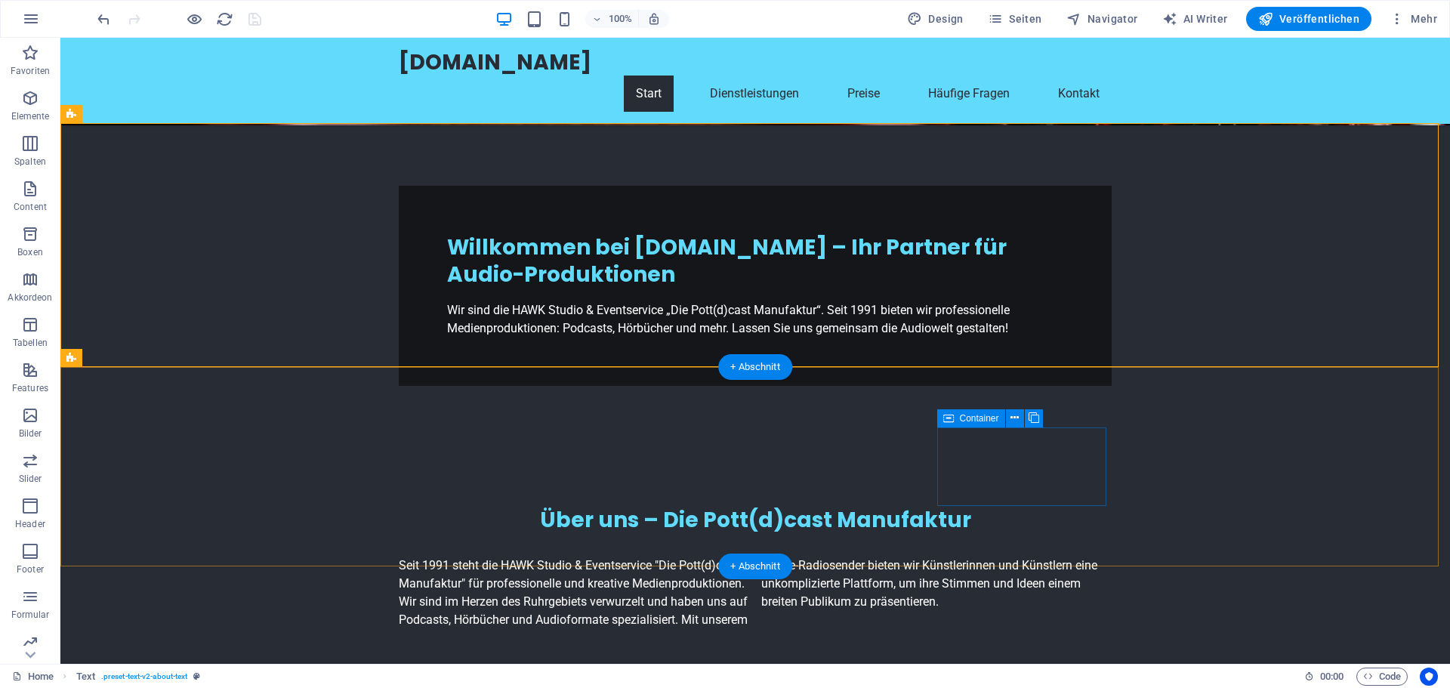
scroll to position [378, 0]
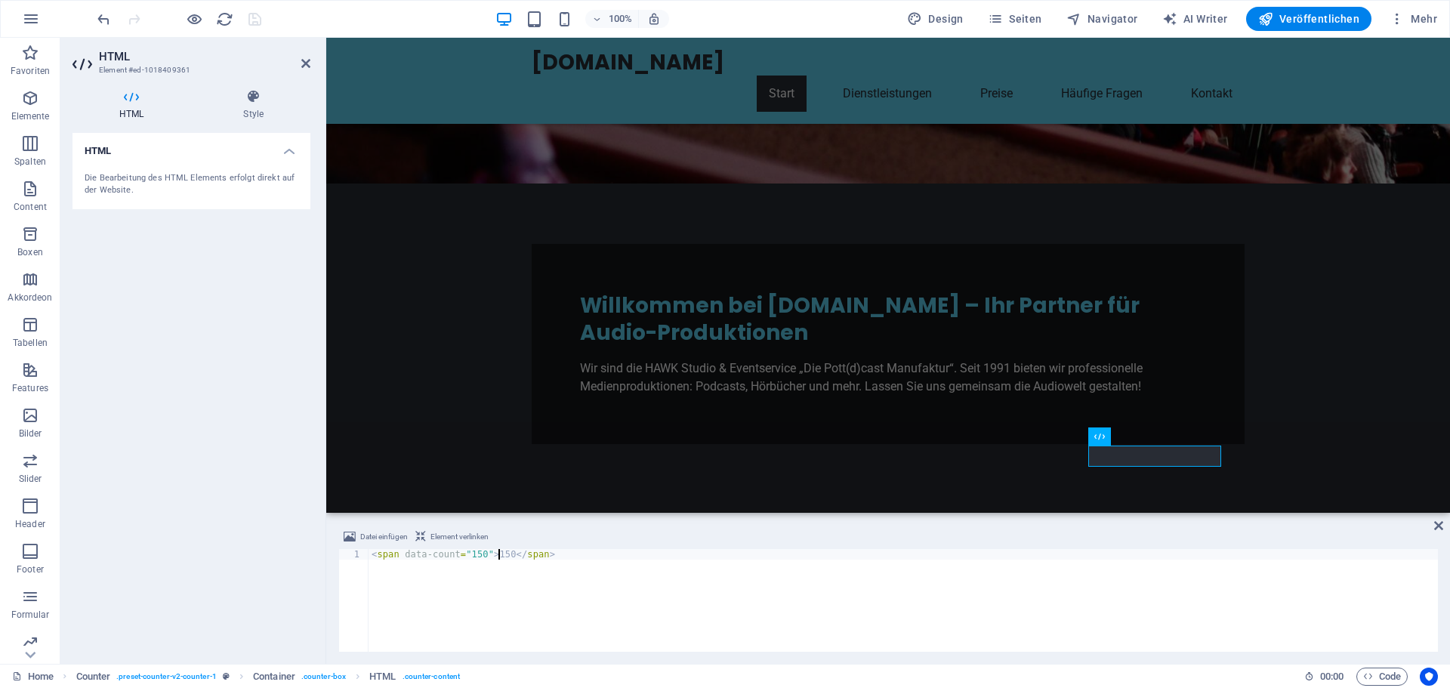
scroll to position [0, 10]
type textarea "<span data-count="150">150</span>"
click at [305, 60] on icon at bounding box center [305, 63] width 9 height 12
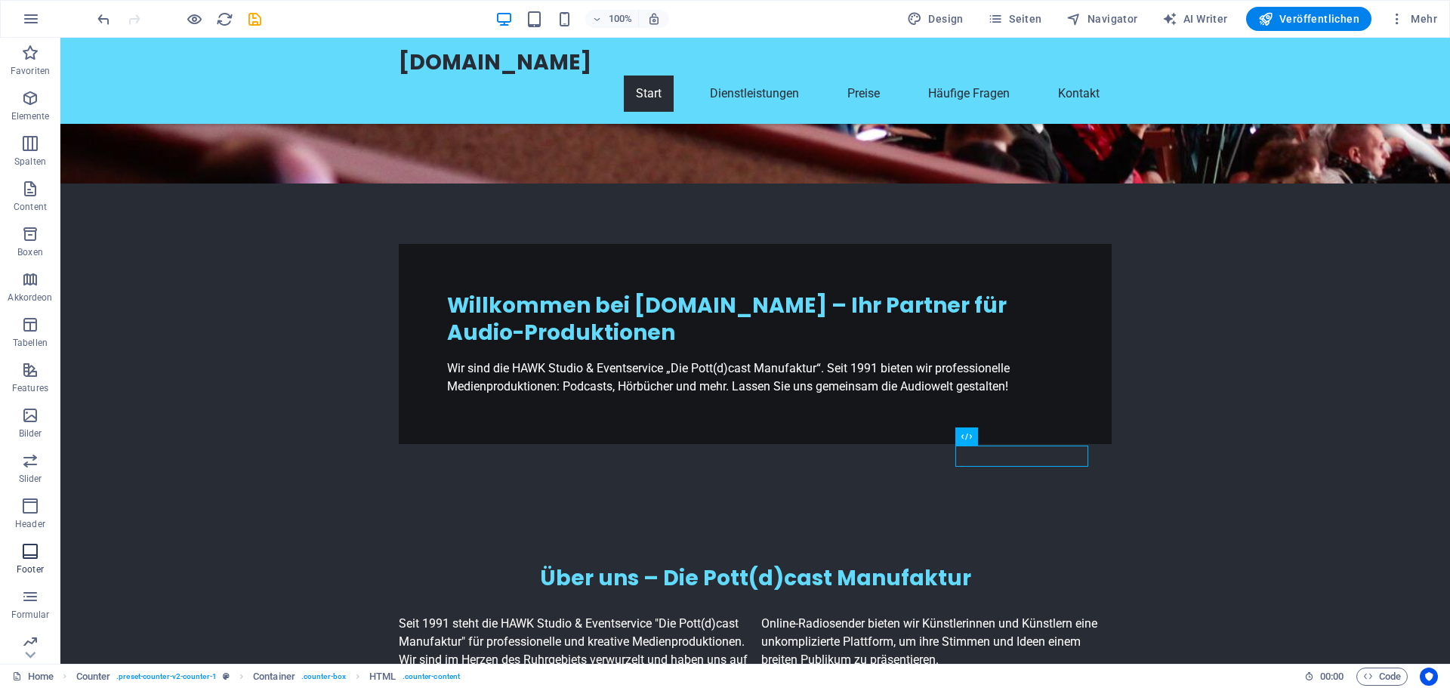
checkbox input "false"
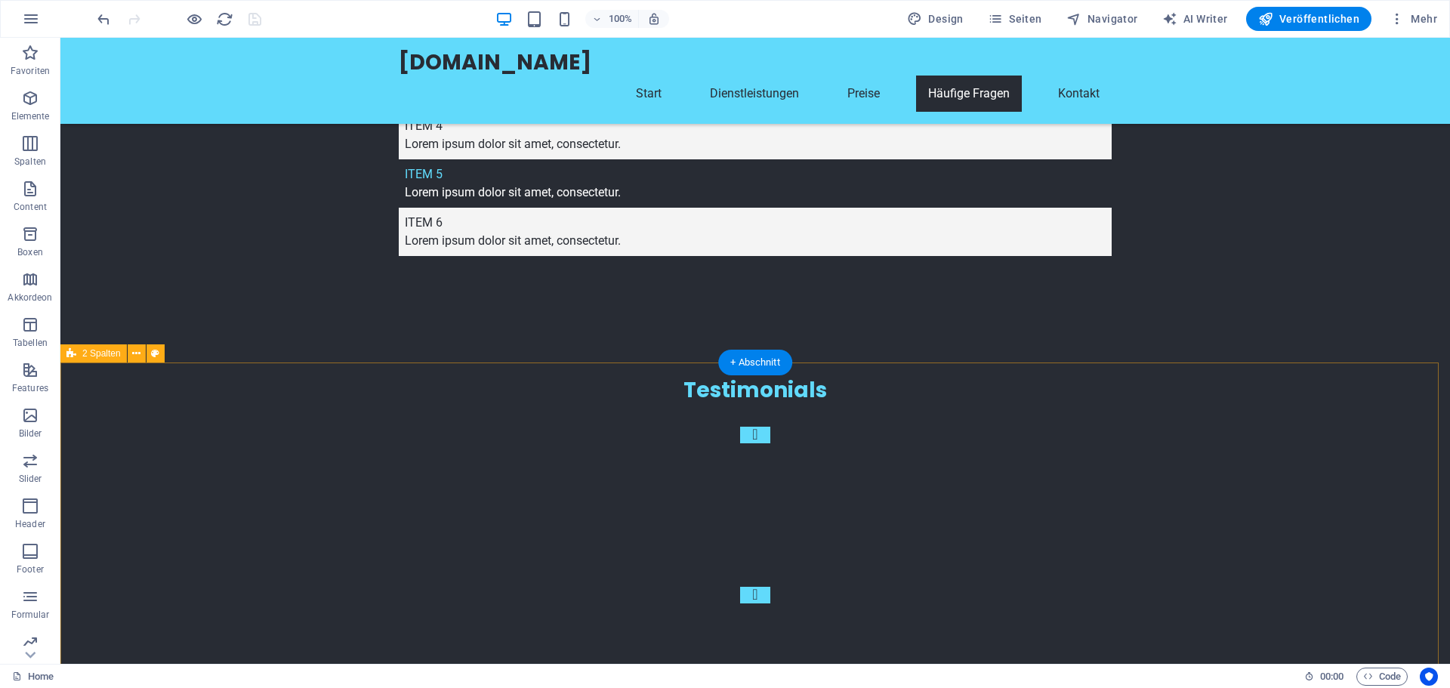
scroll to position [4607, 0]
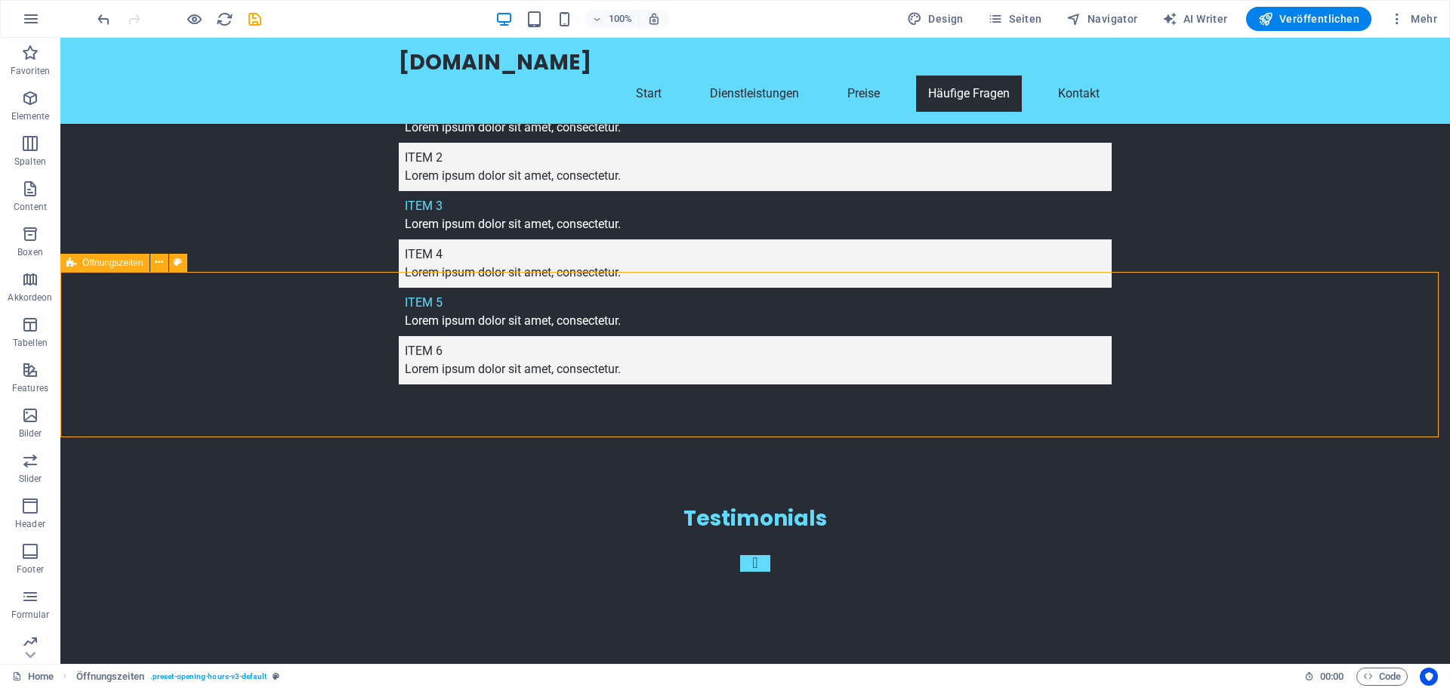
scroll to position [4608, 0]
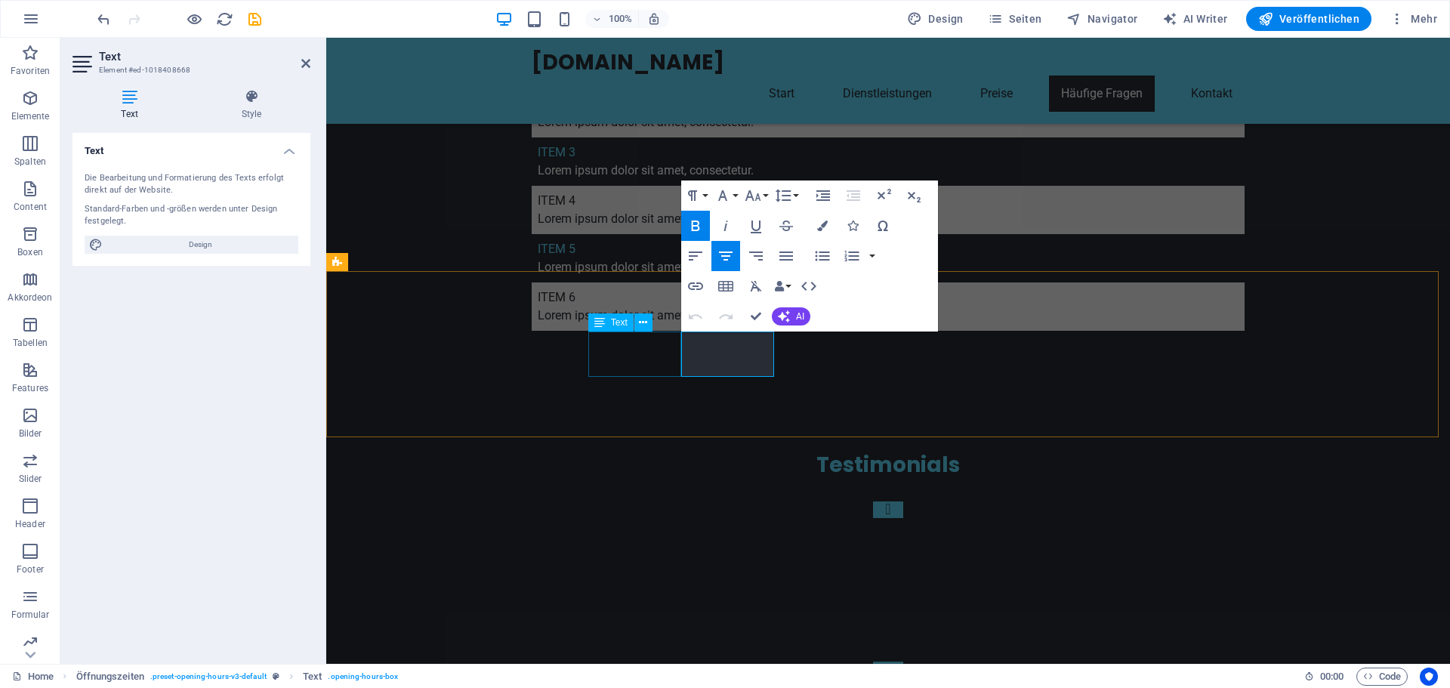
scroll to position [4555, 0]
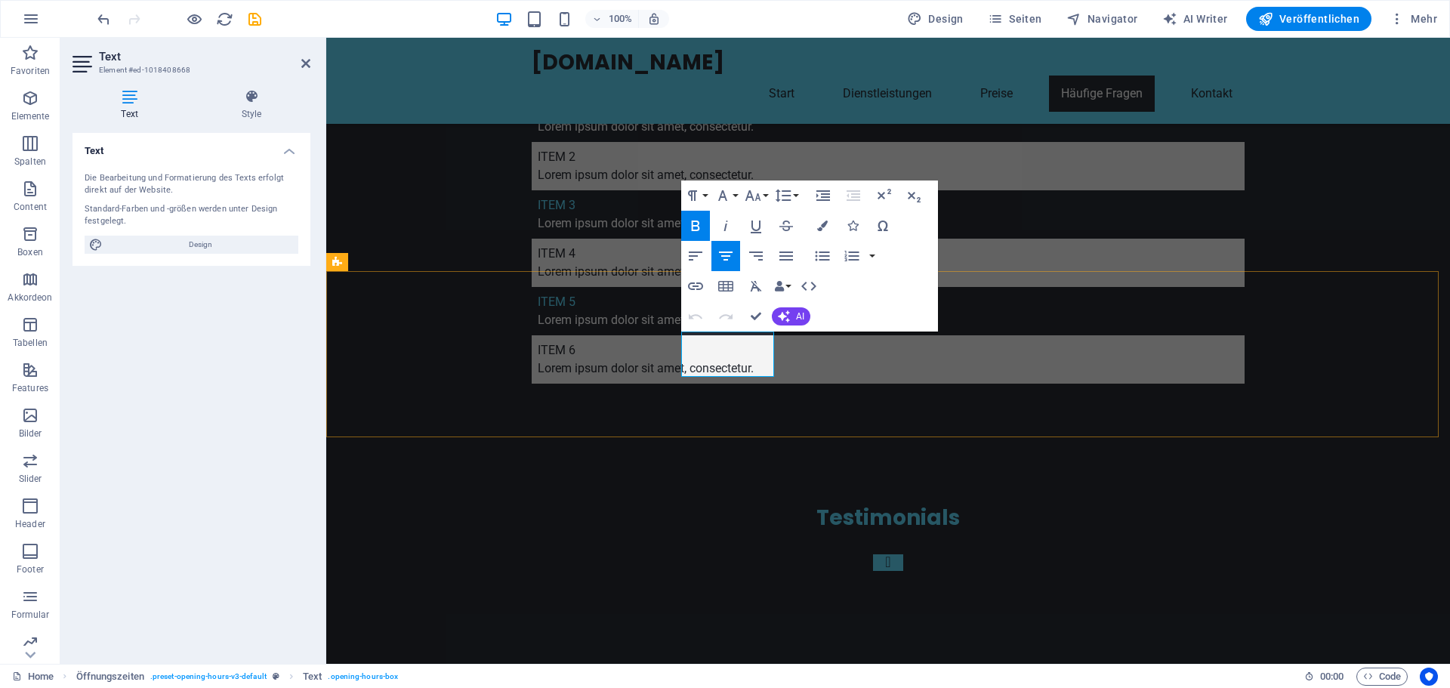
drag, startPoint x: 708, startPoint y: 360, endPoint x: 698, endPoint y: 360, distance: 9.8
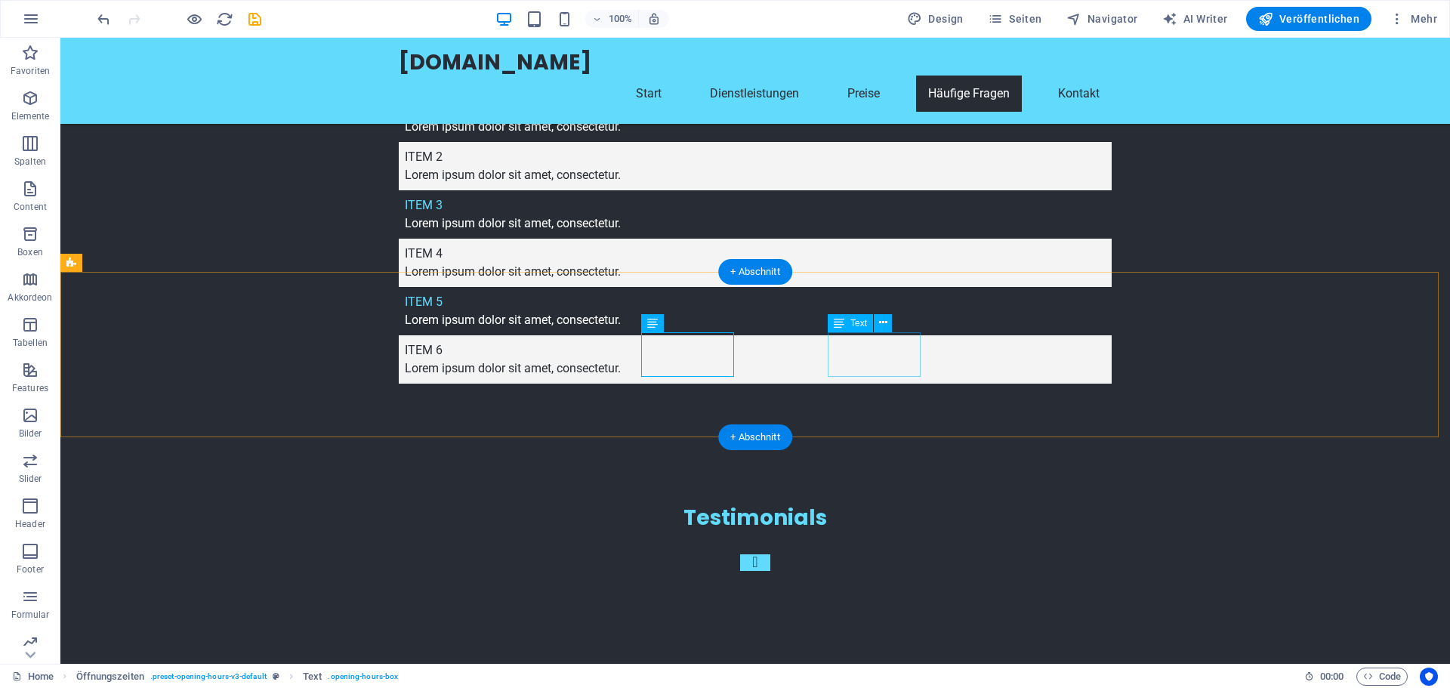
scroll to position [4608, 0]
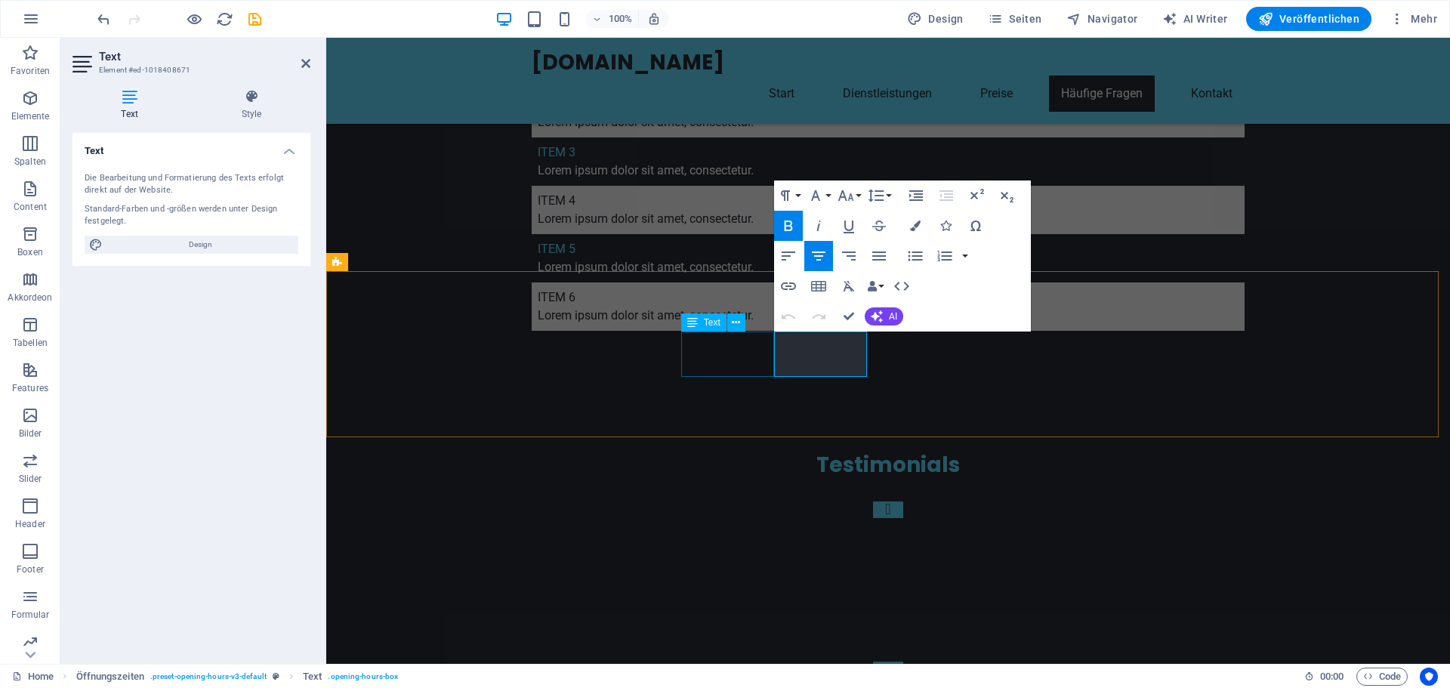
scroll to position [4555, 0]
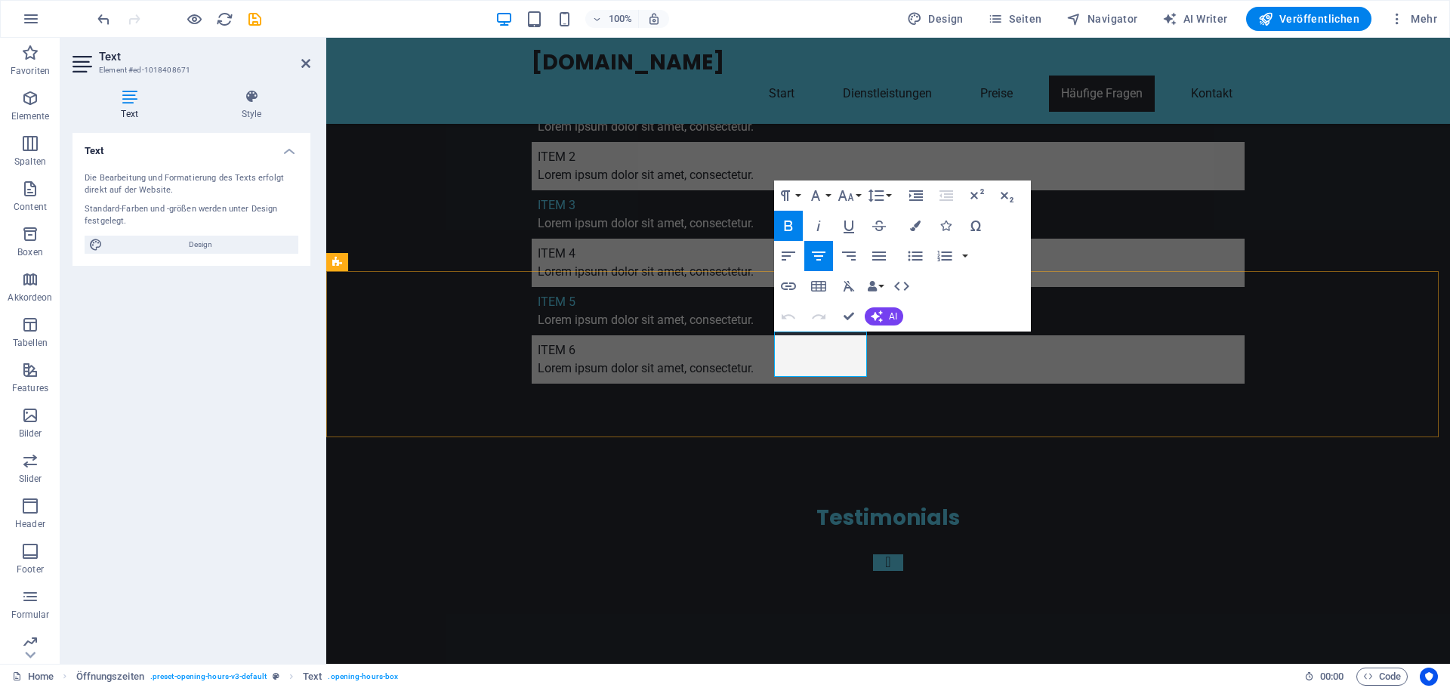
drag, startPoint x: 799, startPoint y: 363, endPoint x: 786, endPoint y: 365, distance: 13.8
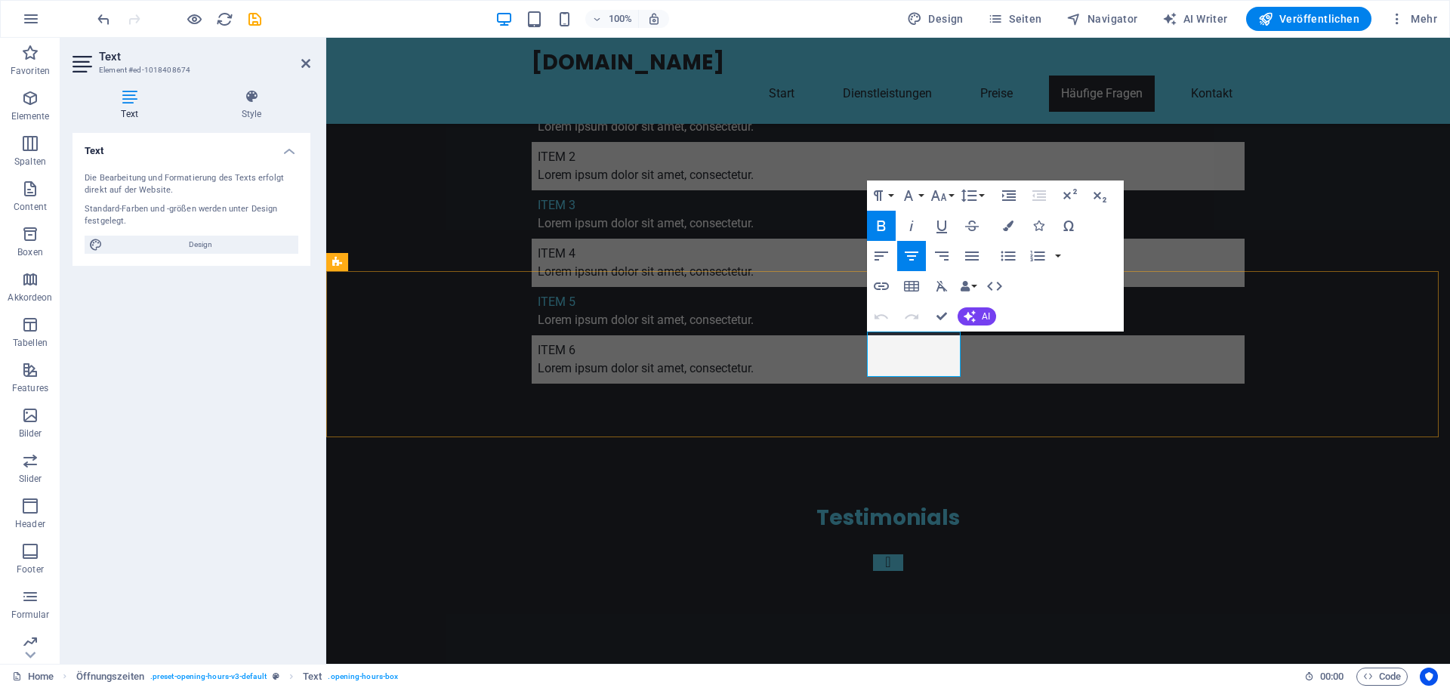
drag, startPoint x: 895, startPoint y: 361, endPoint x: 884, endPoint y: 363, distance: 11.4
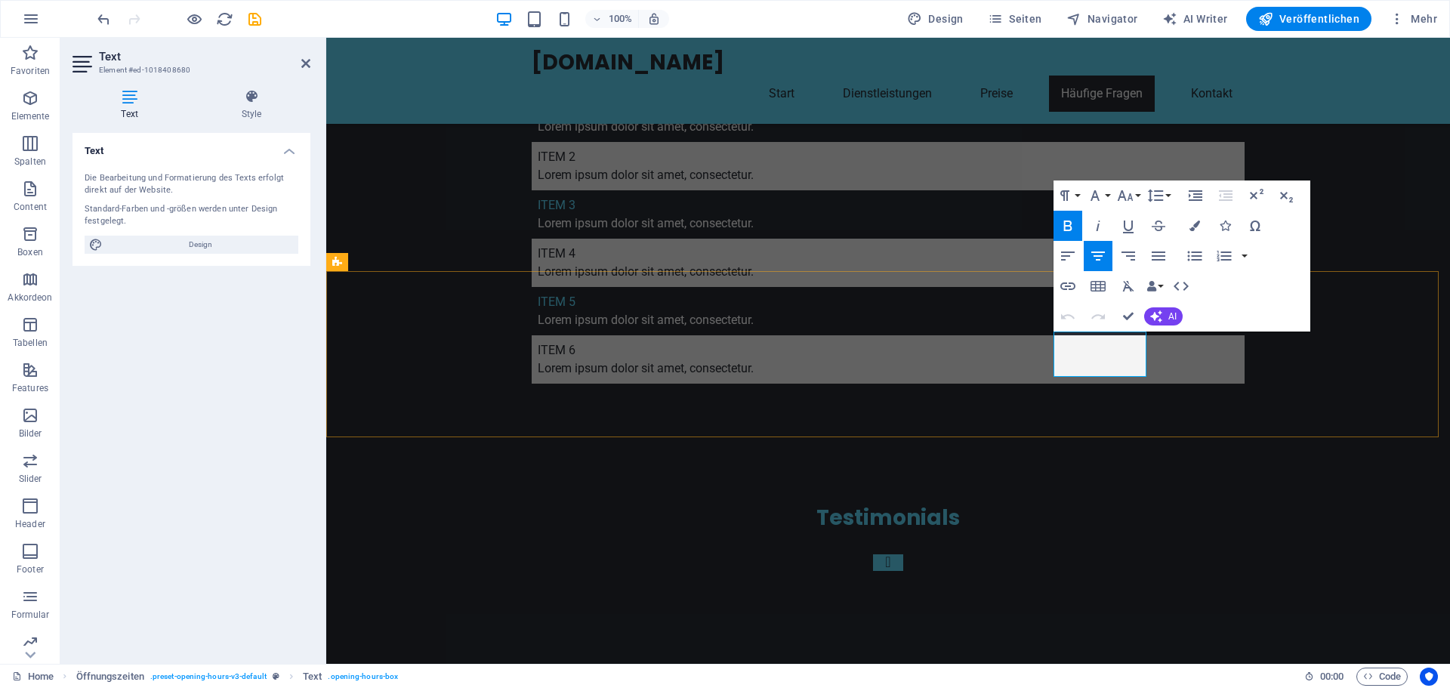
drag, startPoint x: 1132, startPoint y: 362, endPoint x: 1070, endPoint y: 360, distance: 62.7
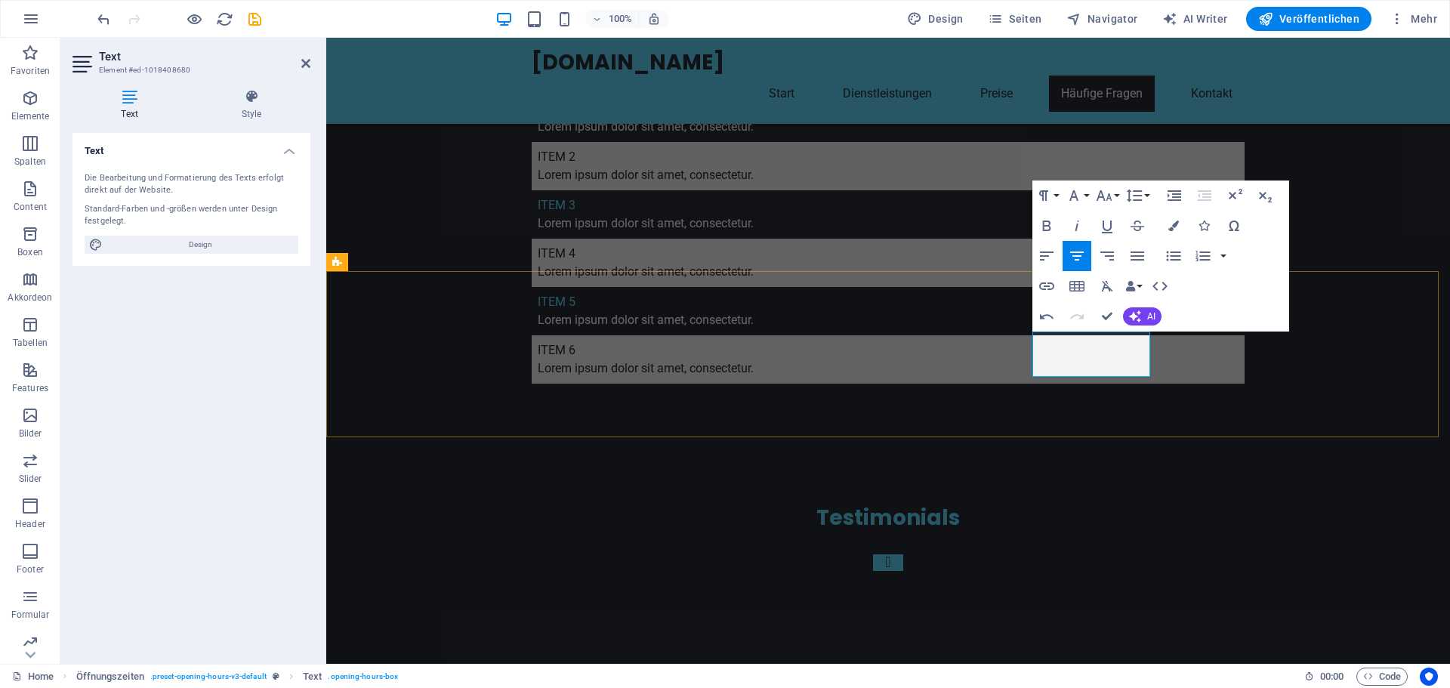
drag, startPoint x: 1137, startPoint y: 363, endPoint x: 1042, endPoint y: 360, distance: 95.2
copy p "Nach Vereinbarung"
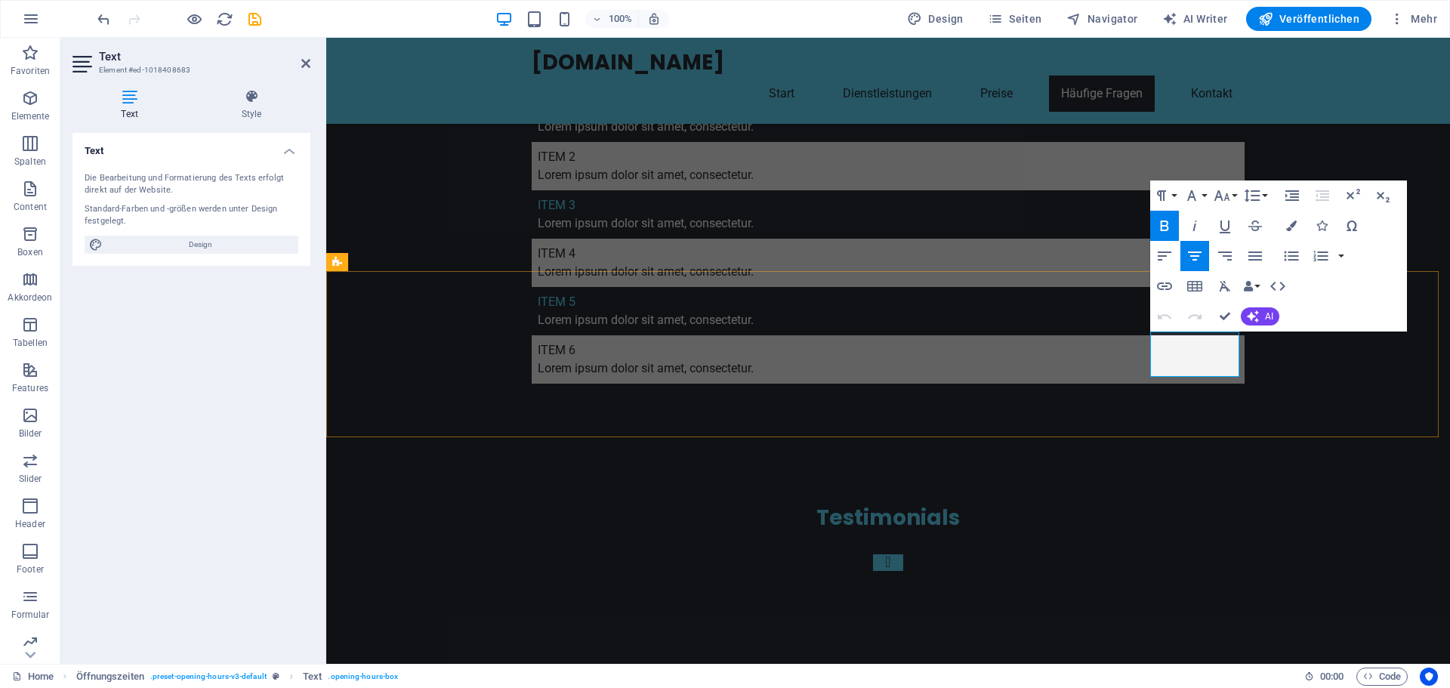
drag, startPoint x: 1224, startPoint y: 363, endPoint x: 1159, endPoint y: 362, distance: 65.0
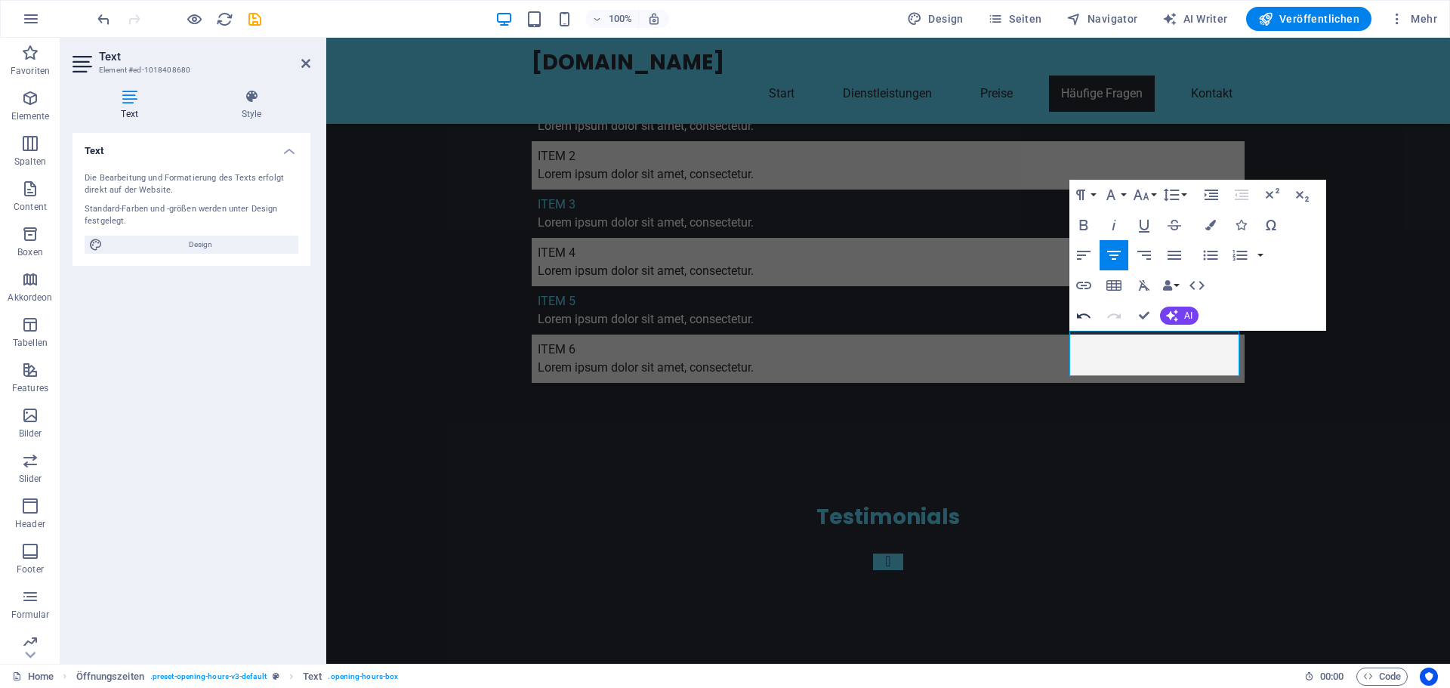
click at [1088, 311] on icon "button" at bounding box center [1084, 316] width 18 height 18
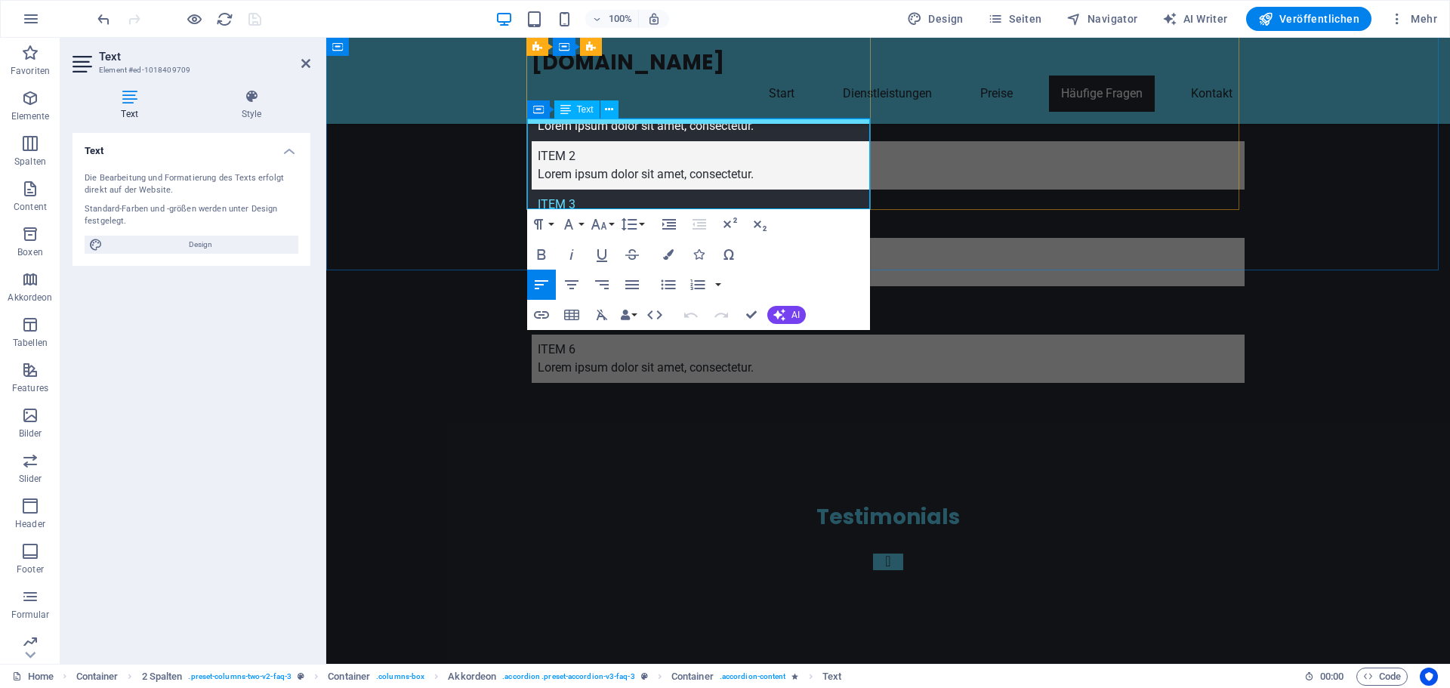
drag, startPoint x: 727, startPoint y: 179, endPoint x: 858, endPoint y: 201, distance: 132.5
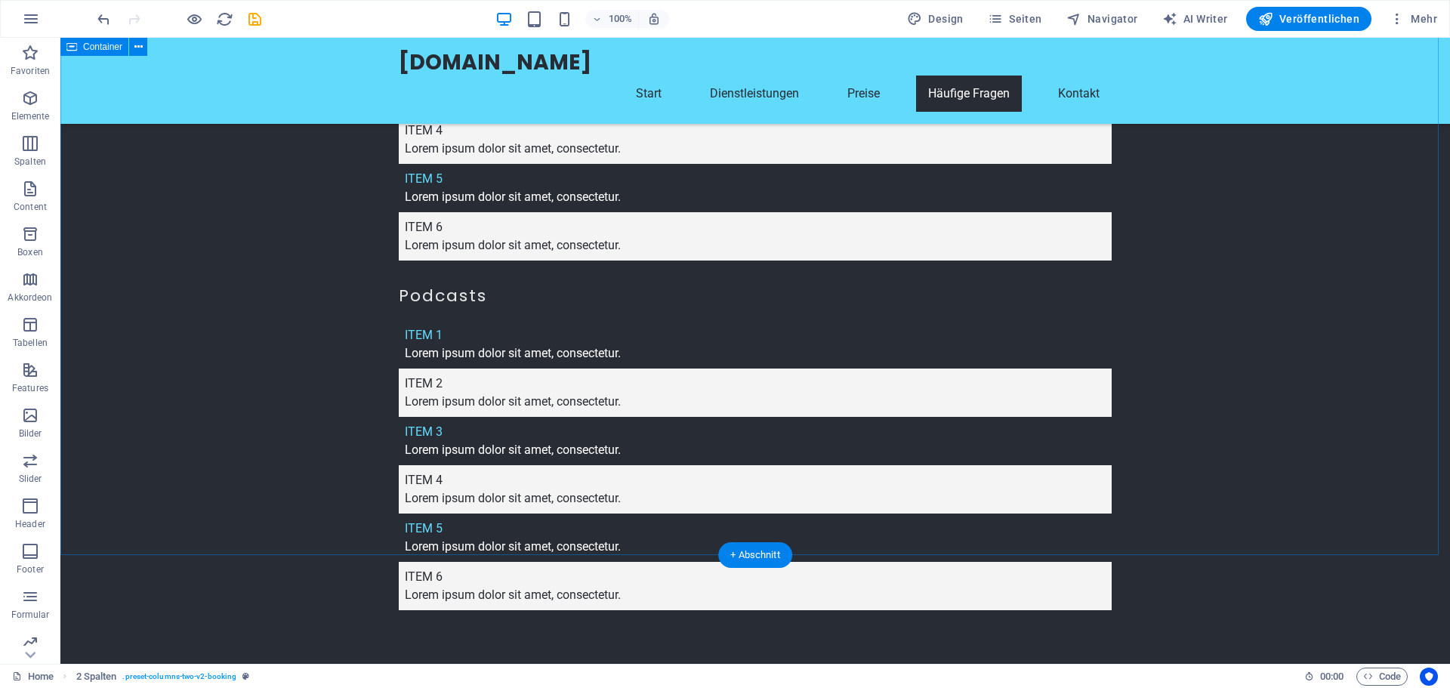
scroll to position [4307, 0]
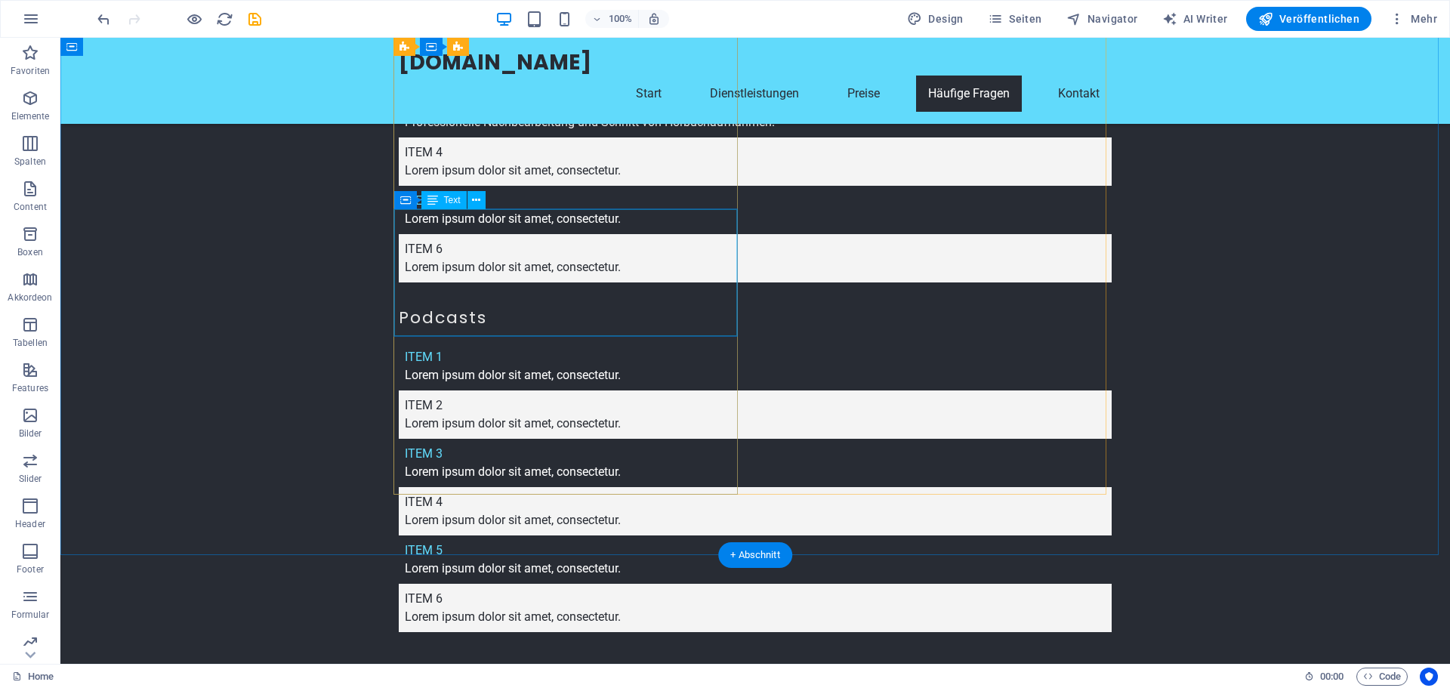
drag, startPoint x: 542, startPoint y: 274, endPoint x: 279, endPoint y: 272, distance: 263.6
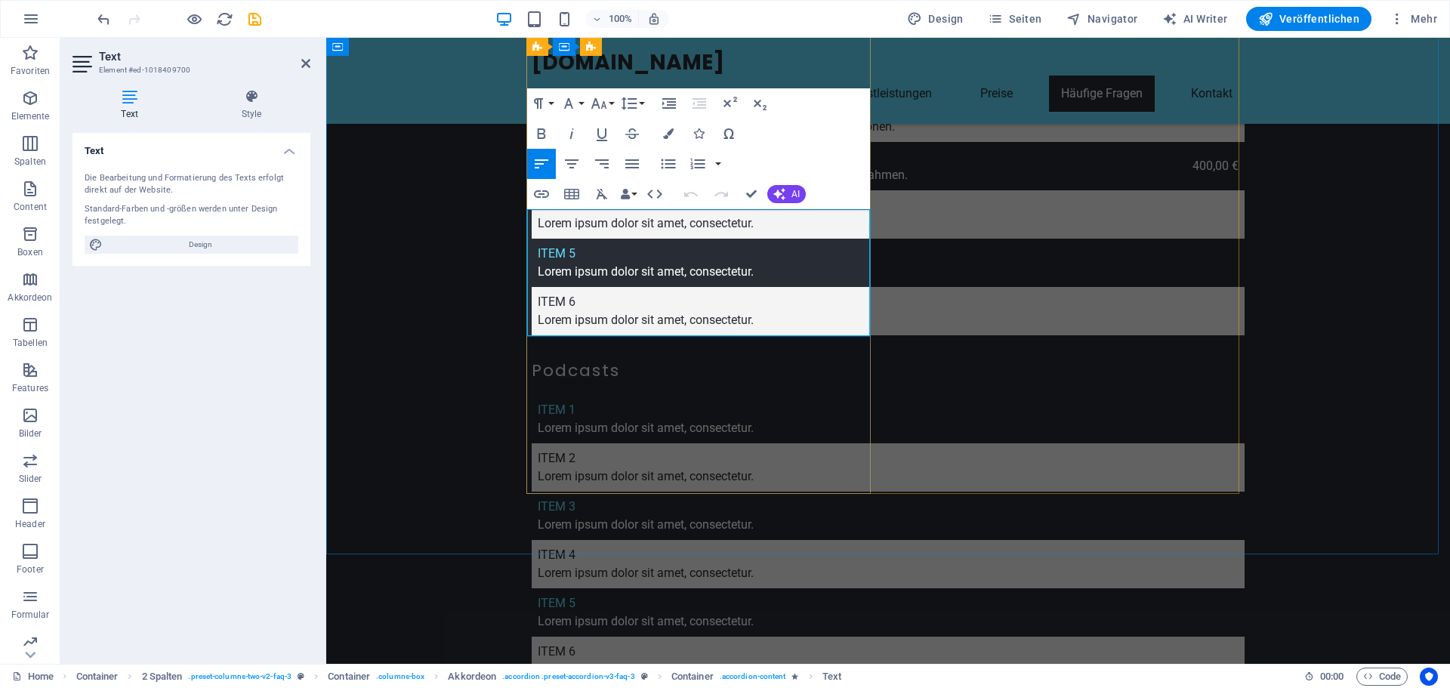
drag, startPoint x: 580, startPoint y: 308, endPoint x: 579, endPoint y: 320, distance: 12.1
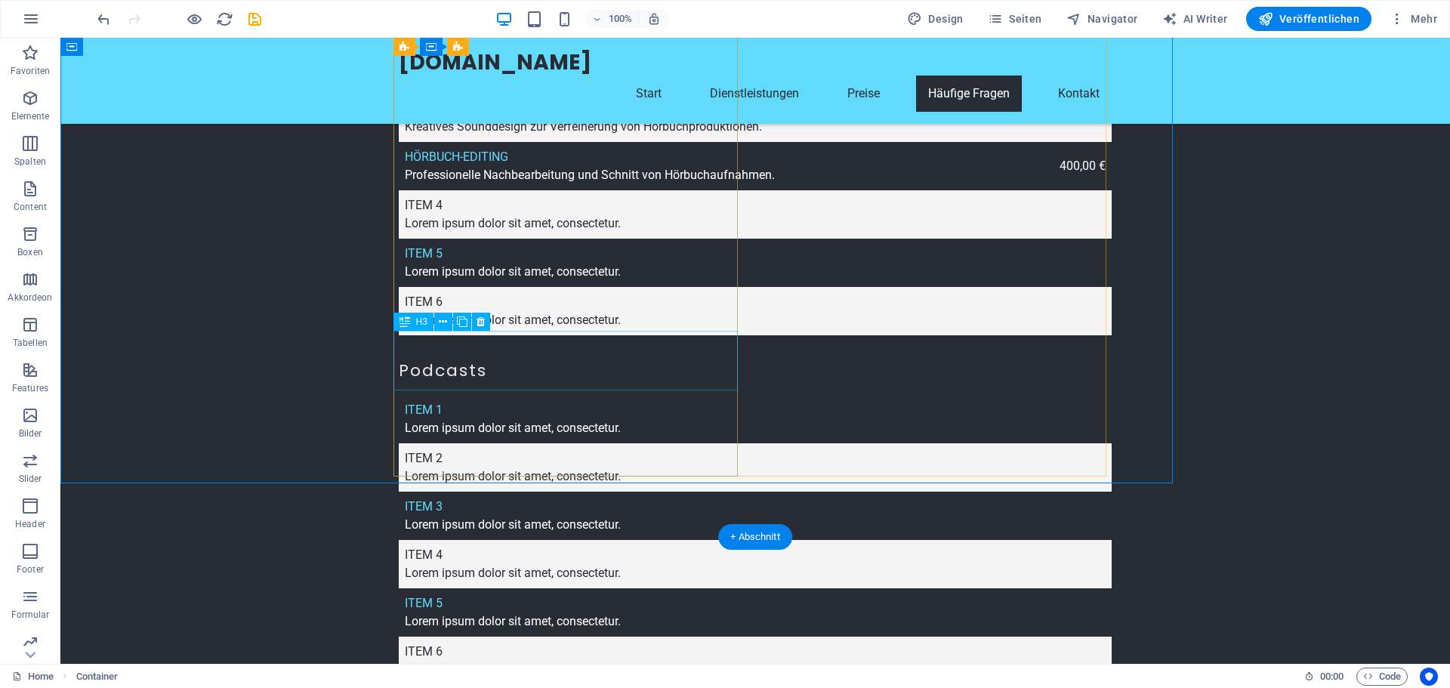
scroll to position [4307, 0]
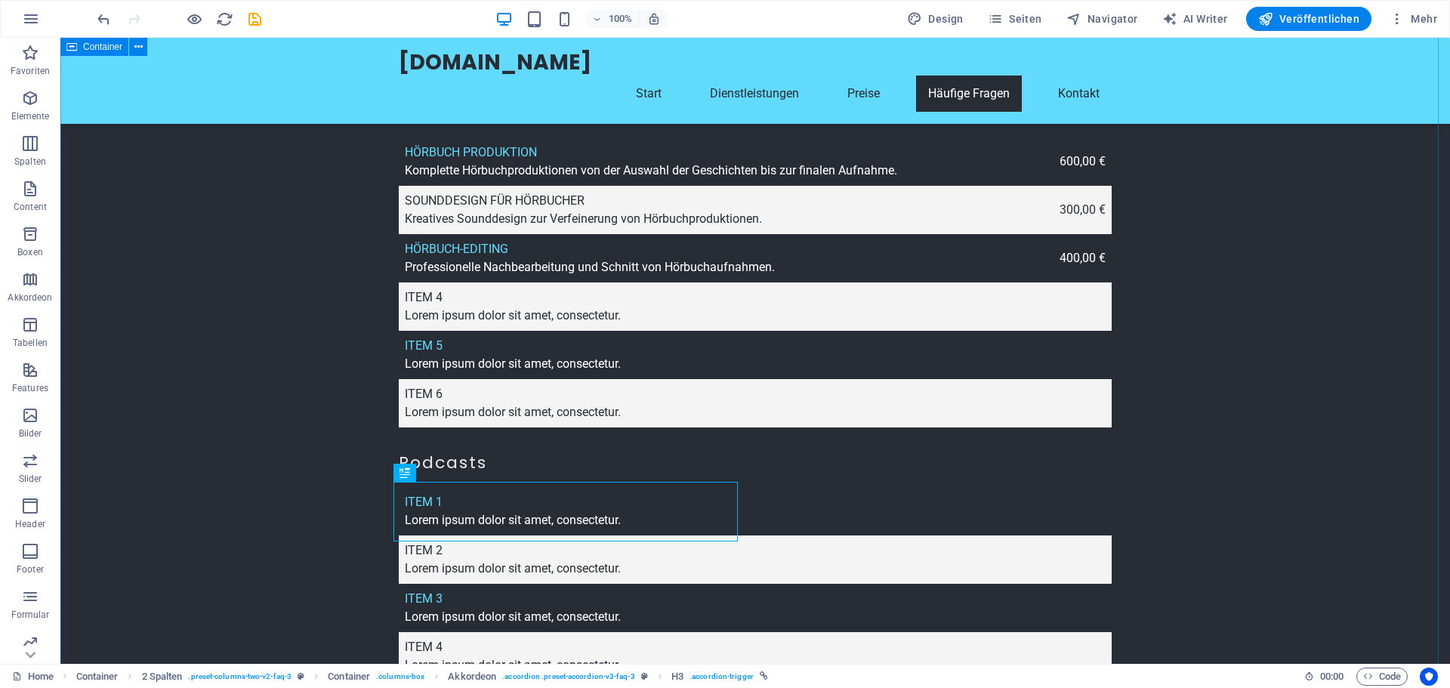
scroll to position [4156, 0]
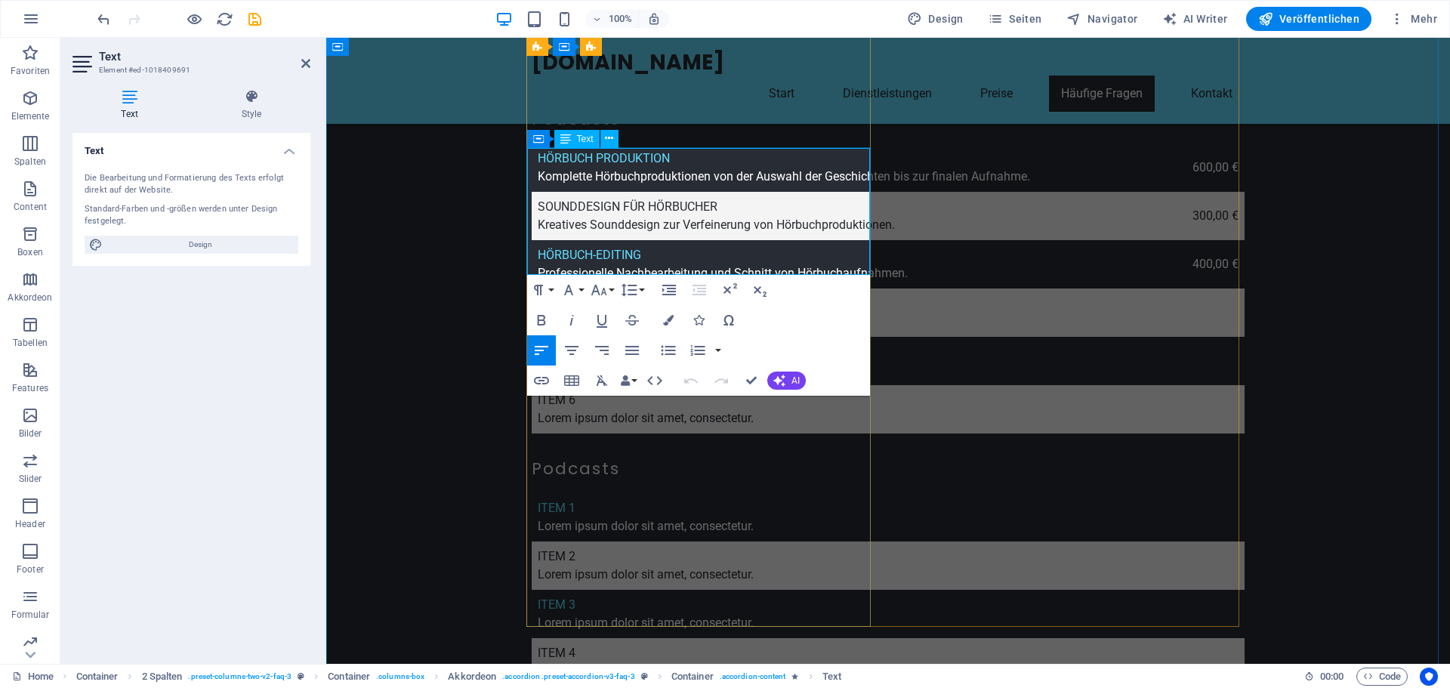
scroll to position [4103, 0]
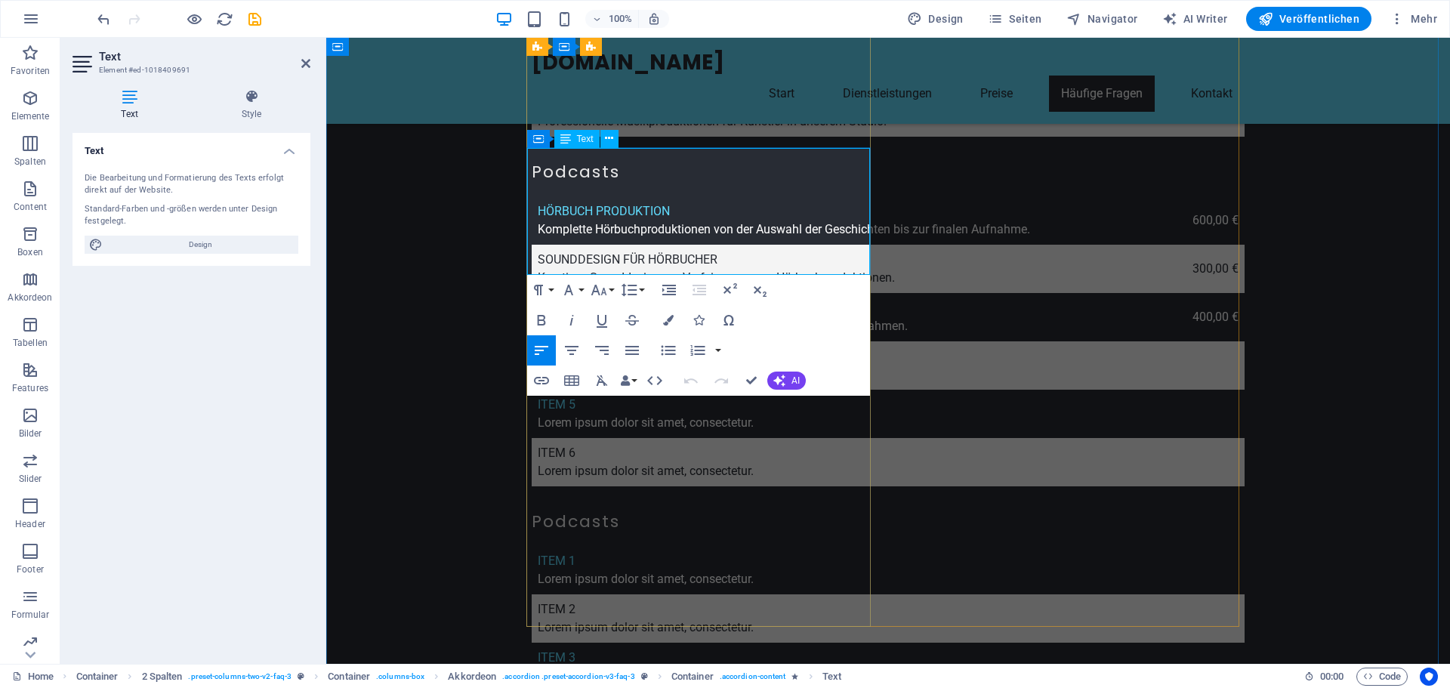
drag, startPoint x: 841, startPoint y: 246, endPoint x: 860, endPoint y: 263, distance: 25.2
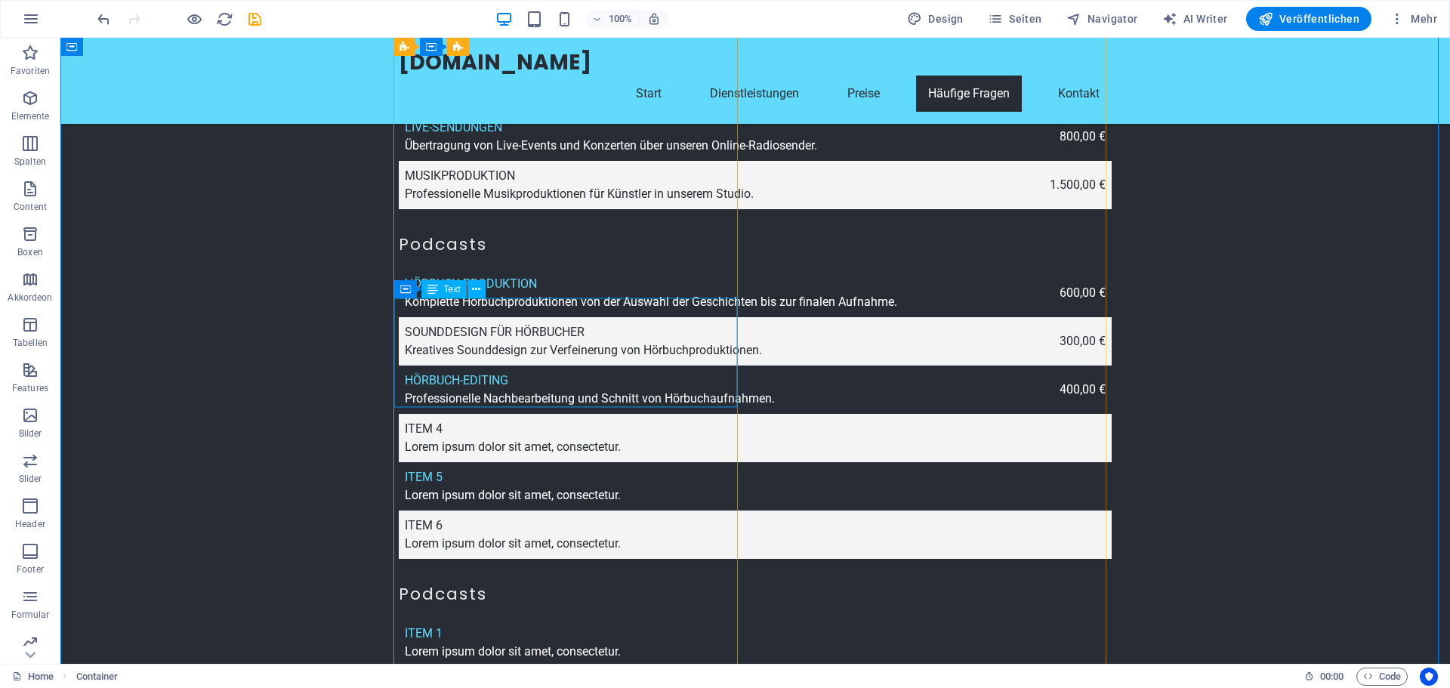
scroll to position [4005, 0]
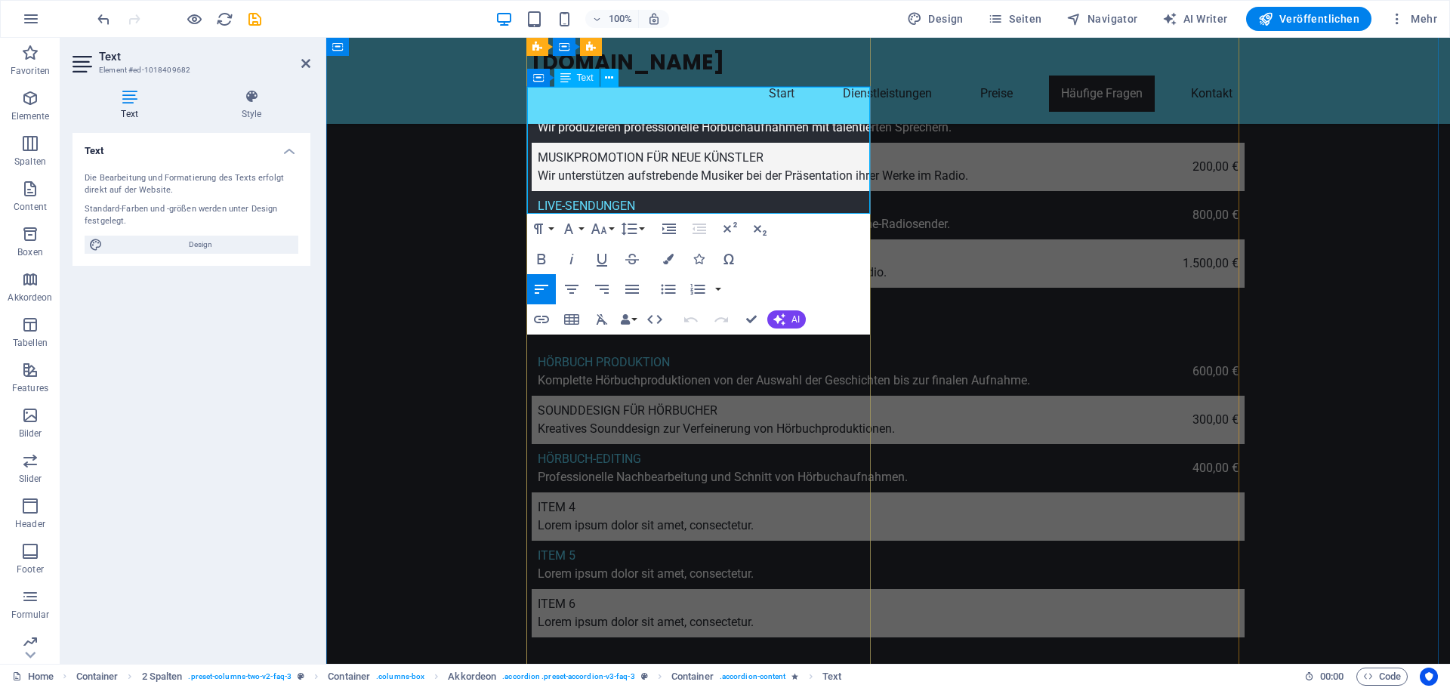
drag, startPoint x: 587, startPoint y: 184, endPoint x: 841, endPoint y: 204, distance: 255.4
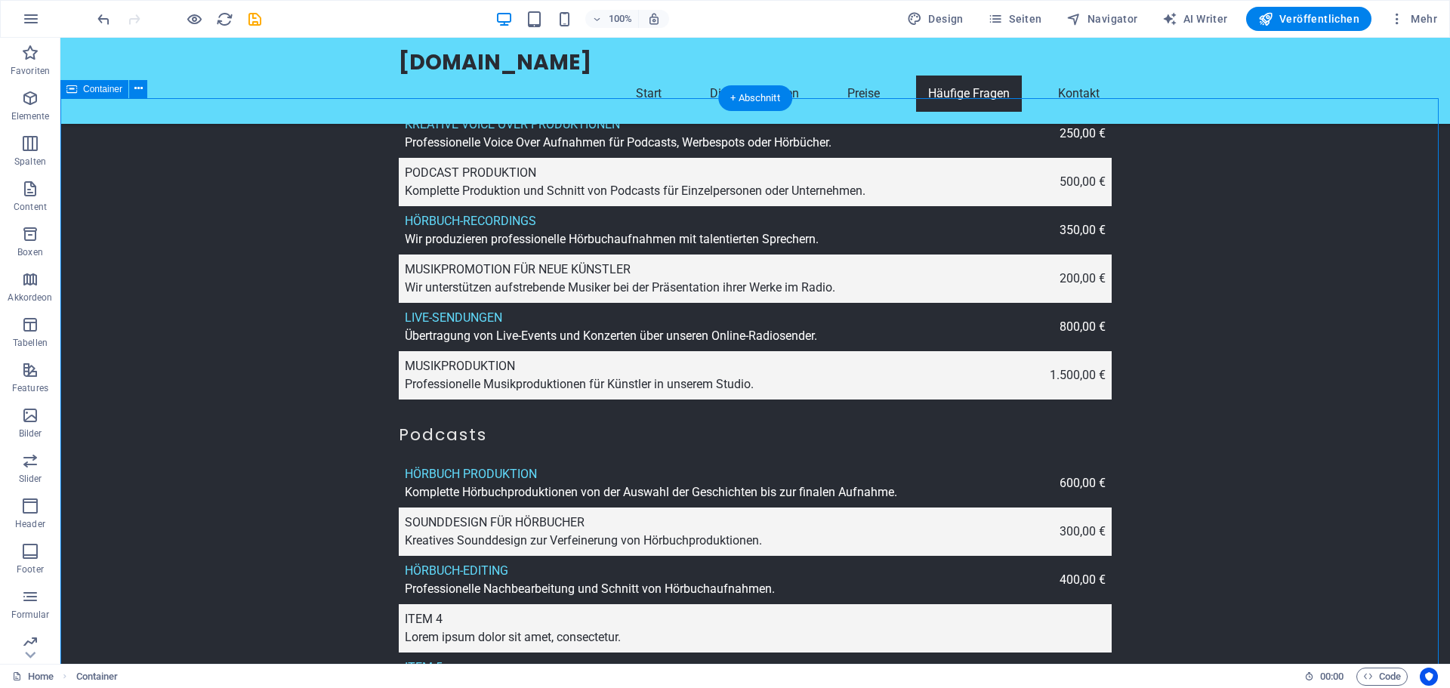
scroll to position [3854, 0]
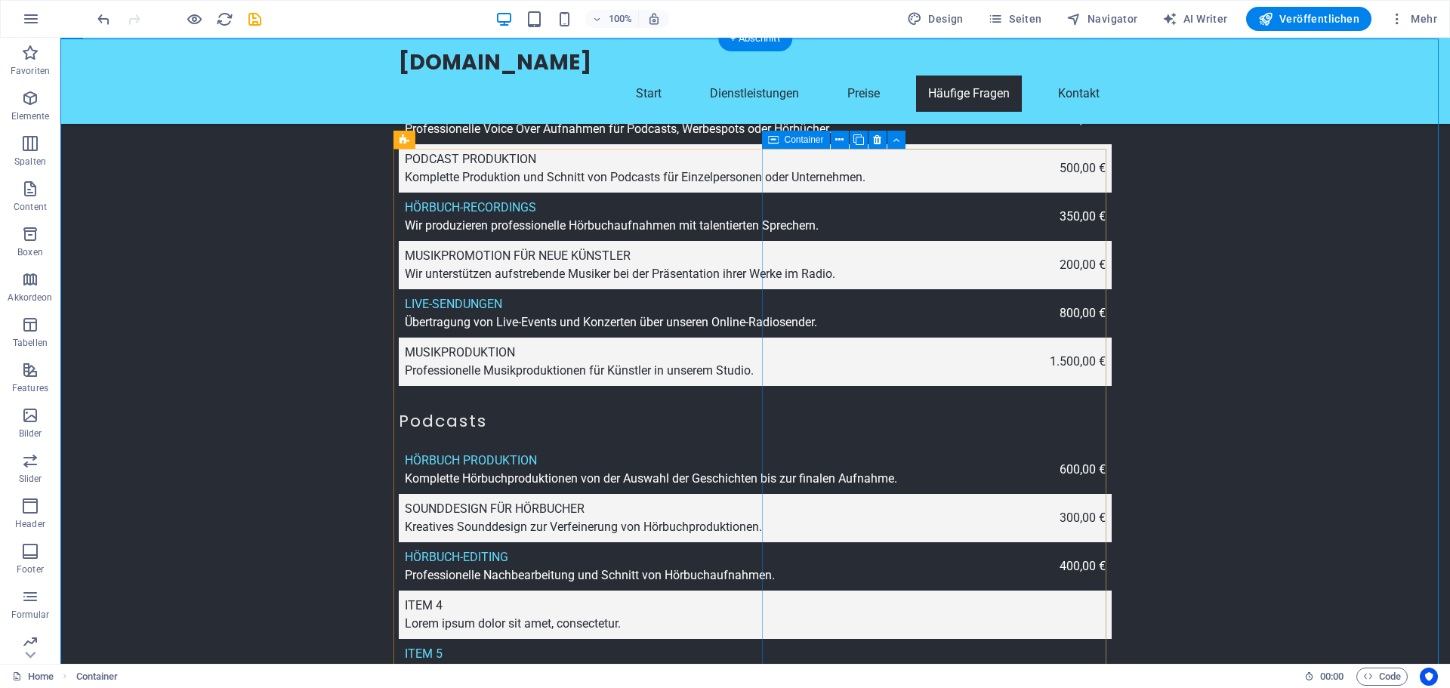
checkbox input "false"
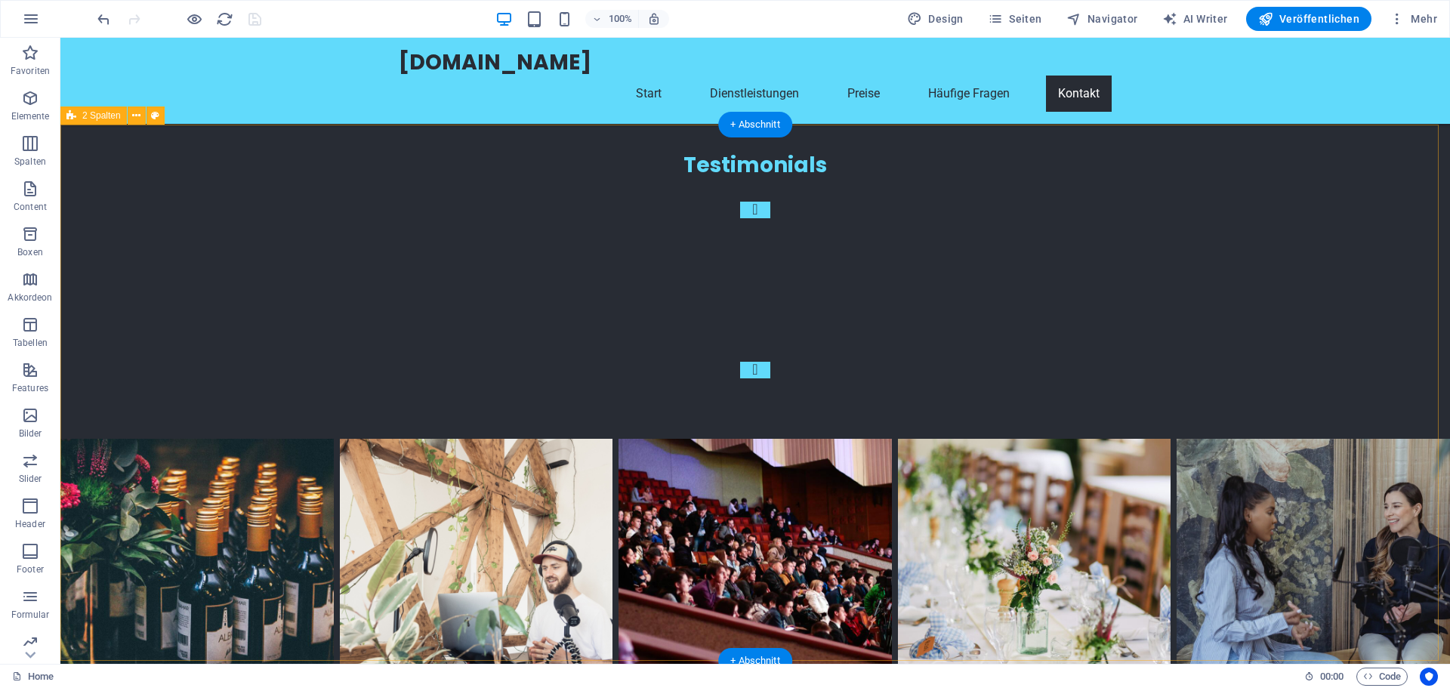
scroll to position [4942, 0]
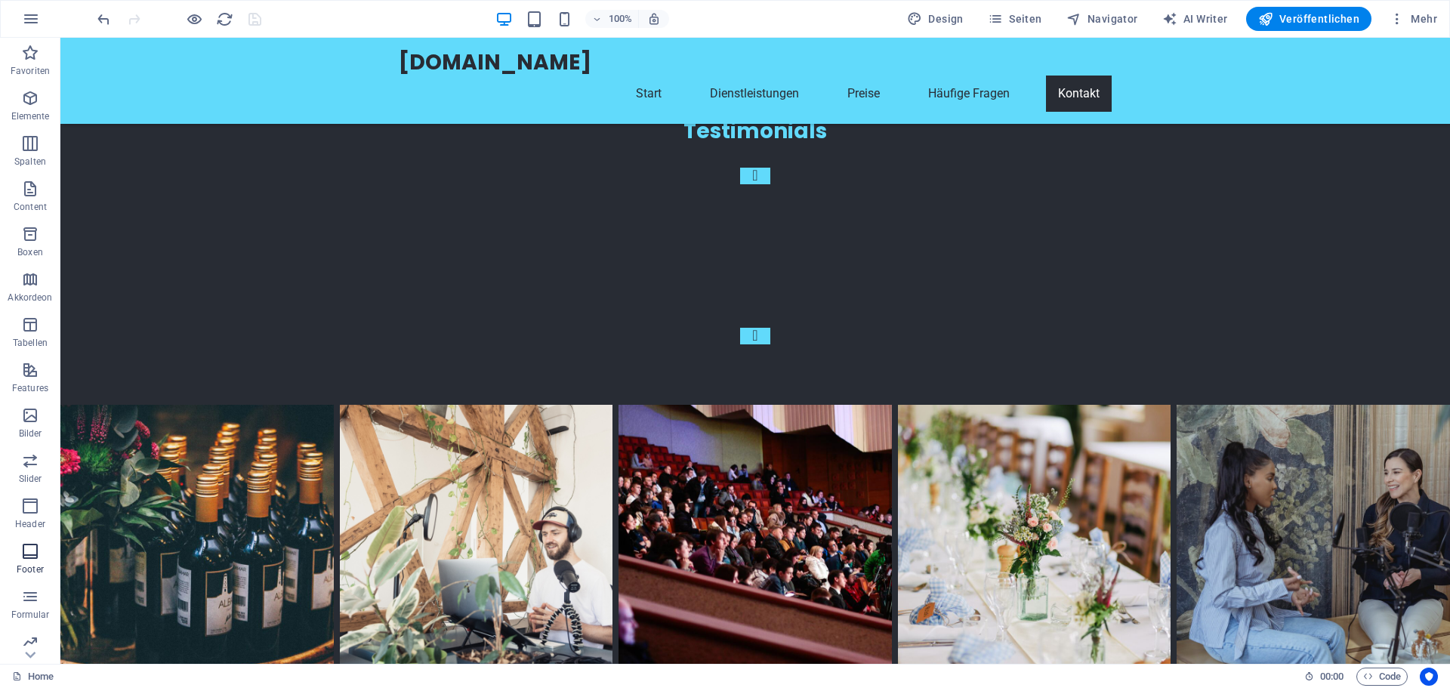
click at [32, 554] on icon "button" at bounding box center [30, 551] width 18 height 18
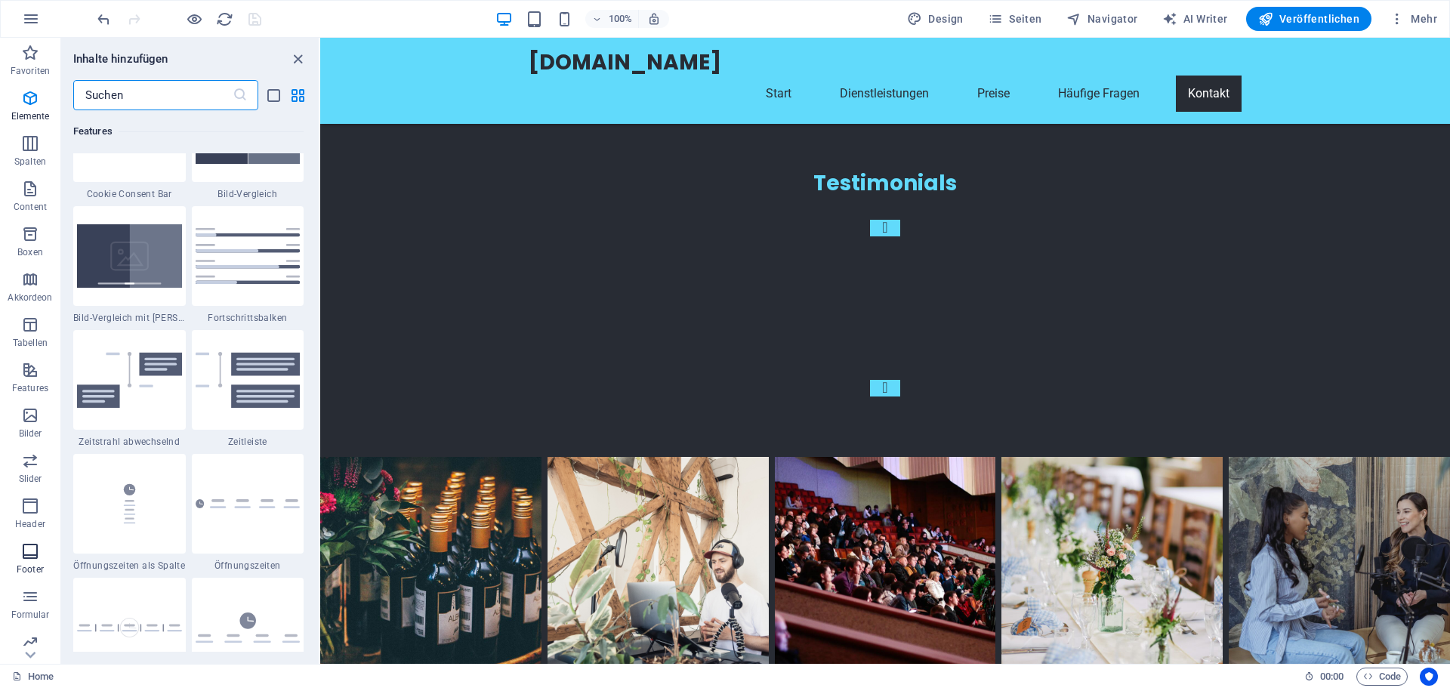
scroll to position [9999, 0]
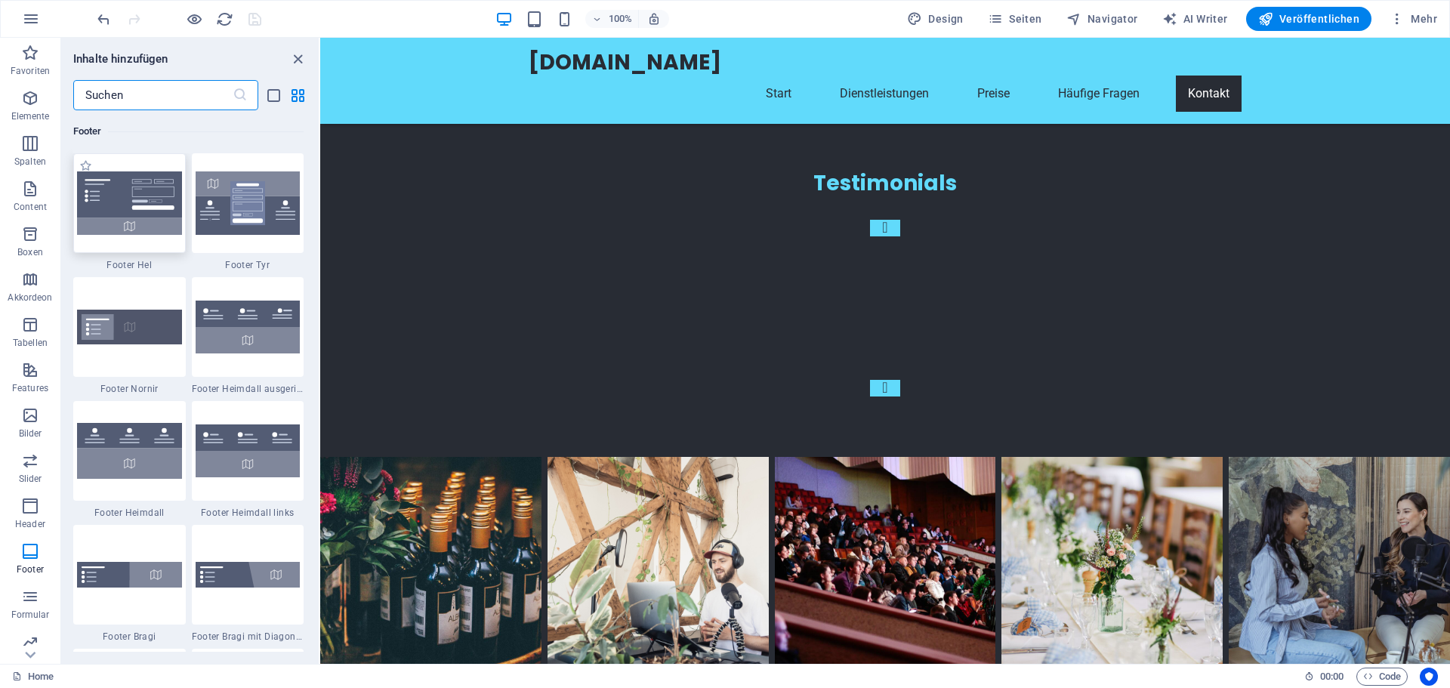
click at [109, 212] on img at bounding box center [129, 202] width 105 height 63
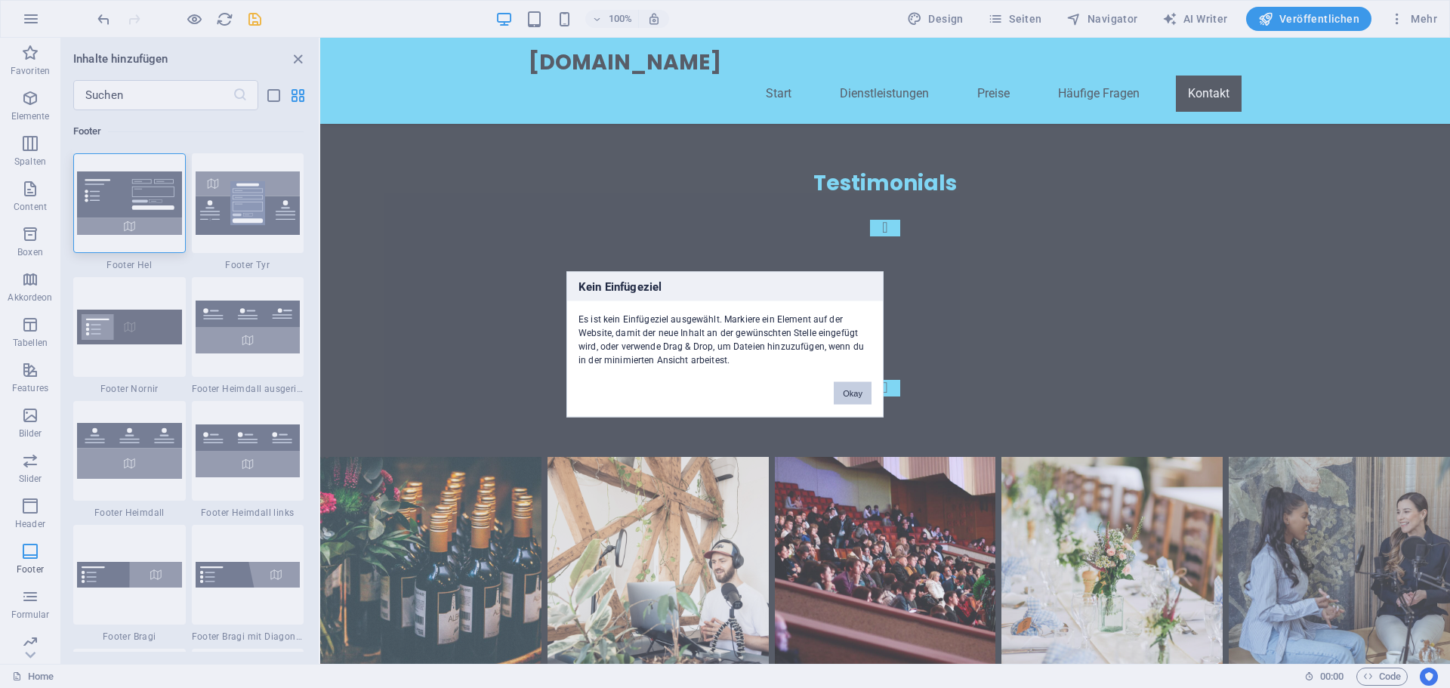
click at [860, 396] on button "Okay" at bounding box center [853, 392] width 38 height 23
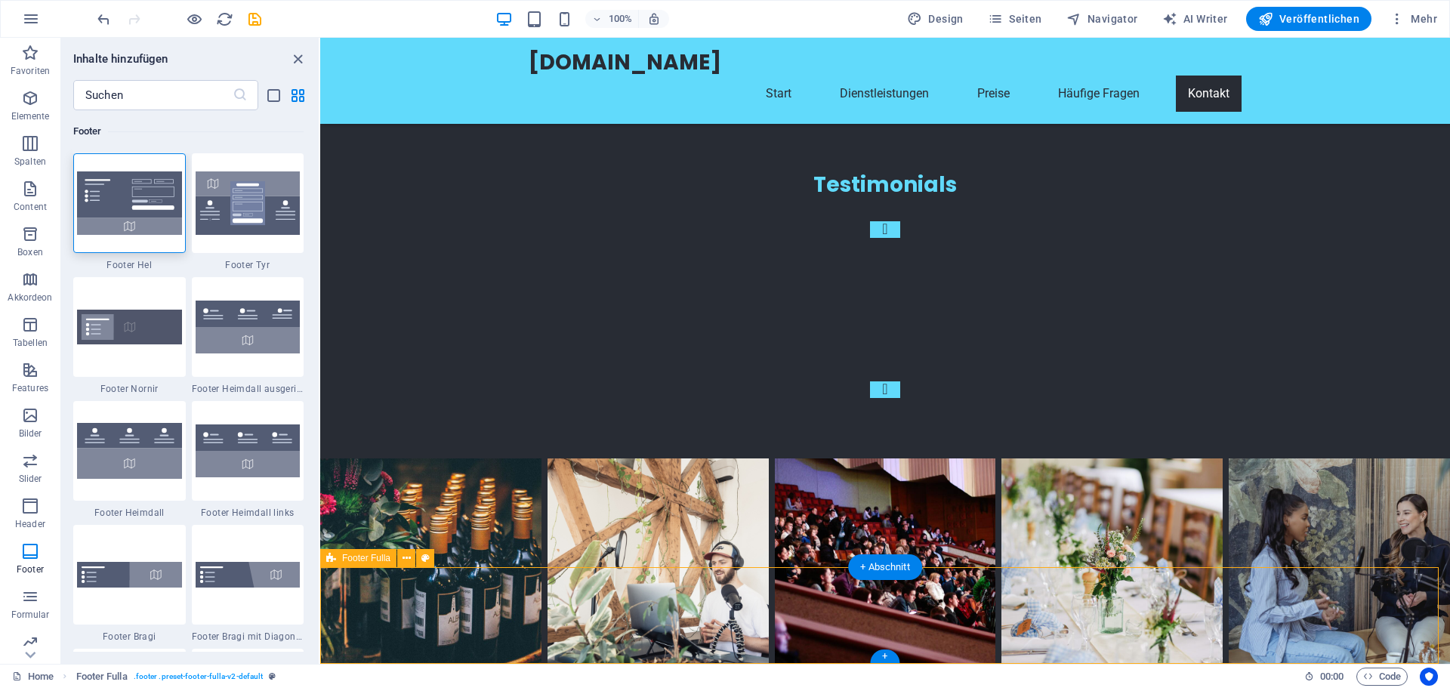
select select "footer"
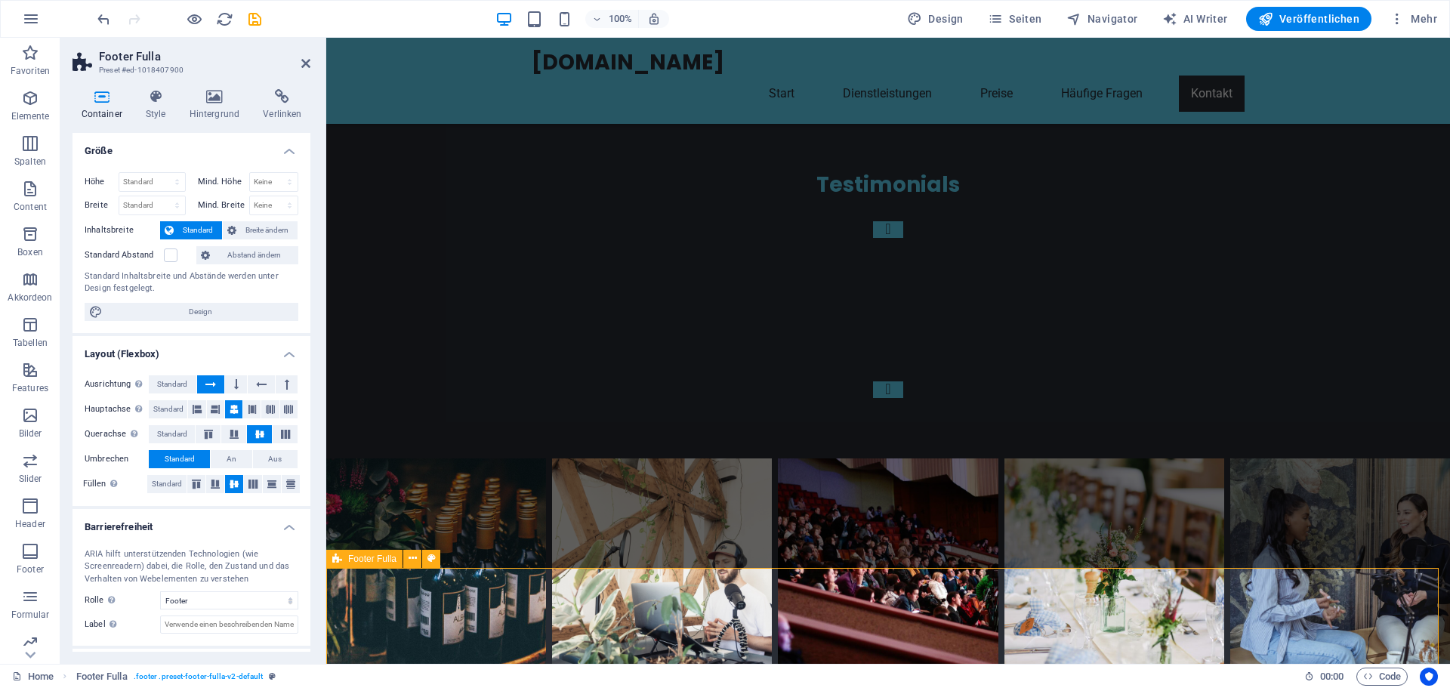
scroll to position [4889, 0]
click at [23, 552] on icon "button" at bounding box center [30, 551] width 18 height 18
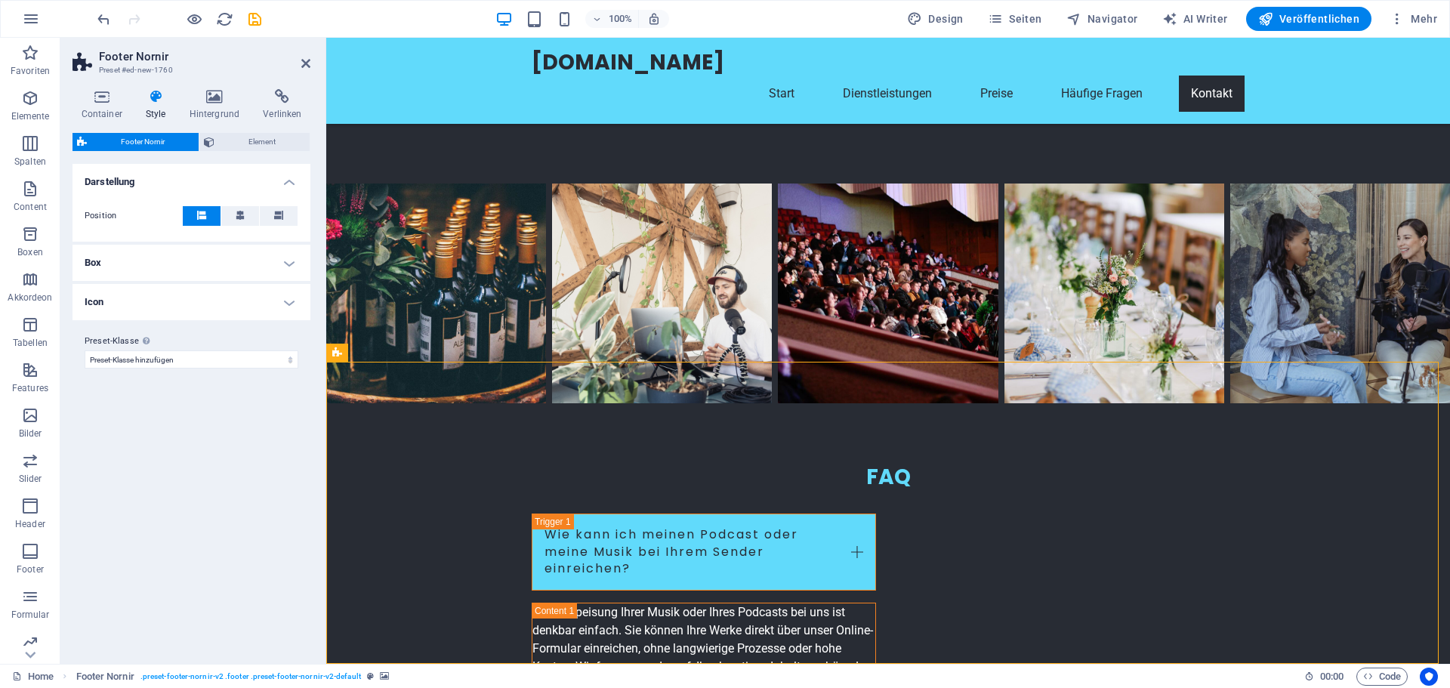
scroll to position [5191, 0]
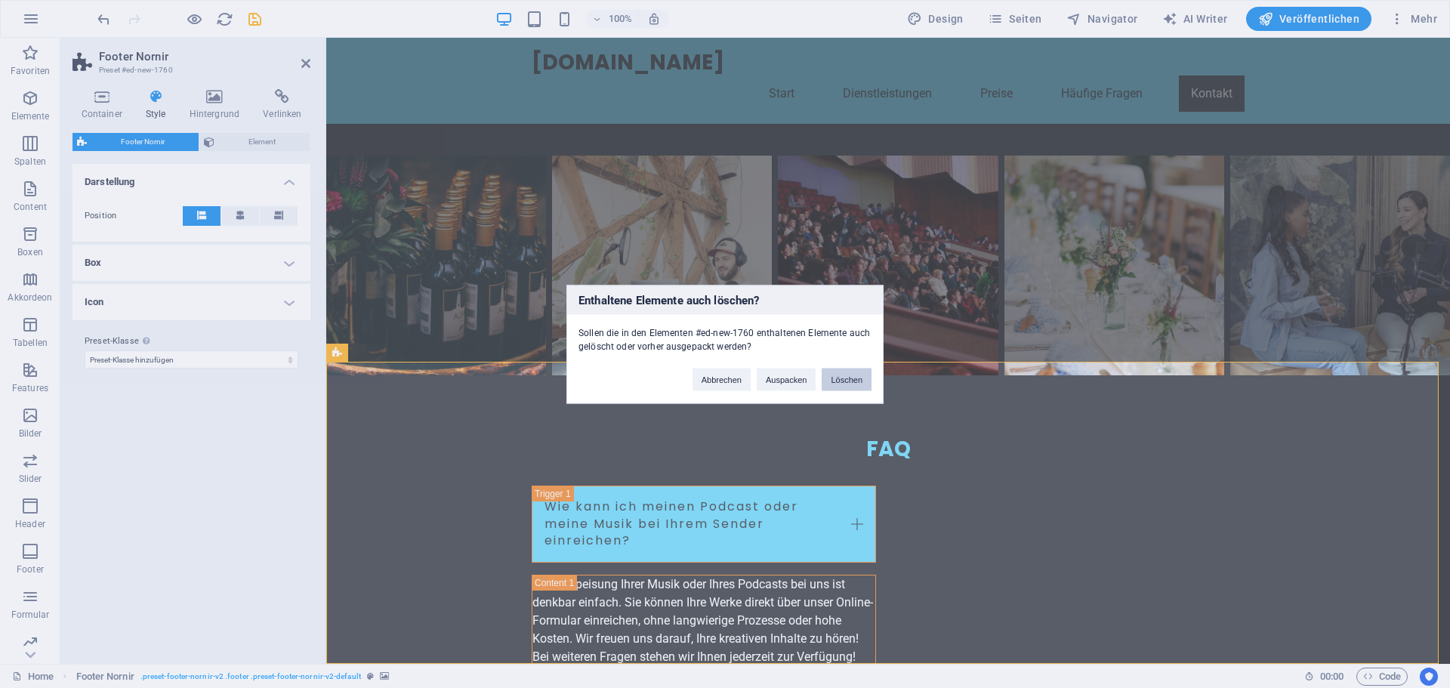
click at [851, 381] on button "Löschen" at bounding box center [847, 379] width 50 height 23
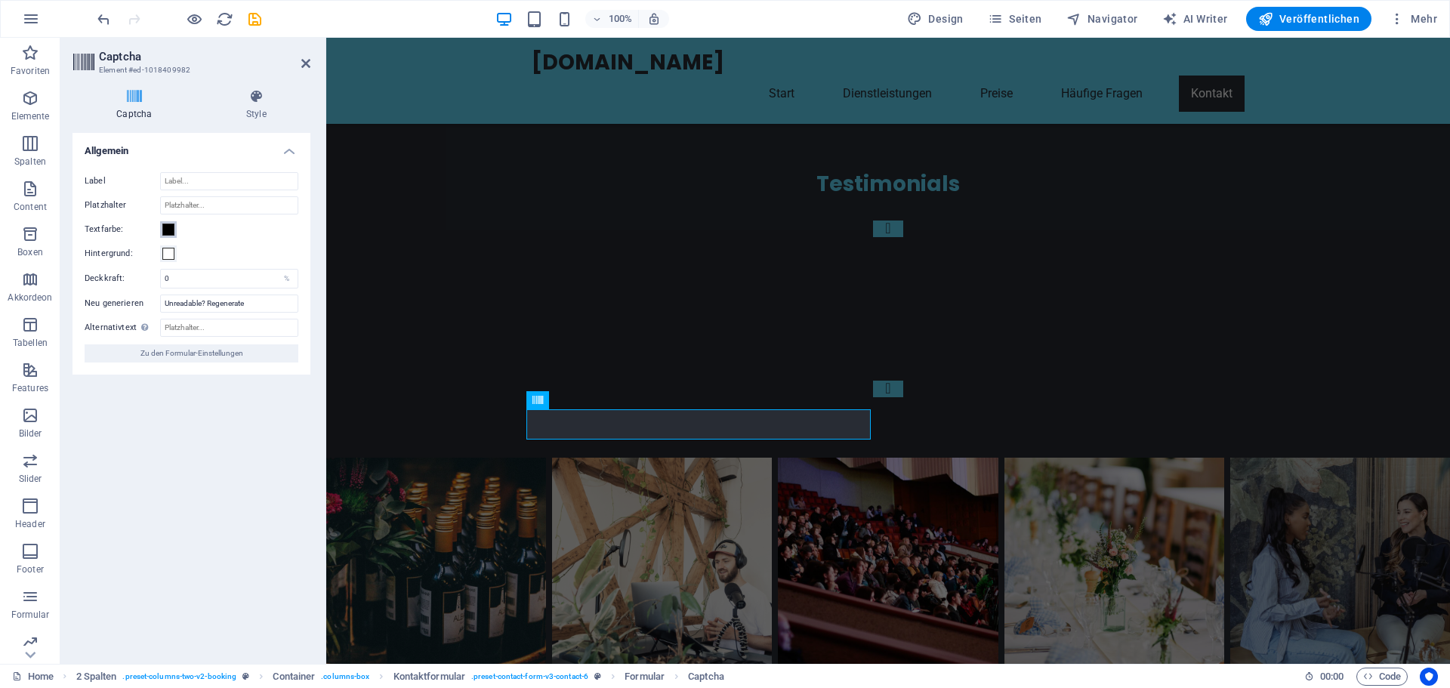
click at [168, 231] on span at bounding box center [168, 230] width 12 height 12
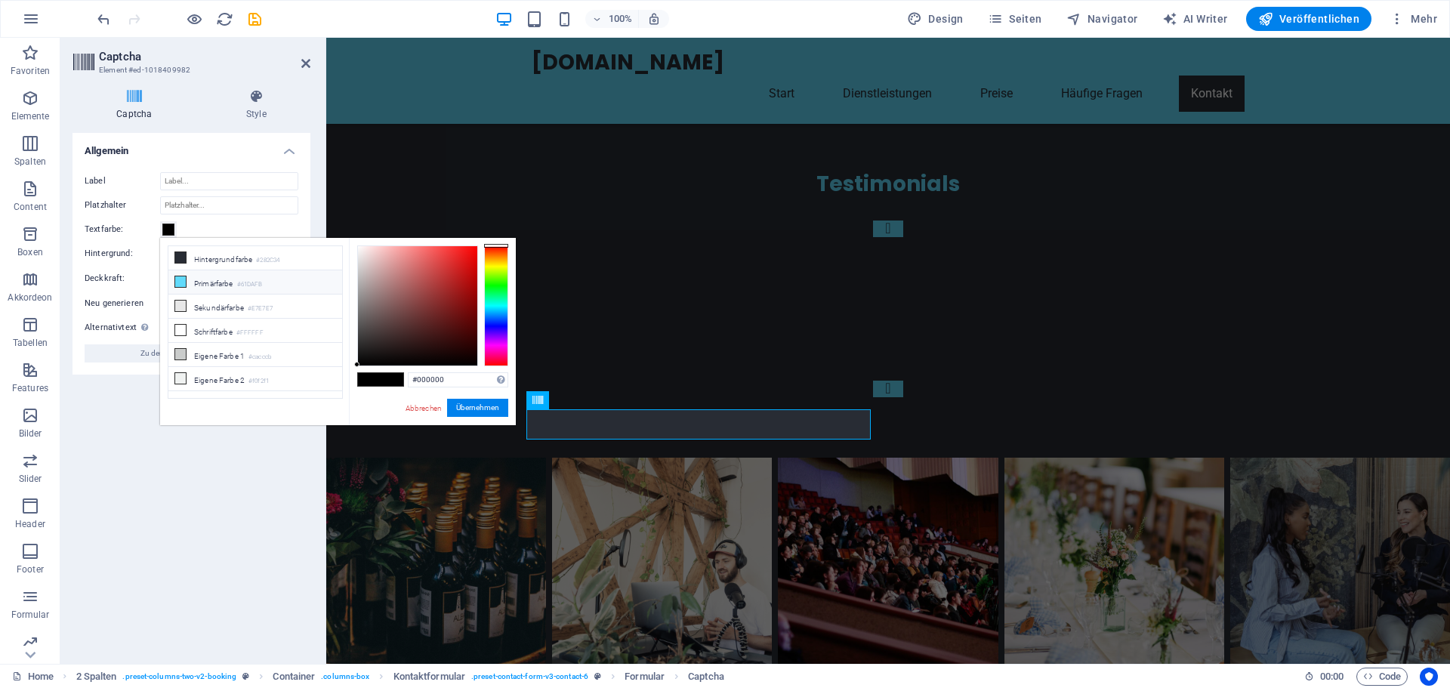
click at [180, 280] on icon at bounding box center [180, 281] width 11 height 11
type input "#61dafb"
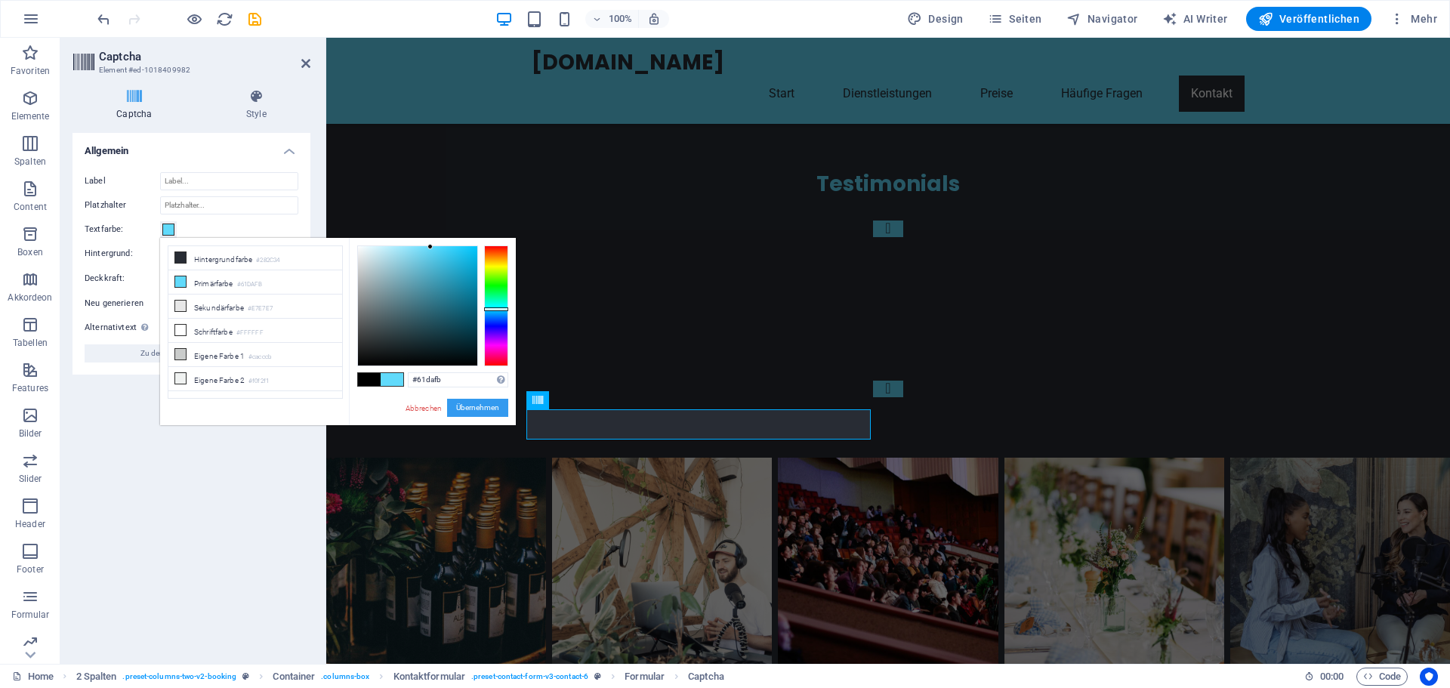
click at [471, 403] on button "Übernehmen" at bounding box center [477, 408] width 61 height 18
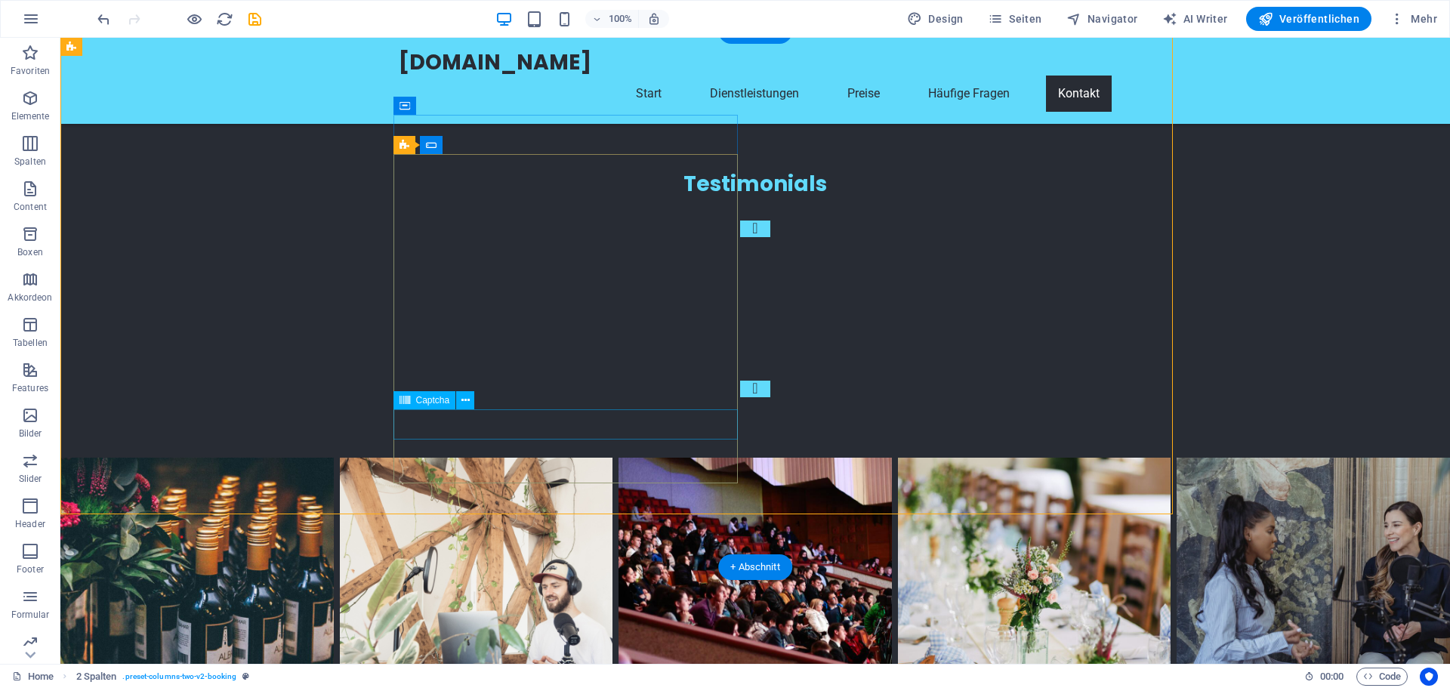
scroll to position [4942, 0]
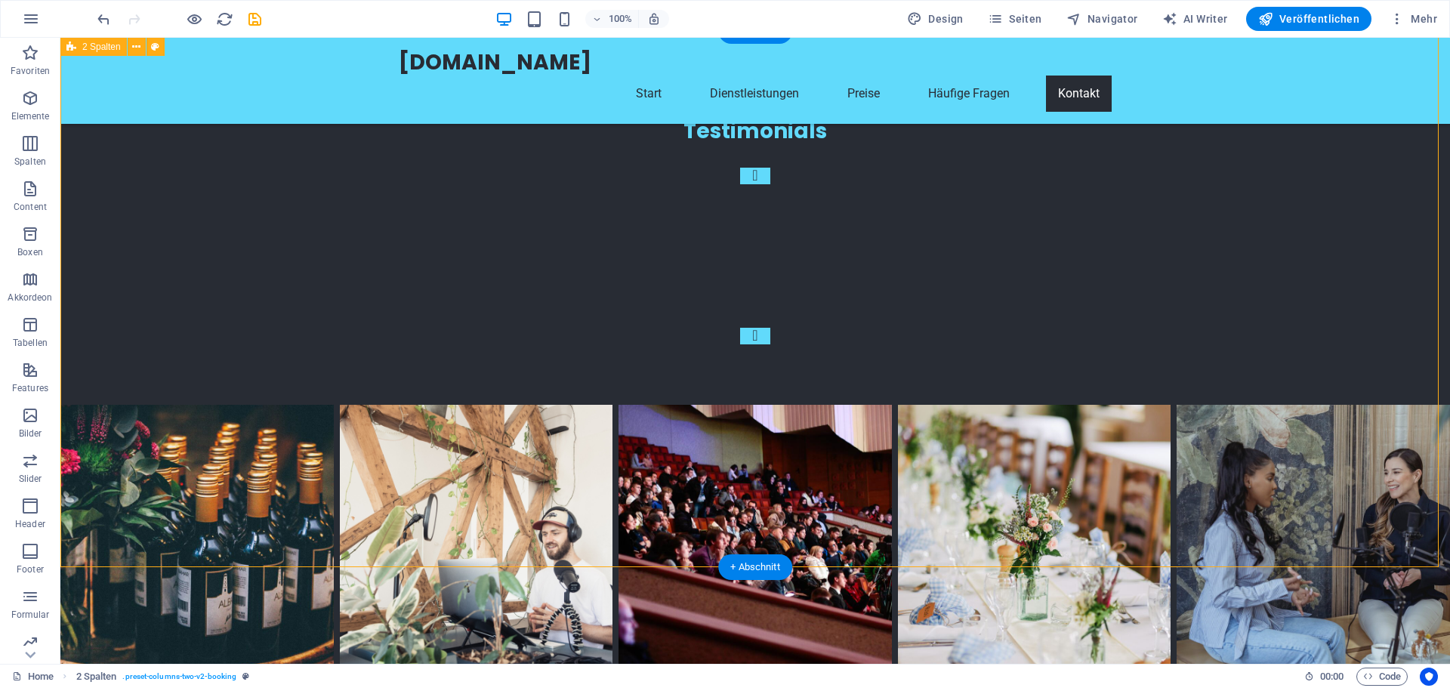
checkbox input "false"
